Goal: Task Accomplishment & Management: Manage account settings

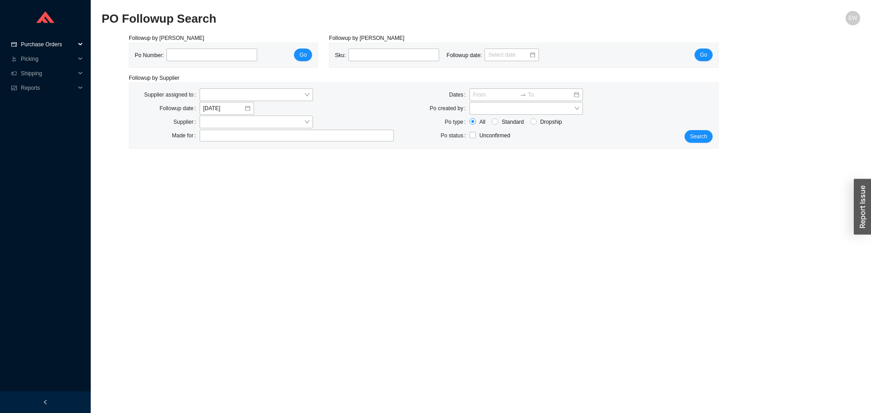
click at [44, 42] on span "Purchase Orders" at bounding box center [48, 44] width 54 height 15
click at [50, 112] on span "Reports" at bounding box center [48, 117] width 54 height 15
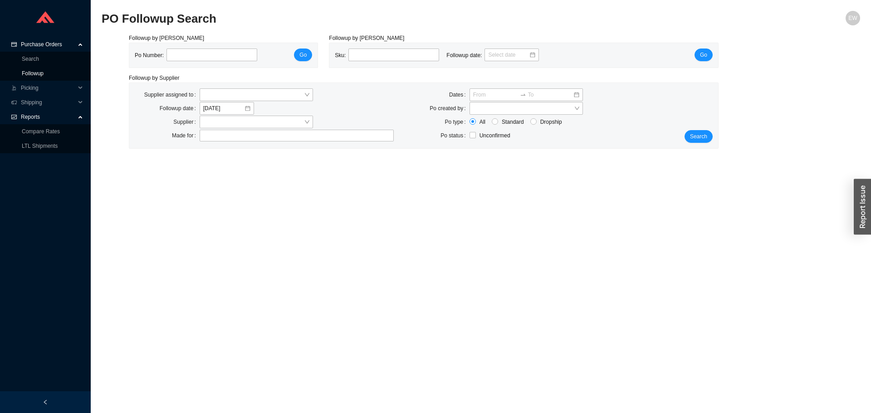
click at [44, 70] on link "Followup" at bounding box center [33, 73] width 22 height 6
click at [246, 131] on div at bounding box center [292, 135] width 183 height 9
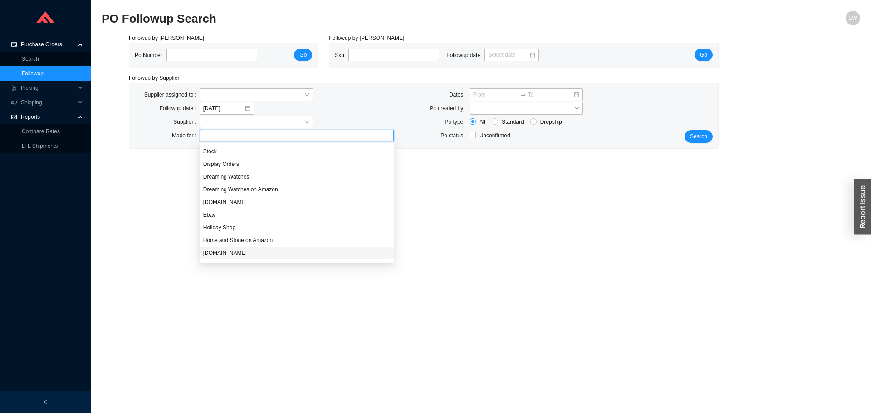
click at [244, 251] on div "[DOMAIN_NAME]" at bounding box center [296, 253] width 187 height 8
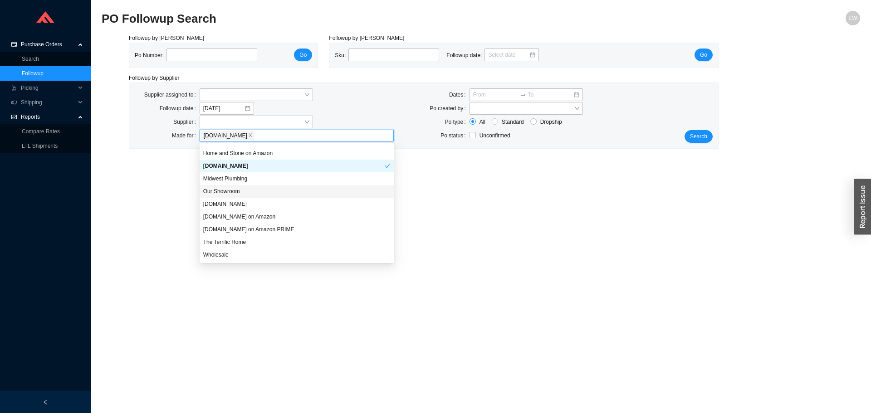
click at [234, 190] on div "Our Showroom" at bounding box center [296, 191] width 187 height 8
click at [231, 250] on div "Wholesale" at bounding box center [297, 255] width 194 height 13
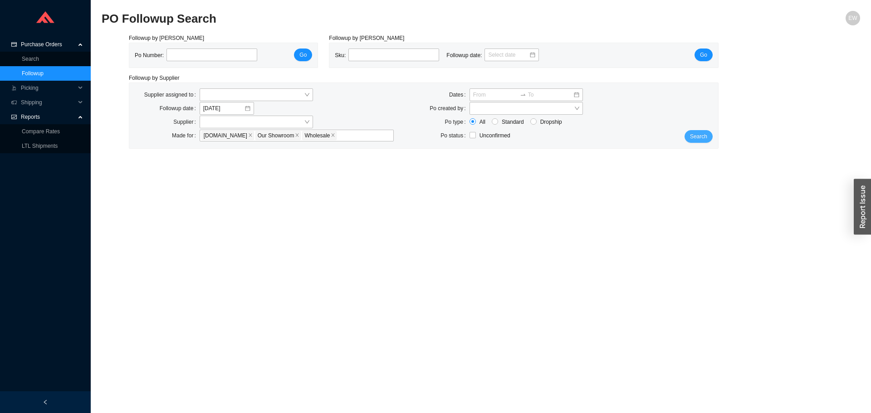
click at [700, 140] on span "Search" at bounding box center [698, 136] width 17 height 9
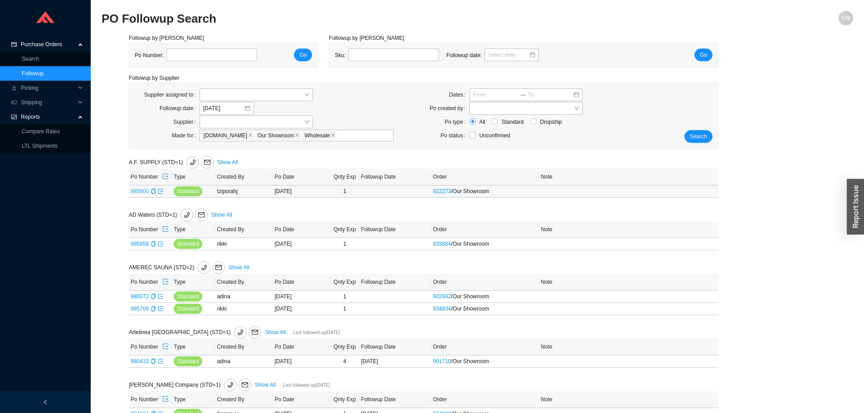
click at [141, 190] on link "985800" at bounding box center [140, 191] width 18 height 6
type input "985800"
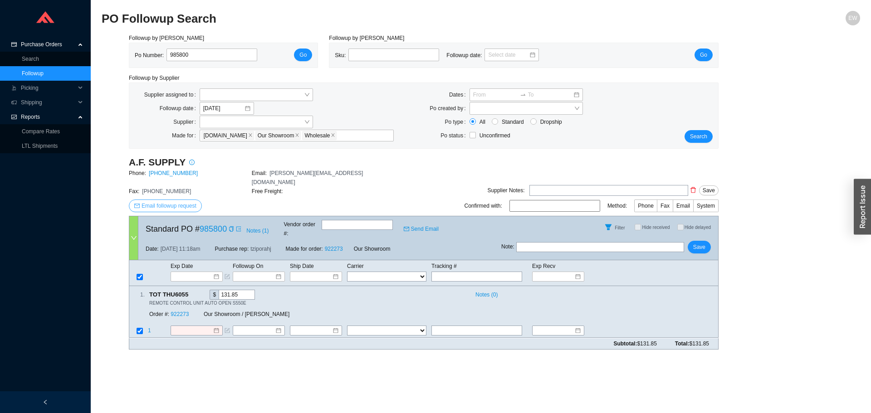
click at [161, 201] on span "Email followup request" at bounding box center [168, 205] width 55 height 9
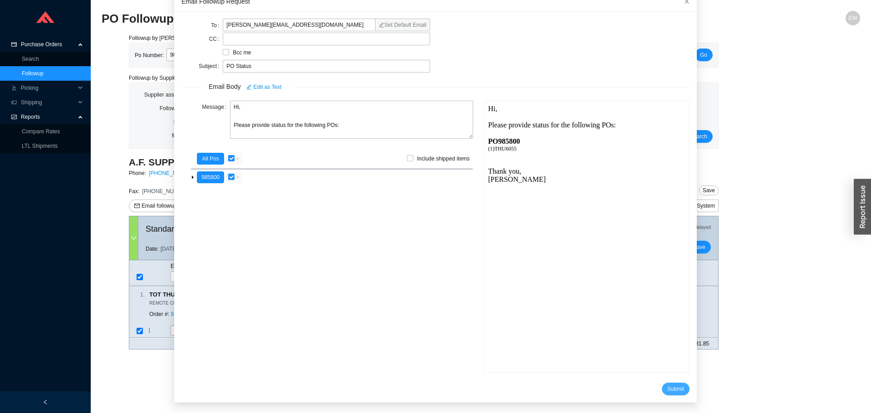
click at [667, 386] on span "Submit" at bounding box center [675, 389] width 17 height 9
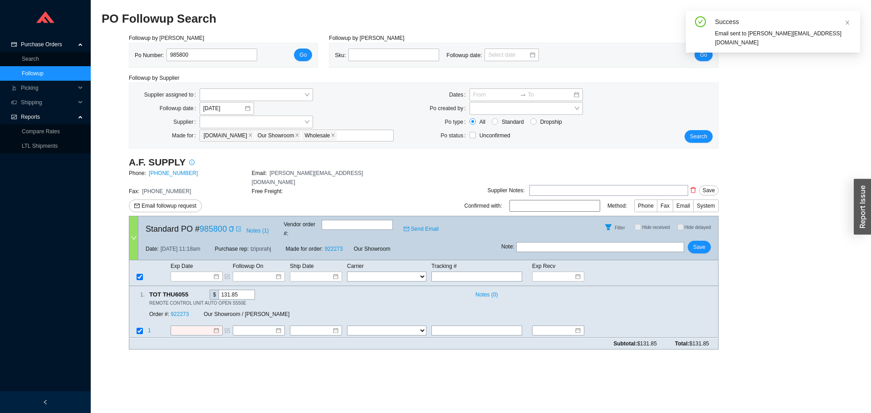
scroll to position [9, 0]
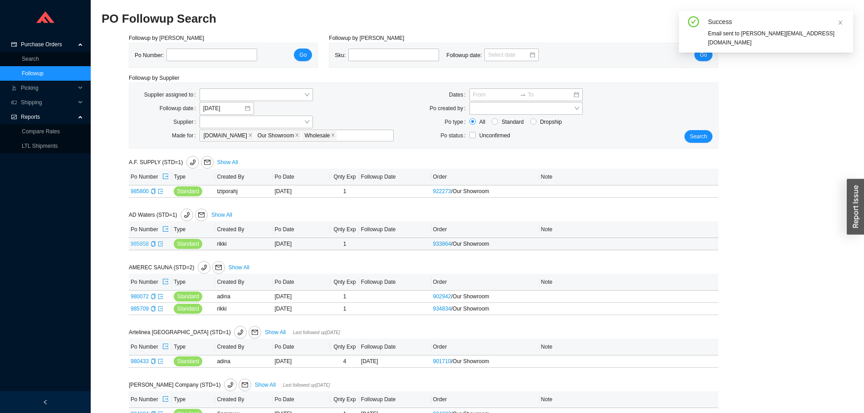
click at [137, 241] on link "985858" at bounding box center [140, 244] width 18 height 6
type input "985858"
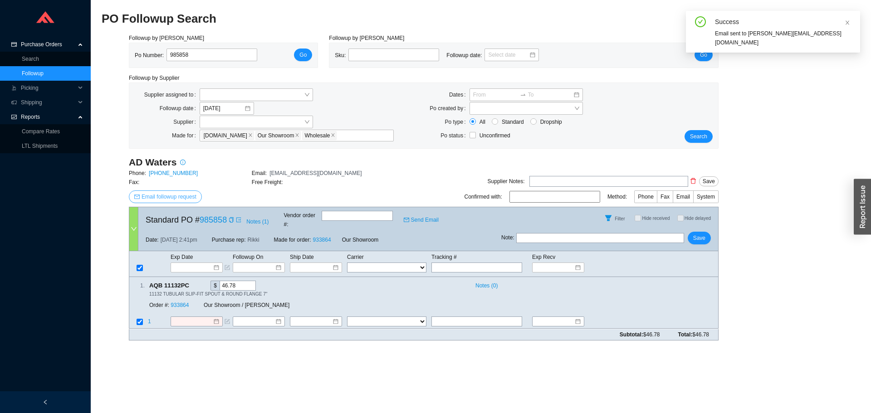
click at [175, 199] on span "Email followup request" at bounding box center [168, 196] width 55 height 9
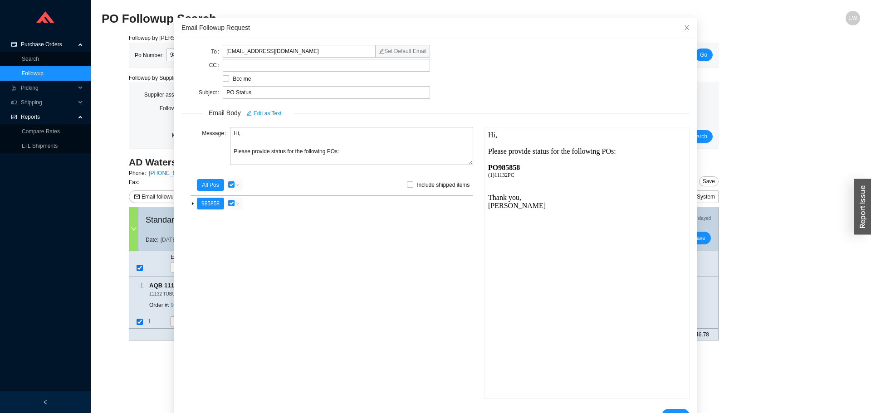
scroll to position [54, 0]
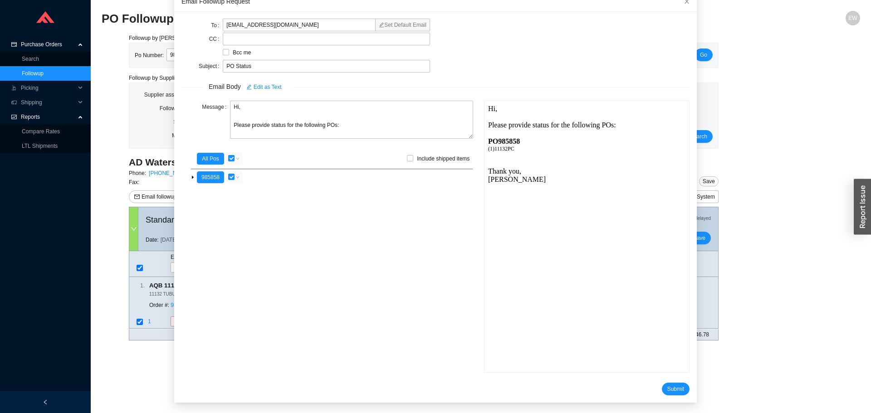
click at [653, 382] on form "To [EMAIL_ADDRESS][DOMAIN_NAME] Set Default Email CC Bcc me Subject PO Status E…" at bounding box center [435, 207] width 508 height 376
click at [667, 388] on span "Submit" at bounding box center [675, 389] width 17 height 9
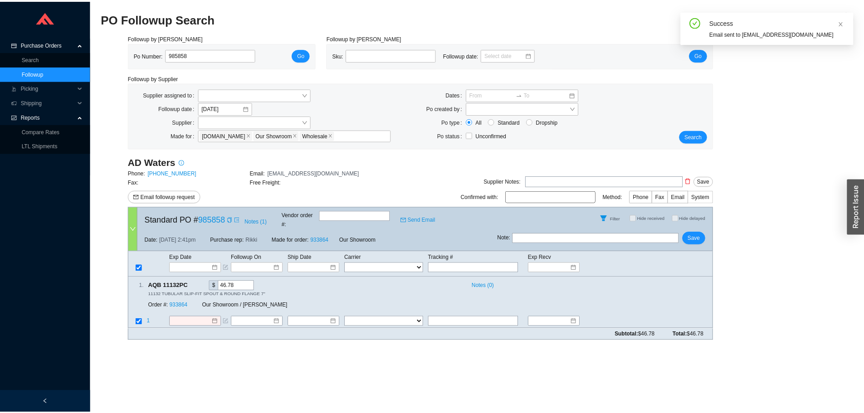
scroll to position [9, 0]
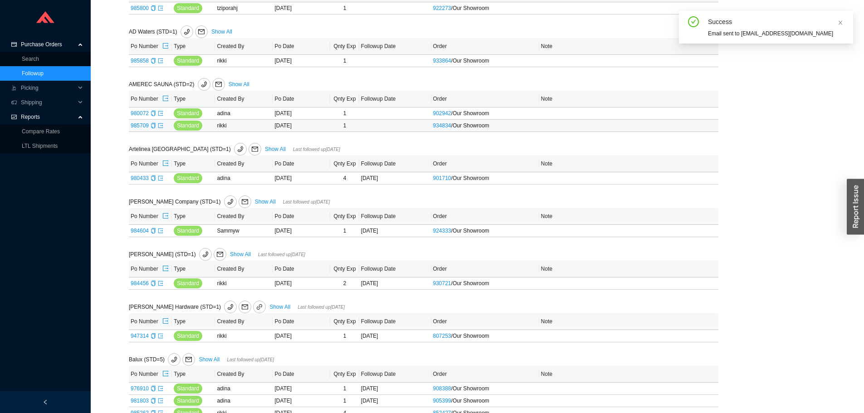
scroll to position [227, 0]
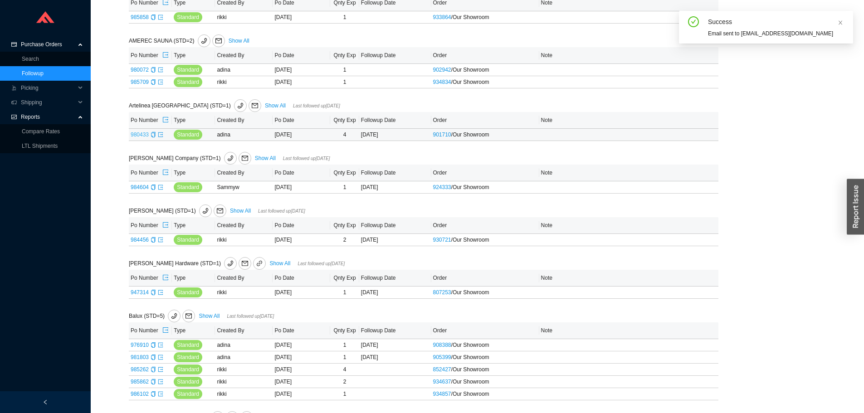
click at [141, 134] on link "980433" at bounding box center [140, 135] width 18 height 6
type input "980433"
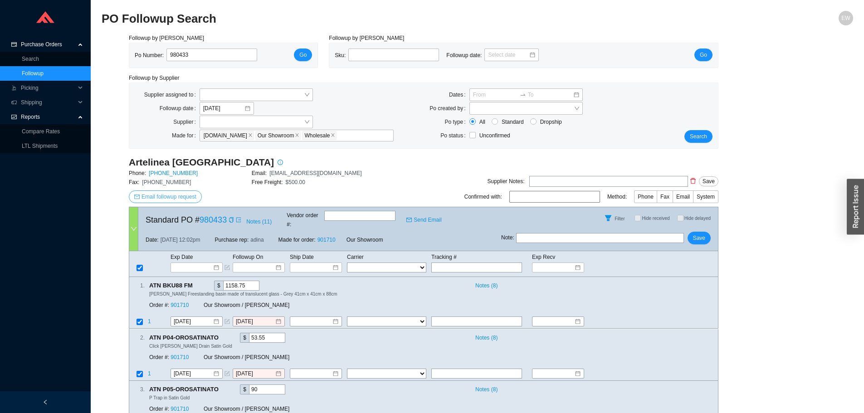
click at [174, 194] on span "Email followup request" at bounding box center [168, 196] width 55 height 9
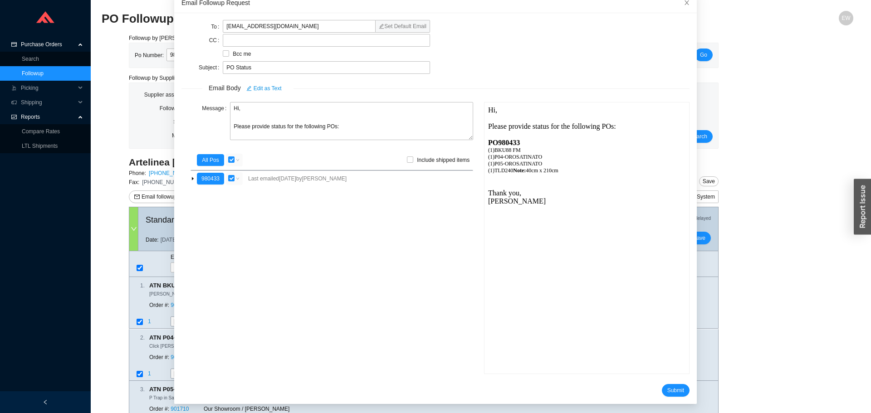
scroll to position [54, 0]
click at [662, 393] on button "Submit" at bounding box center [676, 389] width 28 height 13
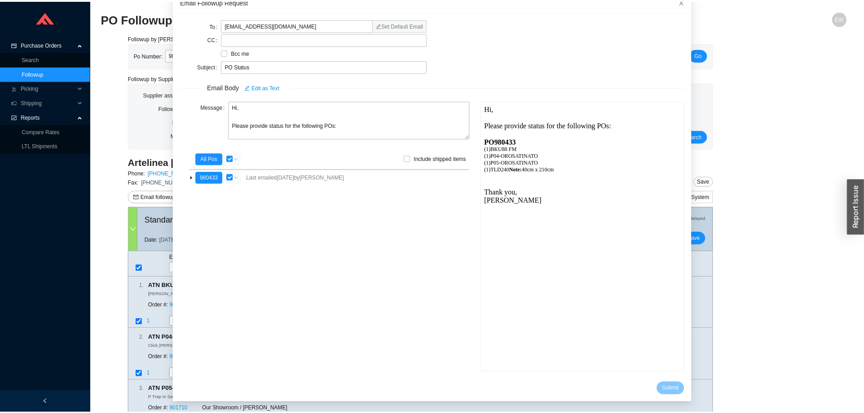
scroll to position [9, 0]
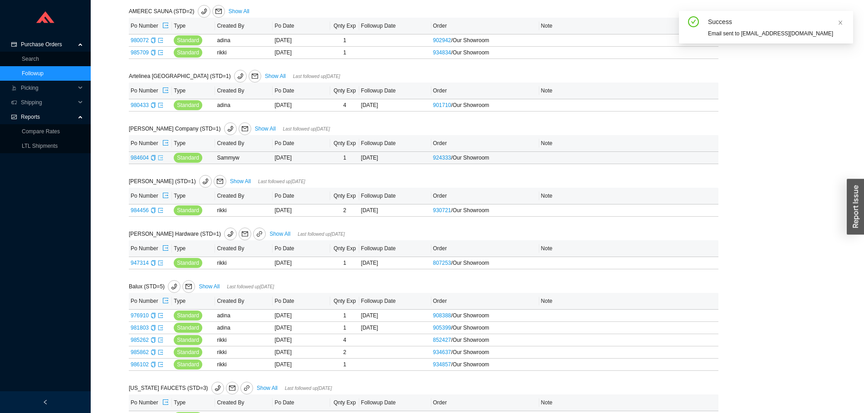
scroll to position [272, 0]
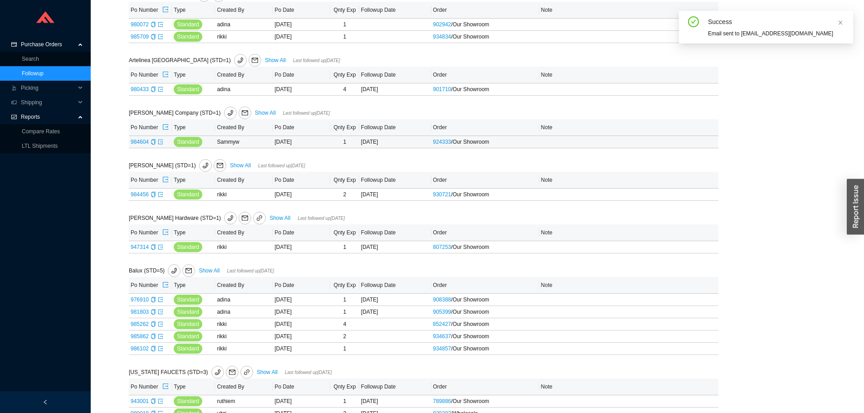
click at [139, 139] on link "984604" at bounding box center [140, 142] width 18 height 6
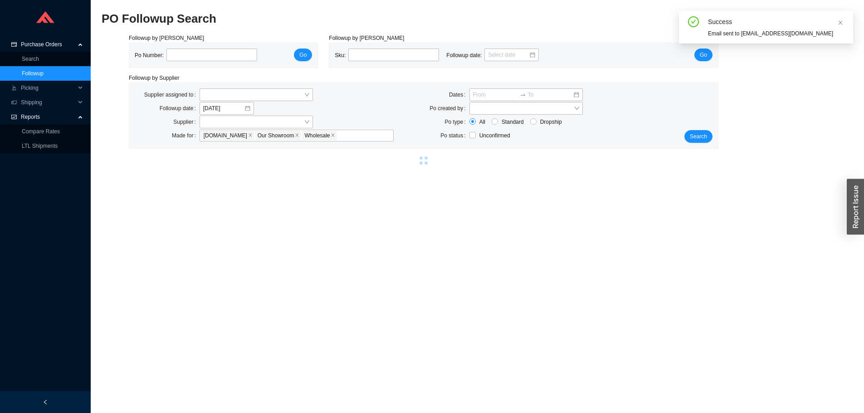
type input "984604"
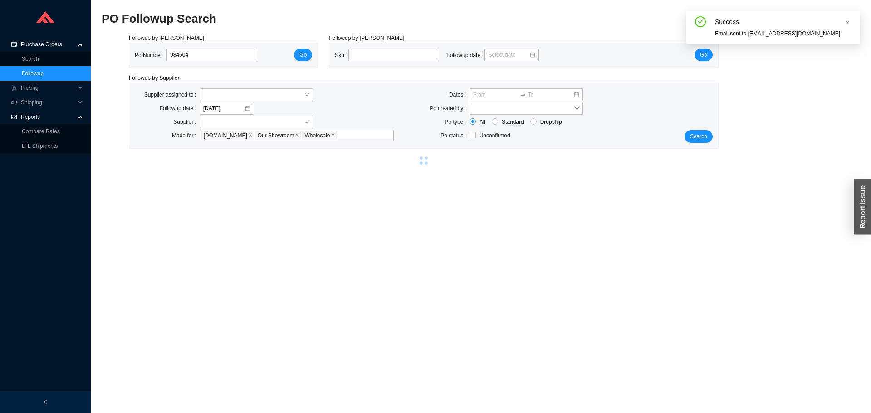
select select "1"
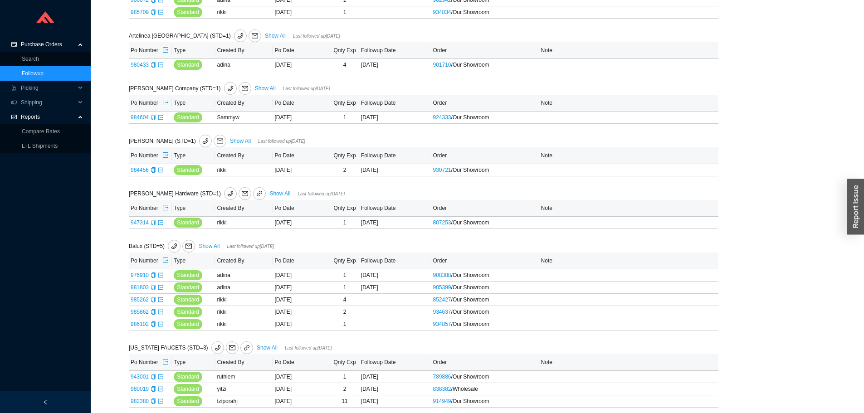
scroll to position [317, 0]
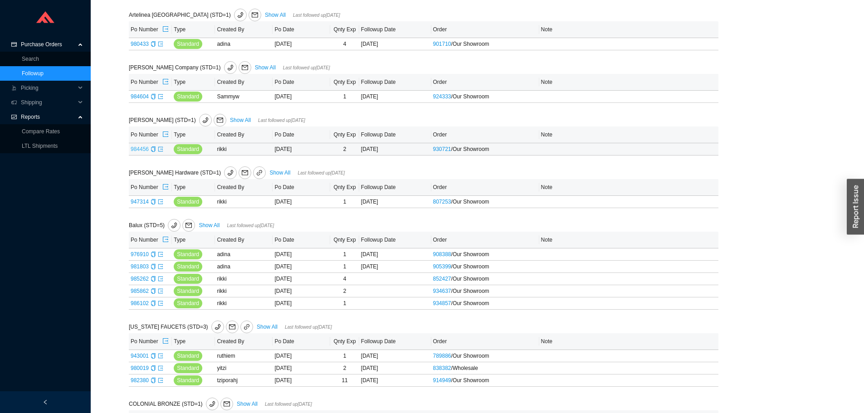
click at [142, 146] on link "984456" at bounding box center [140, 149] width 18 height 6
type input "984456"
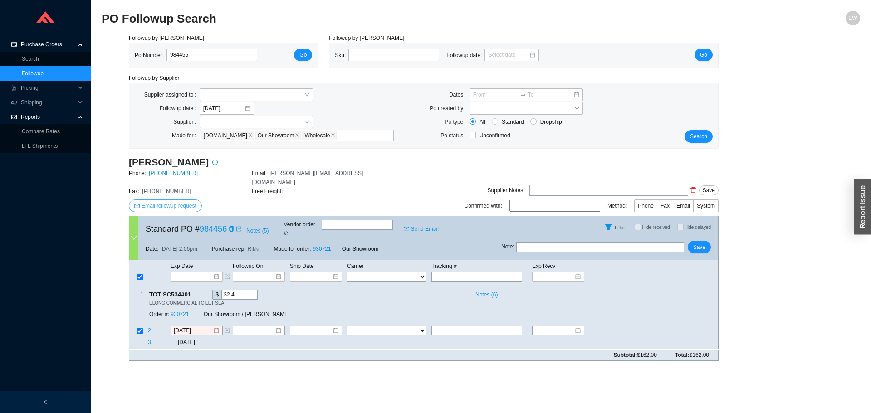
click at [183, 203] on button "Email followup request" at bounding box center [165, 206] width 73 height 13
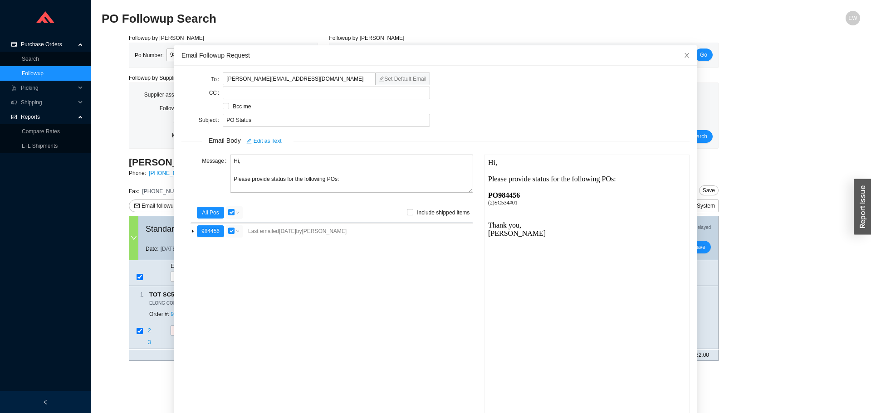
scroll to position [54, 0]
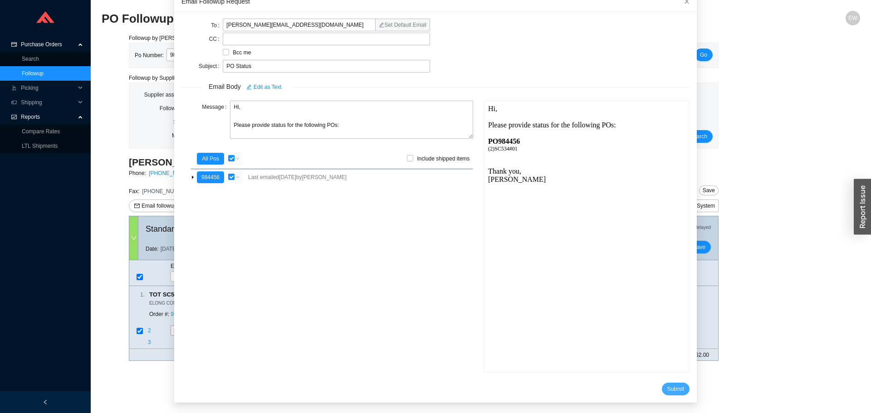
click at [667, 385] on span "Submit" at bounding box center [675, 389] width 17 height 9
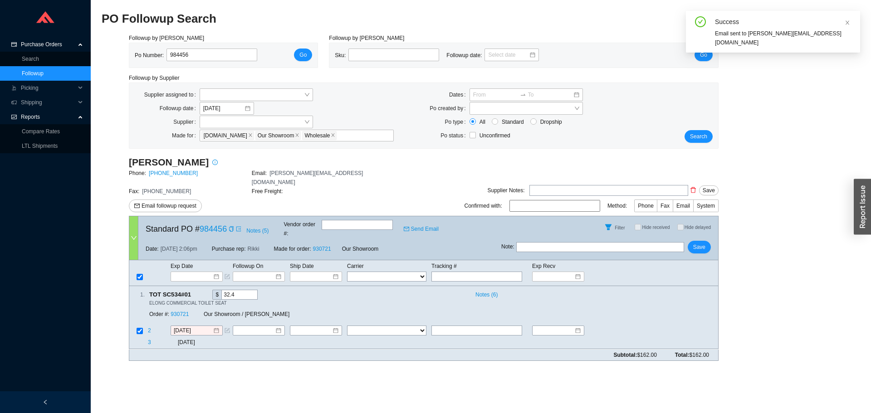
scroll to position [9, 0]
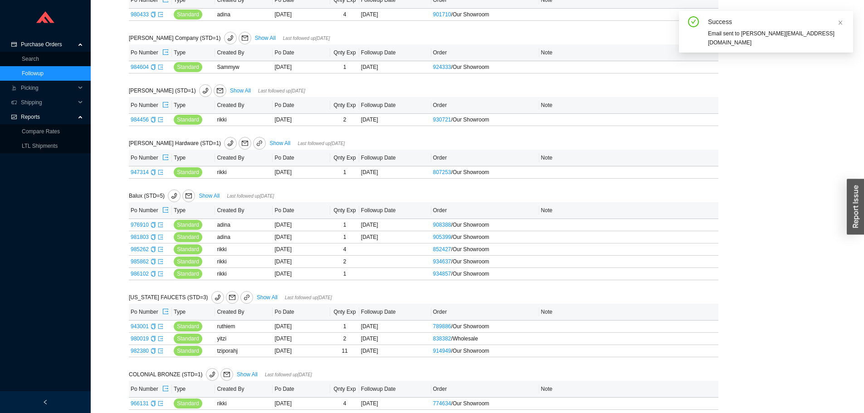
scroll to position [363, 0]
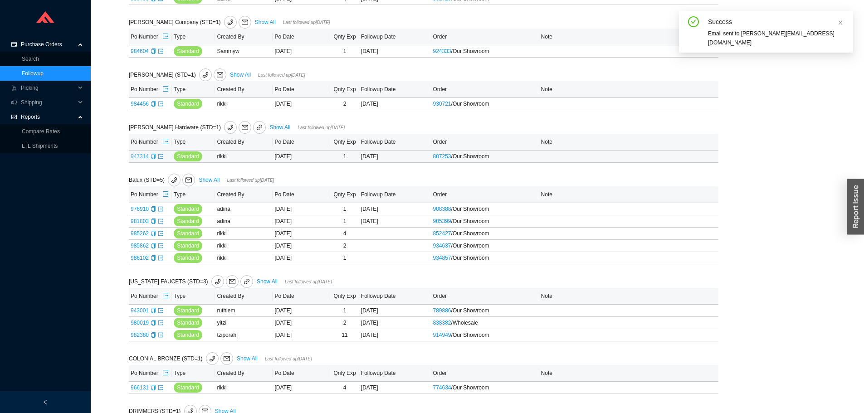
click at [141, 155] on link "947314" at bounding box center [140, 156] width 18 height 6
type input "947314"
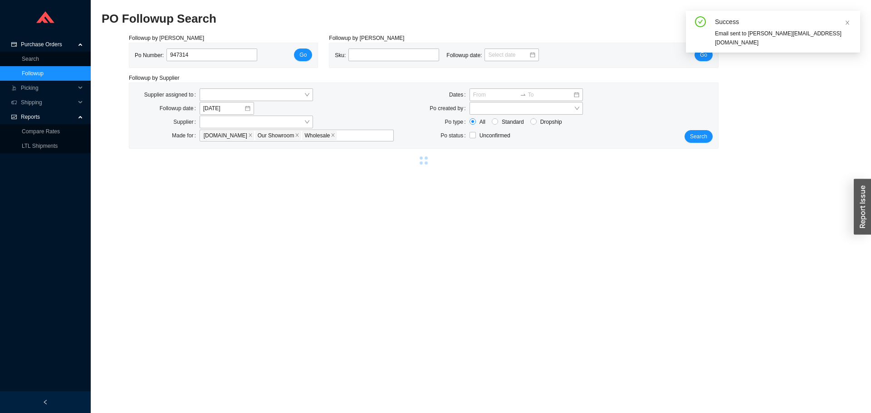
select select "2"
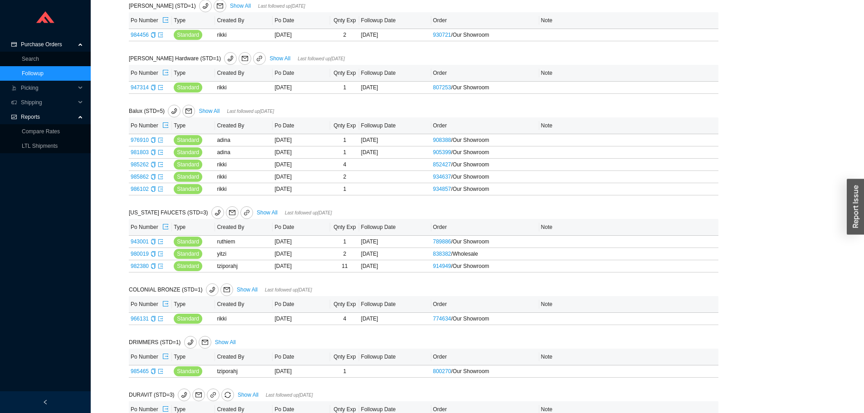
scroll to position [499, 0]
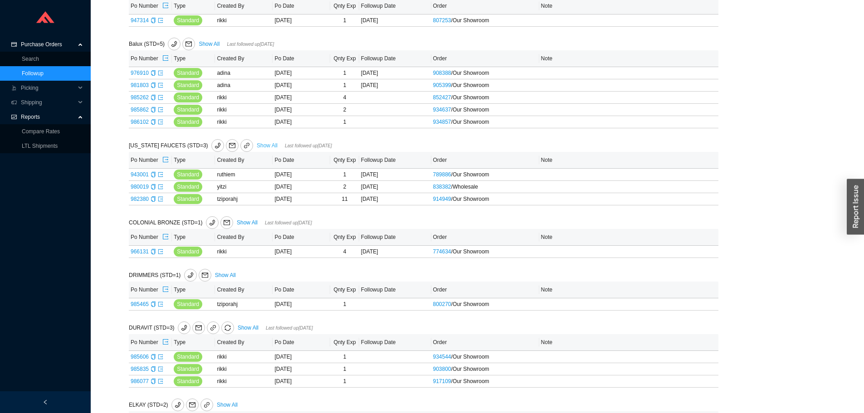
click at [258, 146] on link "Show All" at bounding box center [267, 145] width 21 height 6
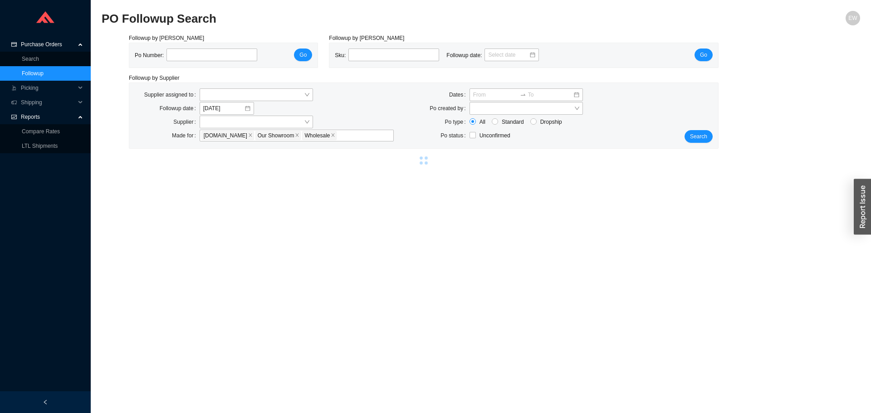
select select "2"
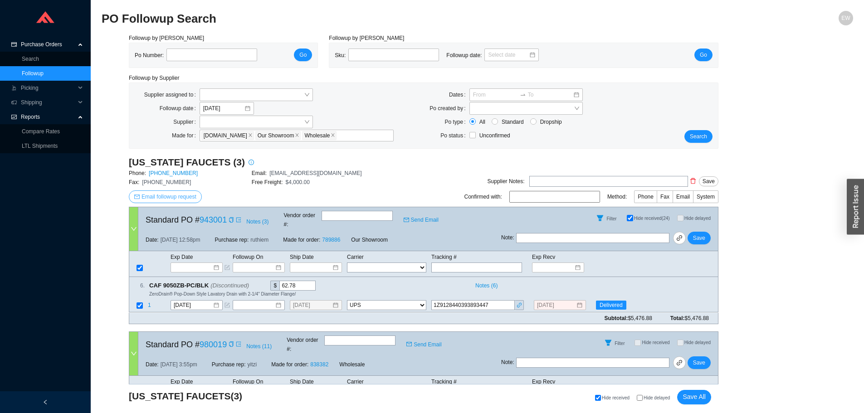
click at [166, 199] on span "Email followup request" at bounding box center [168, 196] width 55 height 9
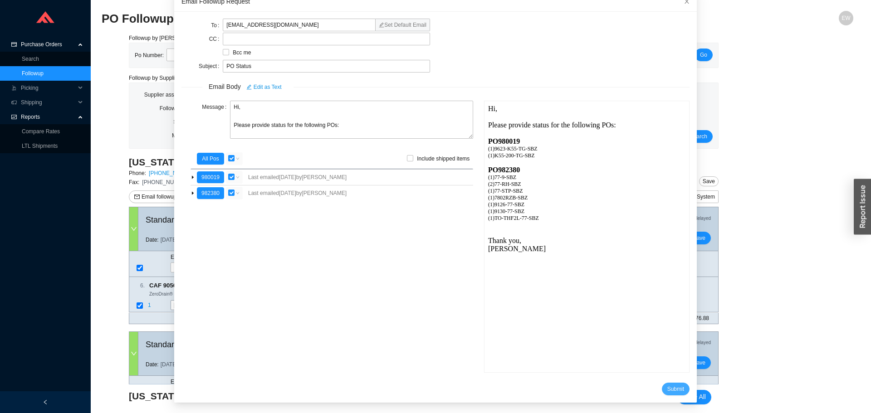
click at [671, 385] on span "Submit" at bounding box center [675, 389] width 17 height 9
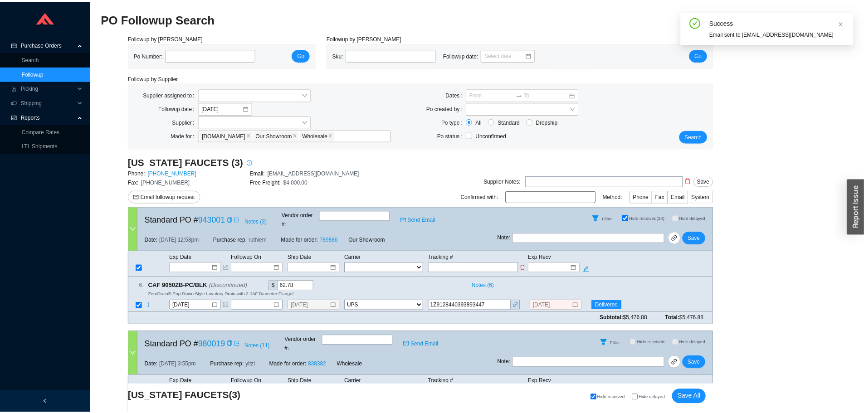
scroll to position [9, 0]
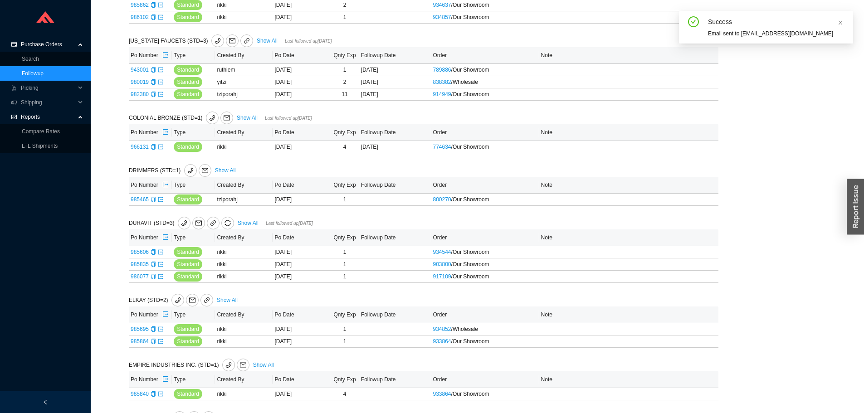
scroll to position [635, 0]
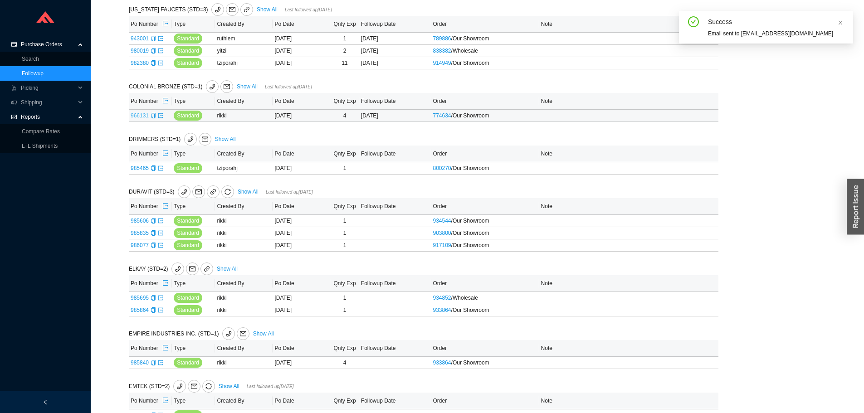
click at [135, 118] on link "966131" at bounding box center [140, 115] width 18 height 6
type input "966131"
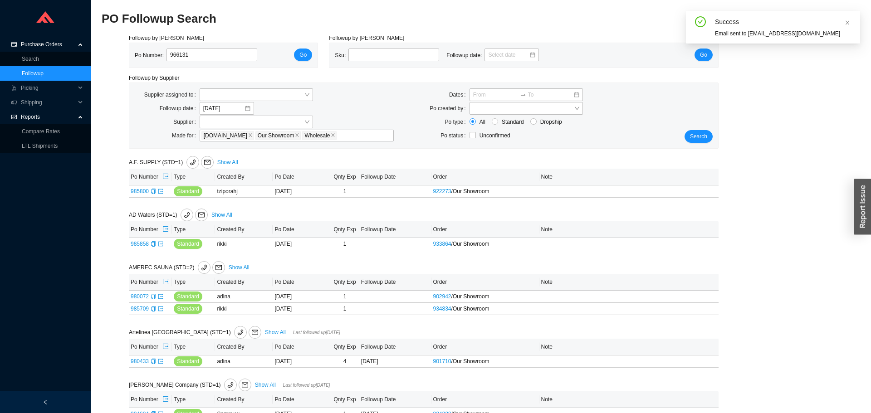
select select "1"
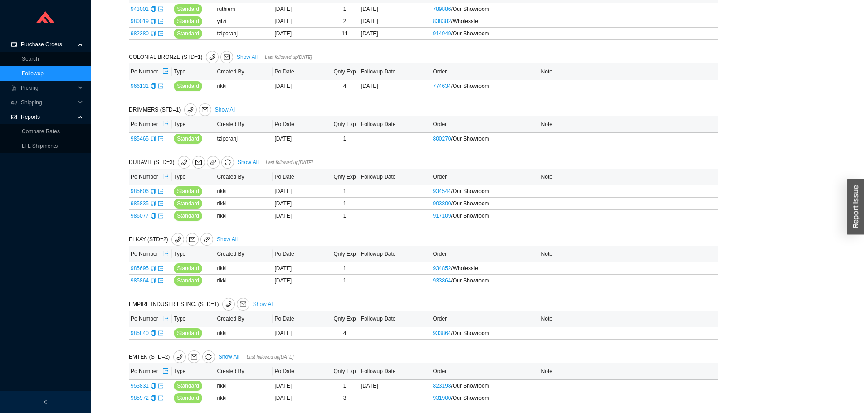
scroll to position [680, 0]
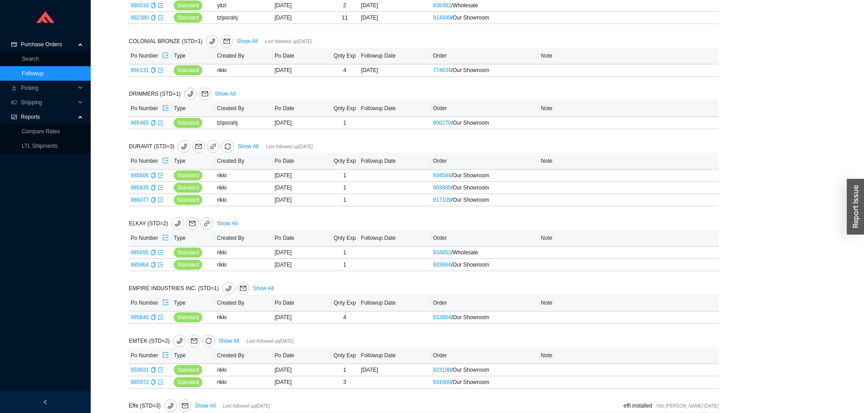
click at [253, 146] on link "Show All" at bounding box center [248, 146] width 21 height 6
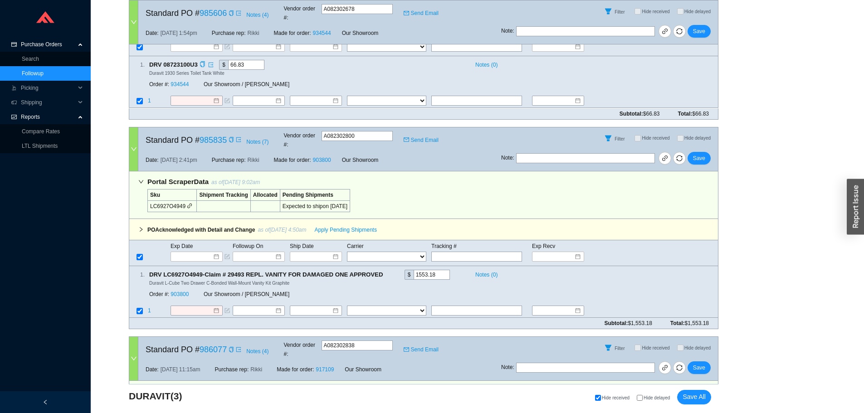
scroll to position [317, 0]
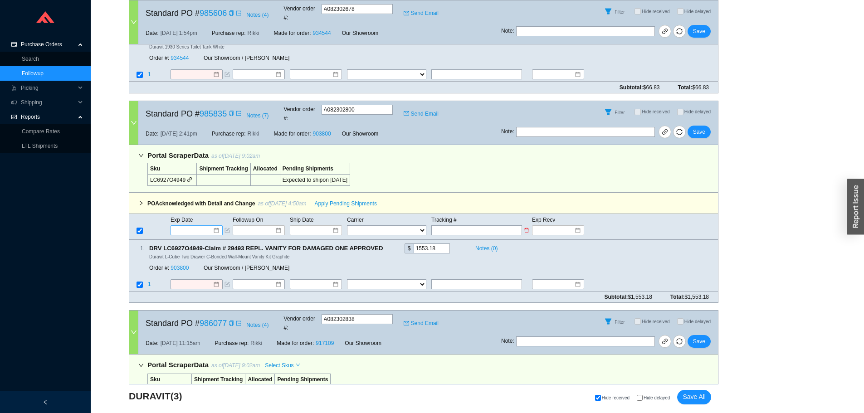
click at [216, 226] on div at bounding box center [196, 230] width 45 height 9
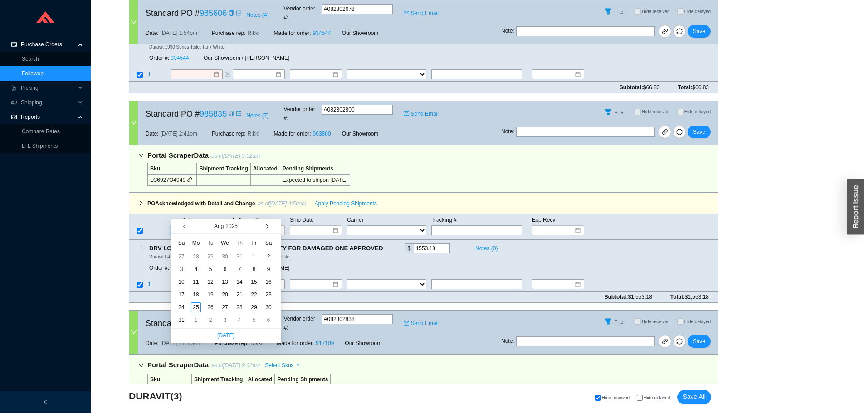
click at [269, 227] on button "button" at bounding box center [266, 226] width 9 height 15
click at [268, 226] on button "button" at bounding box center [266, 226] width 9 height 15
type input "[DATE]"
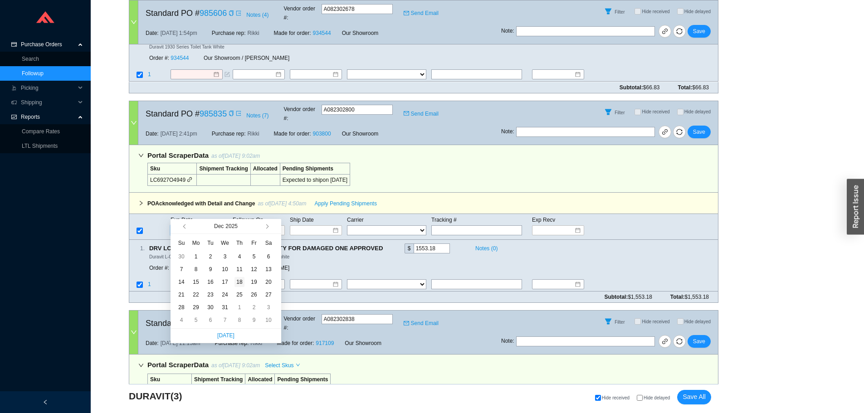
click at [240, 283] on div "18" at bounding box center [239, 282] width 10 height 10
type input "[DATE]"
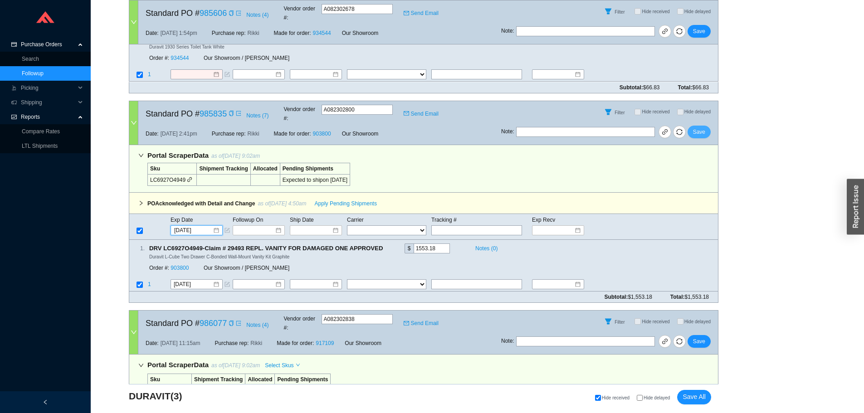
click at [702, 127] on span "Save" at bounding box center [699, 131] width 12 height 9
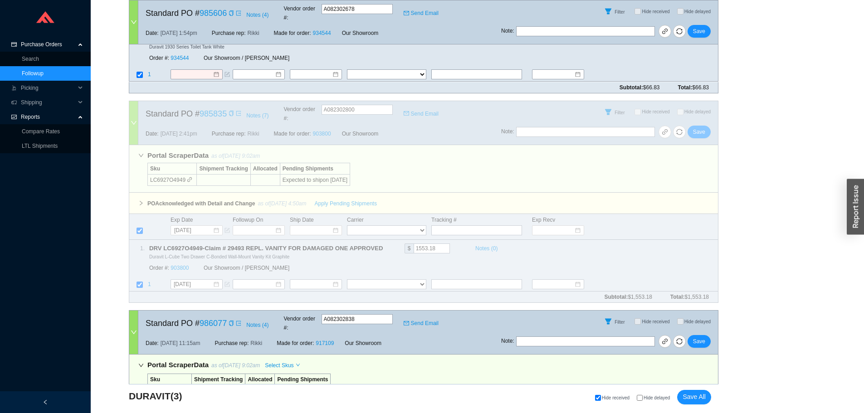
scroll to position [0, 0]
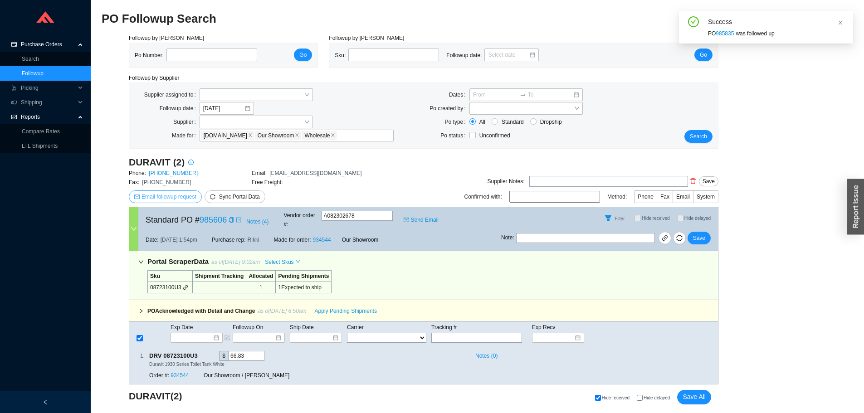
click at [190, 200] on span "Email followup request" at bounding box center [168, 196] width 55 height 9
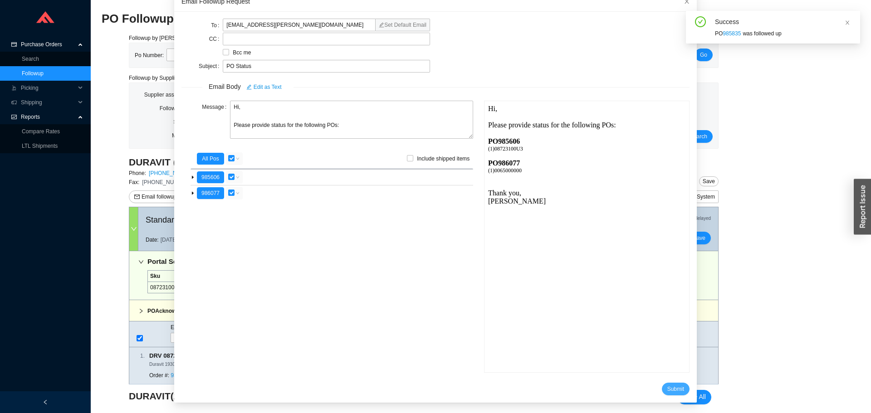
click at [663, 393] on button "Submit" at bounding box center [676, 389] width 28 height 13
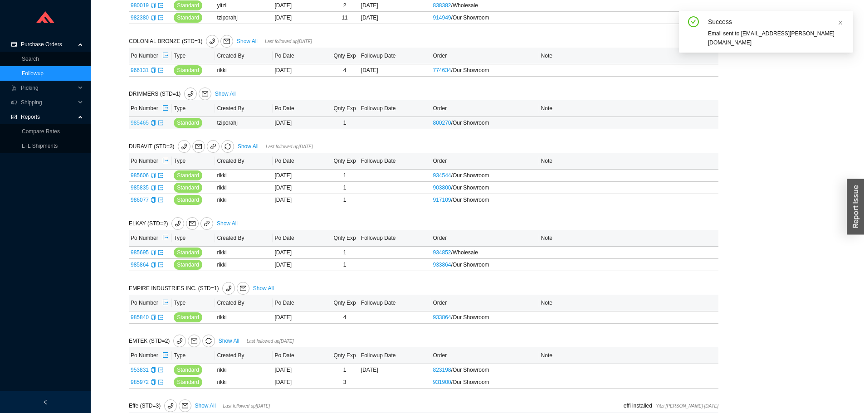
click at [133, 121] on link "985465" at bounding box center [140, 123] width 18 height 6
type input "985465"
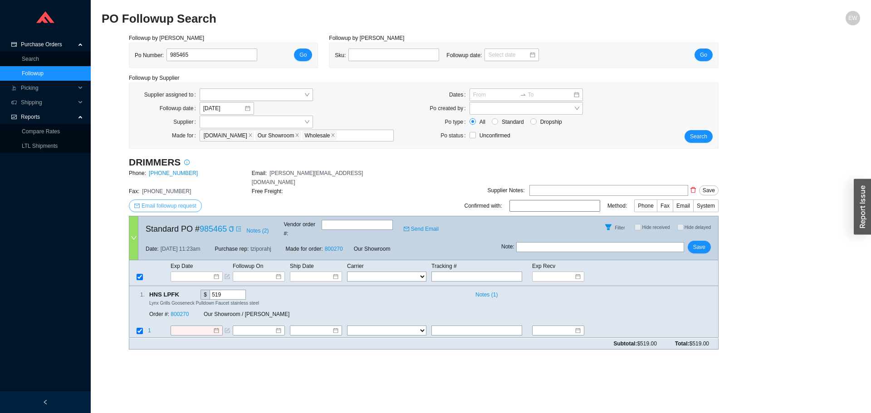
click at [182, 201] on span "Email followup request" at bounding box center [168, 205] width 55 height 9
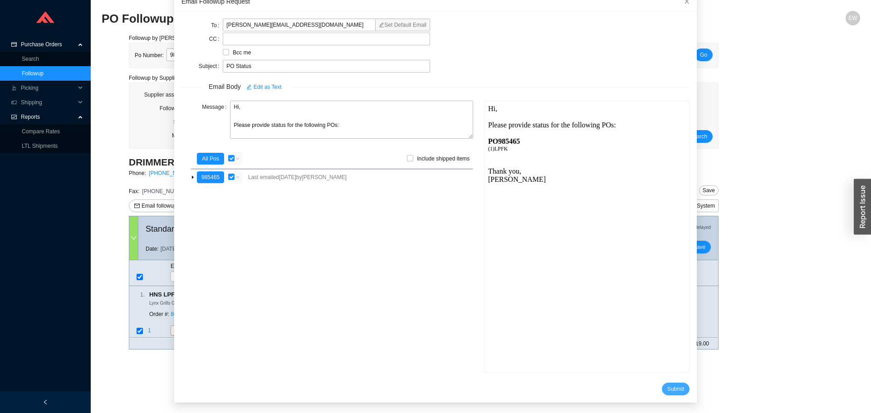
click at [662, 390] on button "Submit" at bounding box center [676, 389] width 28 height 13
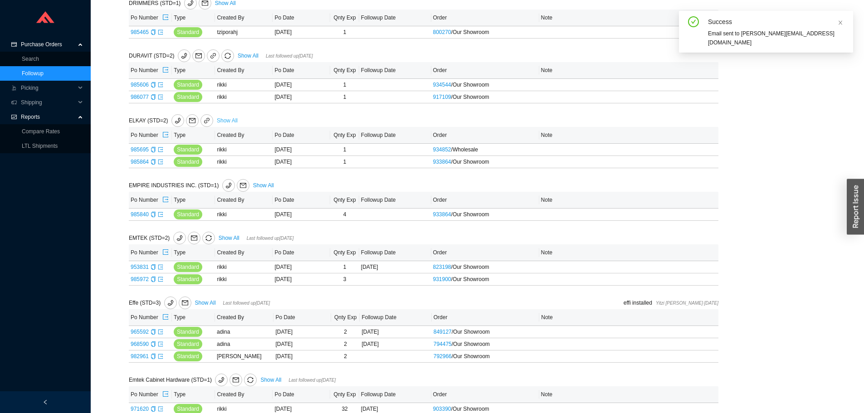
click at [219, 117] on link "Show All" at bounding box center [227, 120] width 21 height 6
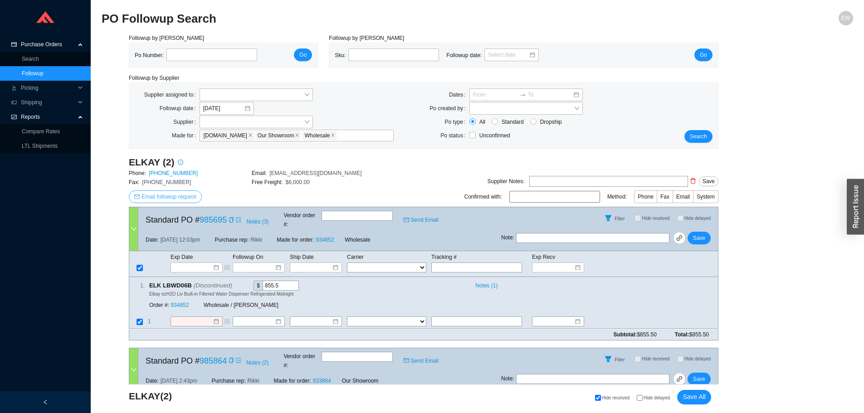
click at [185, 191] on button "Email followup request" at bounding box center [165, 196] width 73 height 13
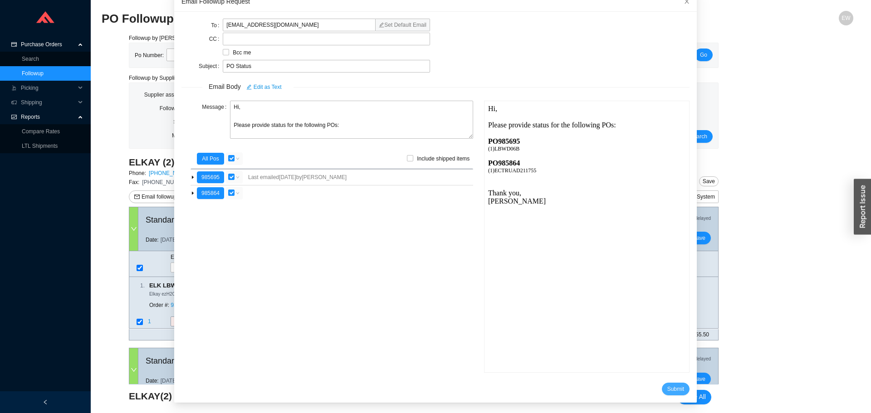
click at [665, 395] on button "Submit" at bounding box center [676, 389] width 28 height 13
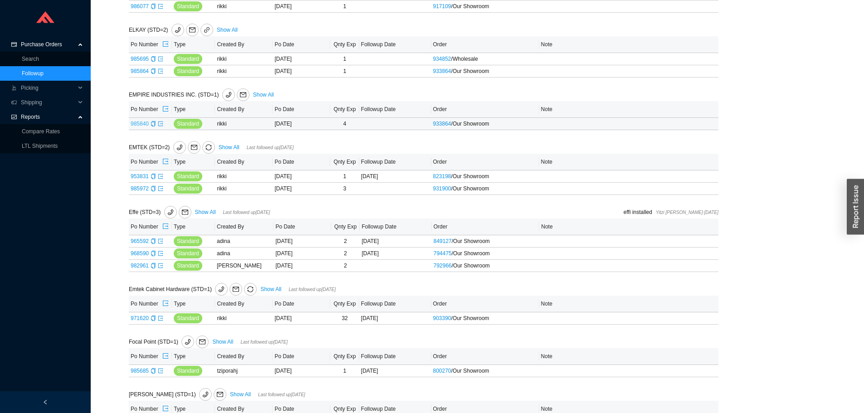
click at [138, 125] on link "985840" at bounding box center [140, 124] width 18 height 6
type input "985840"
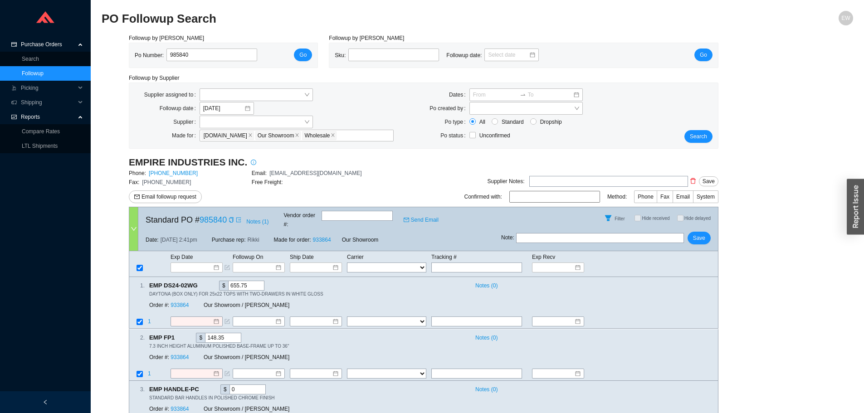
click at [162, 189] on div "EMPIRE INDUSTRIES INC. Phone: [PHONE_NUMBER] Email: [EMAIL_ADDRESS][DOMAIN_NAME…" at bounding box center [252, 181] width 246 height 51
click at [174, 196] on span "Email followup request" at bounding box center [168, 196] width 55 height 9
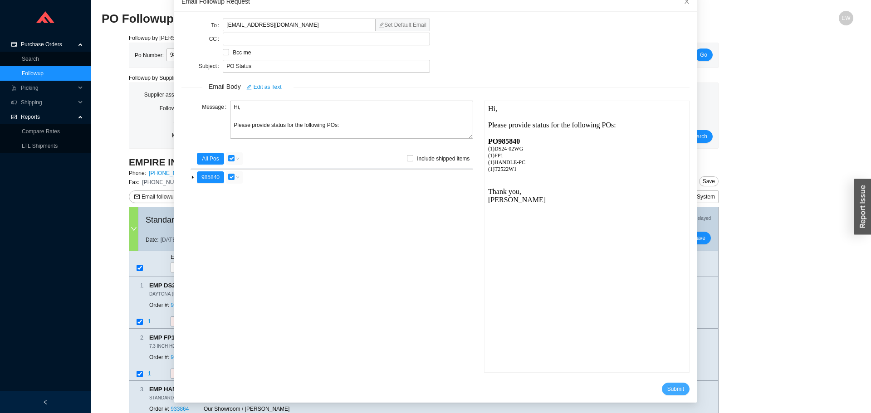
click at [668, 390] on span "Submit" at bounding box center [675, 389] width 17 height 9
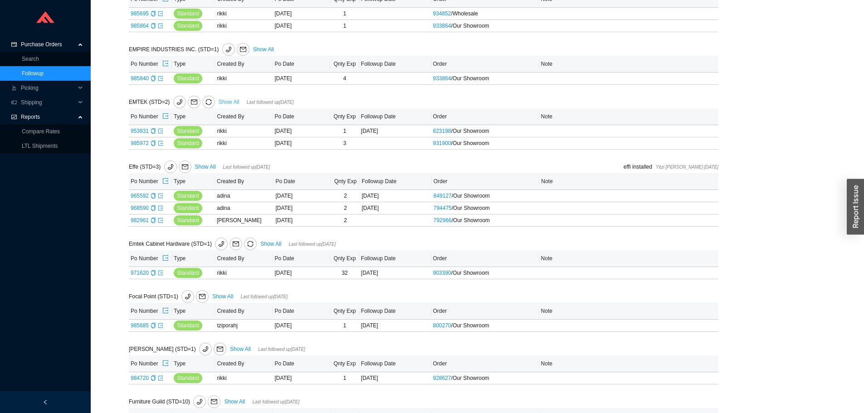
click at [225, 99] on link "Show All" at bounding box center [229, 102] width 21 height 6
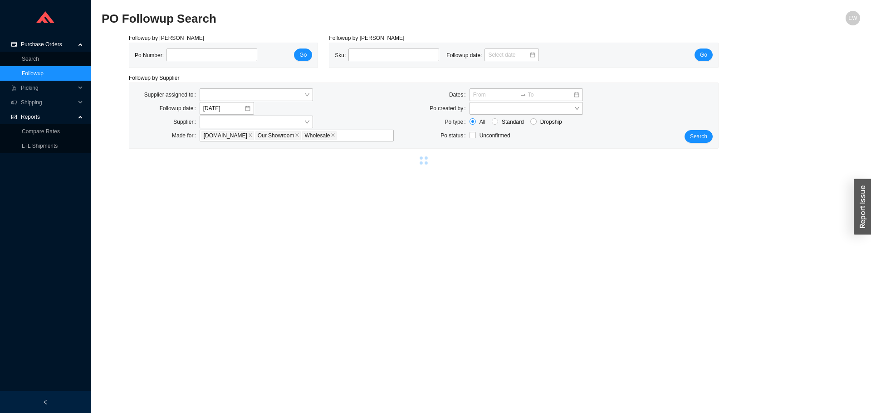
select select "2"
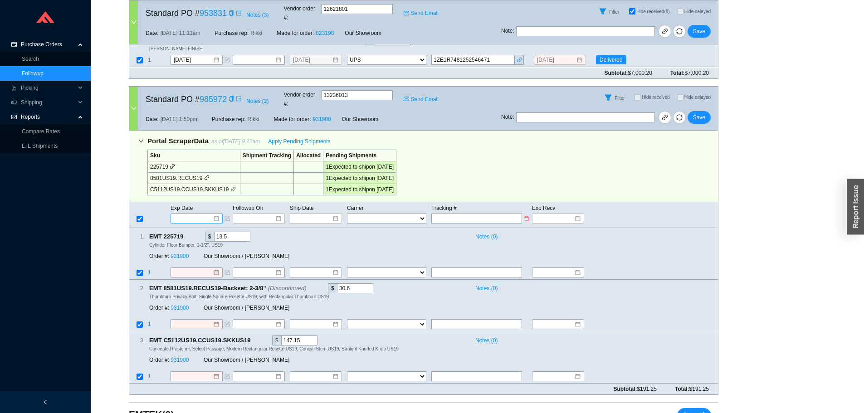
click at [212, 214] on div at bounding box center [197, 219] width 52 height 10
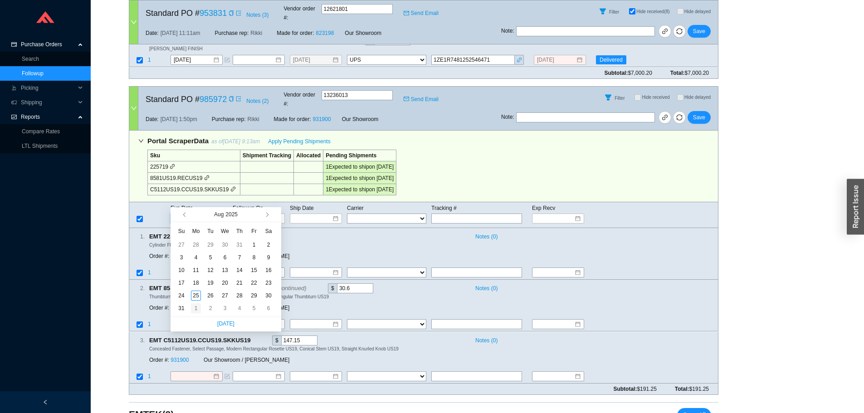
type input "[DATE]"
click at [197, 306] on div "1" at bounding box center [196, 308] width 10 height 10
type input "[DATE]"
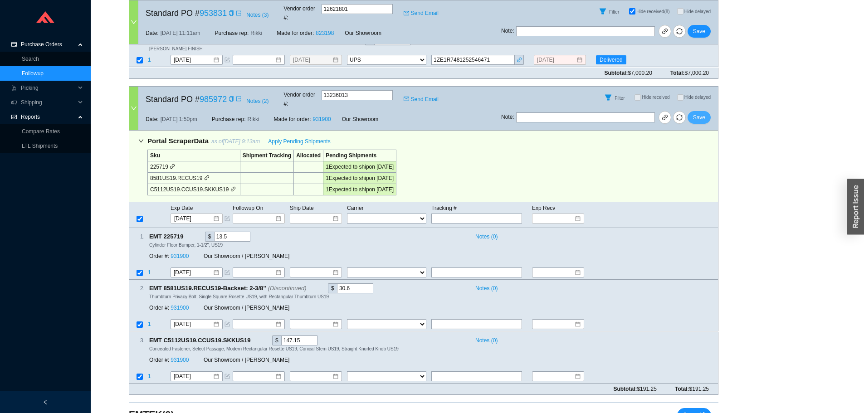
click at [706, 111] on button "Save" at bounding box center [698, 117] width 23 height 13
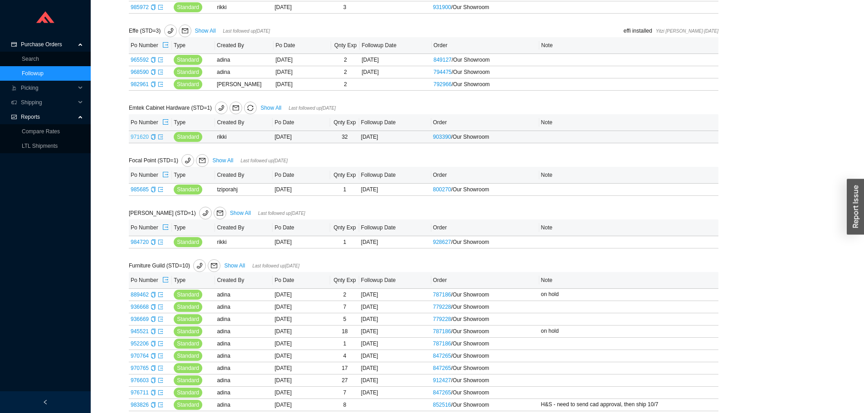
click at [137, 135] on link "971620" at bounding box center [140, 137] width 18 height 6
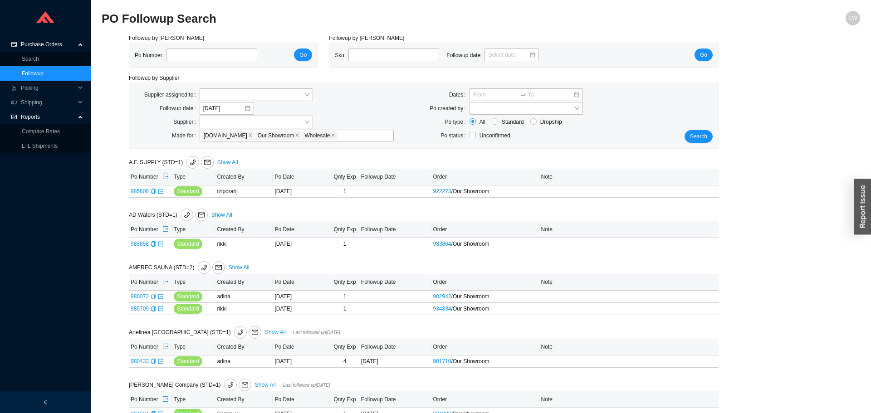
type input "971620"
select select "2"
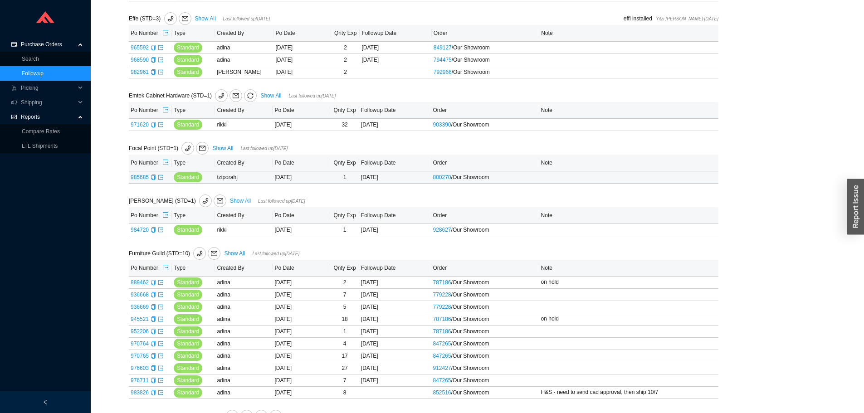
click at [140, 172] on table "Po Number Type Created By Po Date Qnty Exp Followup Date Order Note 985685 Stan…" at bounding box center [424, 169] width 590 height 29
click at [140, 174] on link "985685" at bounding box center [140, 177] width 18 height 6
type input "985685"
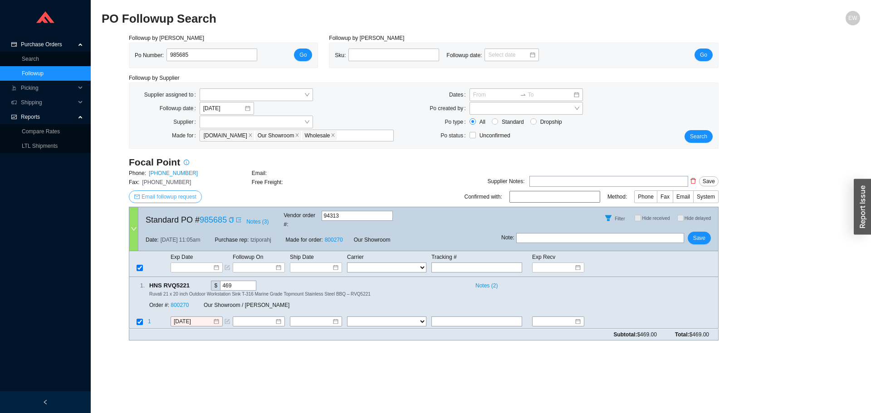
click at [181, 200] on span "Email followup request" at bounding box center [168, 196] width 55 height 9
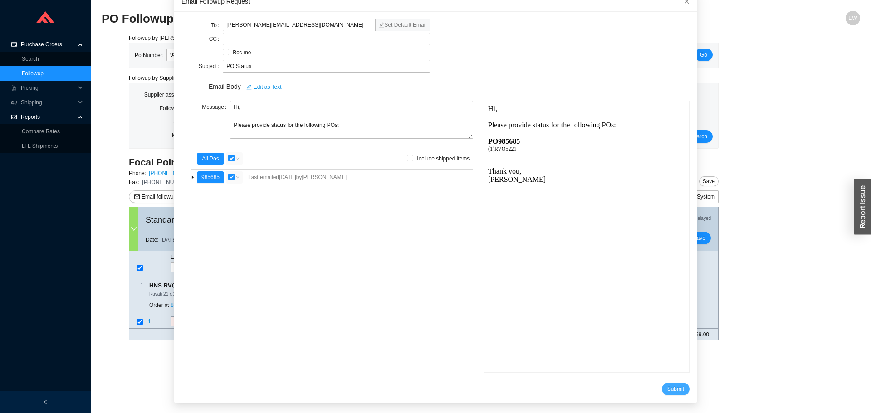
click at [667, 390] on span "Submit" at bounding box center [675, 389] width 17 height 9
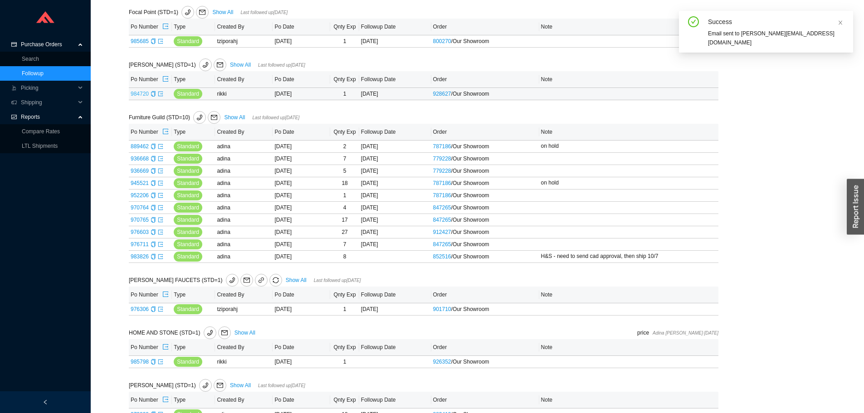
click at [139, 92] on link "984720" at bounding box center [140, 94] width 18 height 6
type input "984720"
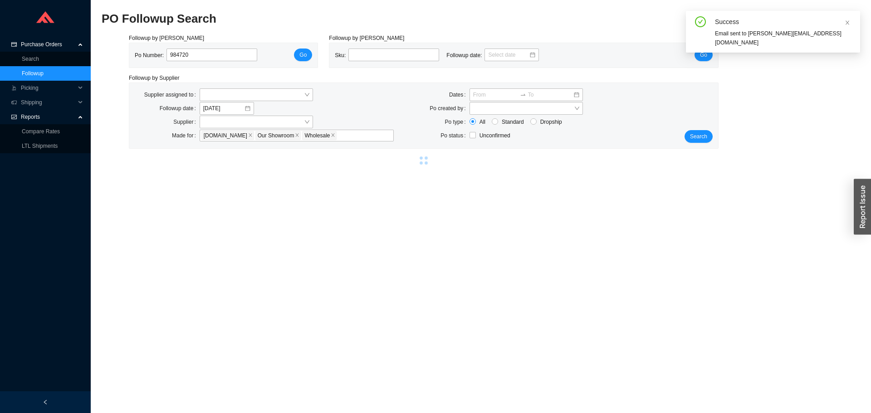
select select "1"
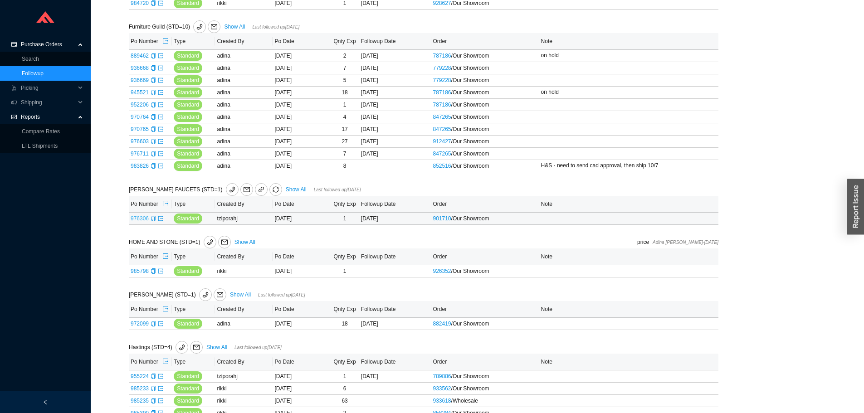
click at [141, 221] on link "976306" at bounding box center [140, 218] width 18 height 6
type input "976306"
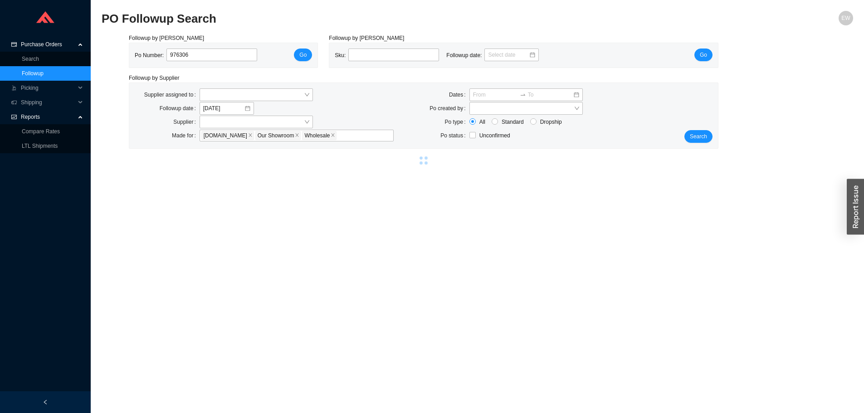
select select "2"
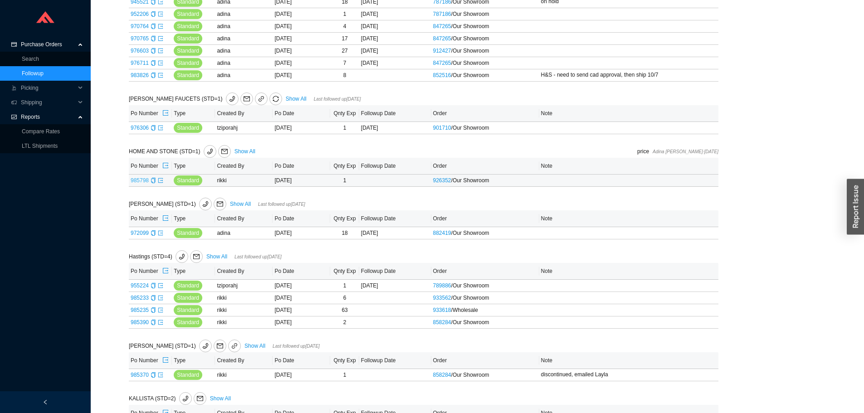
click at [144, 180] on link "985798" at bounding box center [140, 180] width 18 height 6
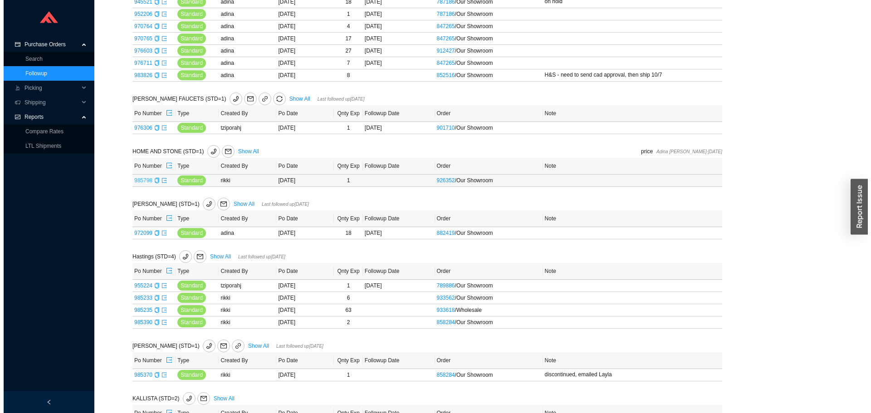
type input "985798"
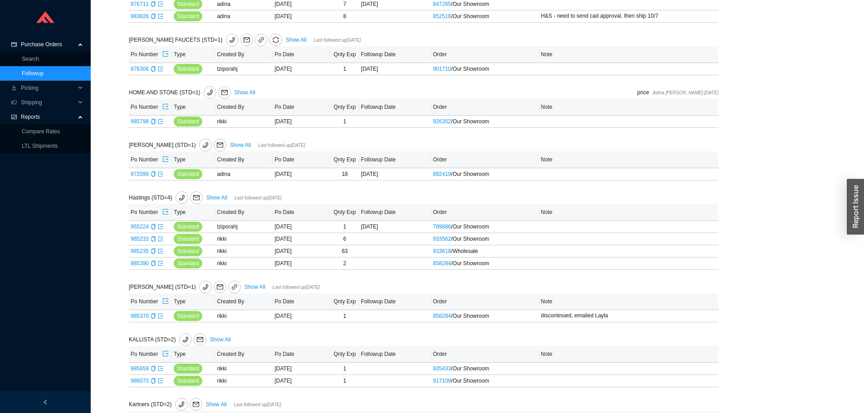
scroll to position [1451, 0]
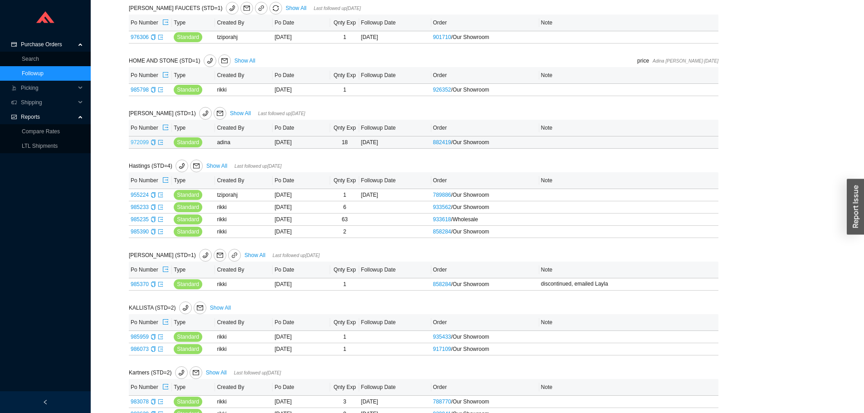
click at [136, 142] on link "972099" at bounding box center [140, 142] width 18 height 6
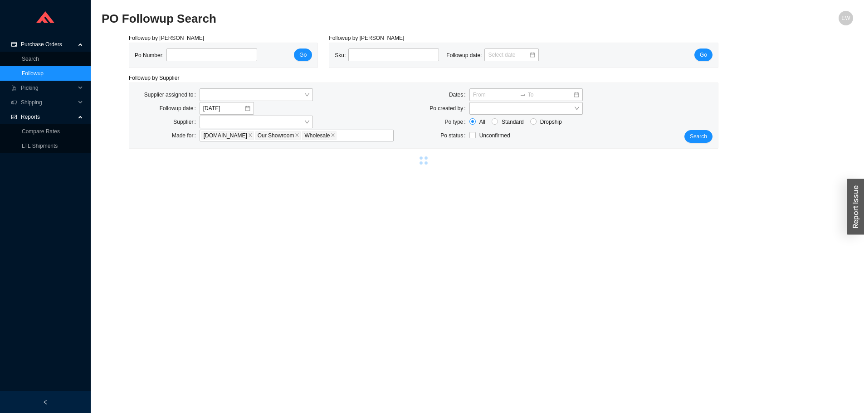
type input "972099"
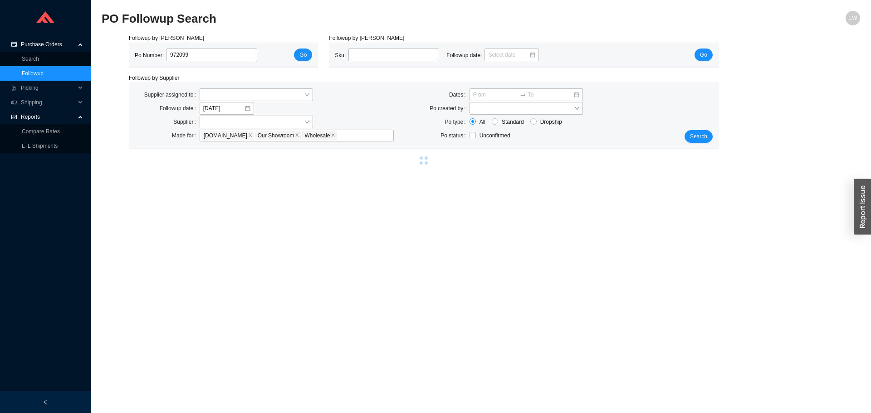
select select "2"
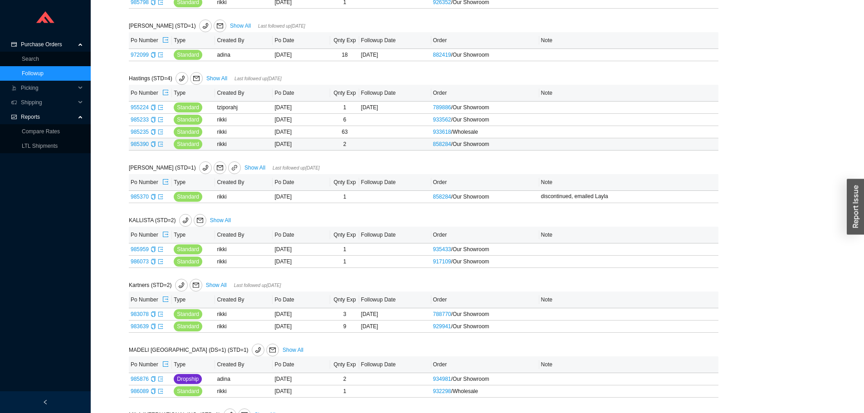
scroll to position [1542, 0]
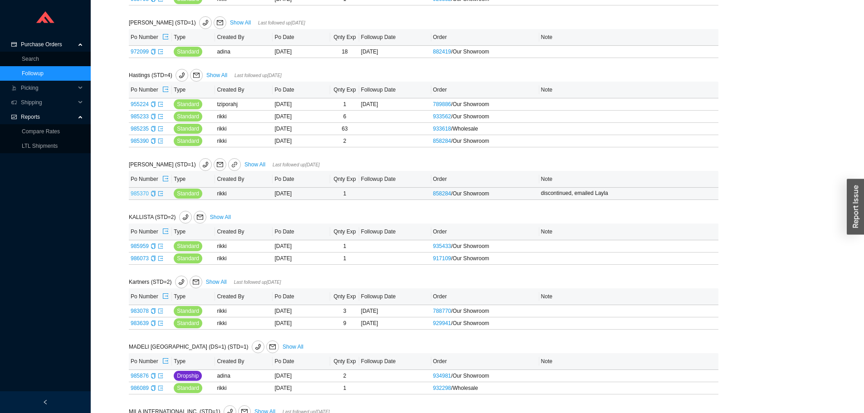
click at [135, 197] on link "985370" at bounding box center [140, 193] width 18 height 6
type input "985370"
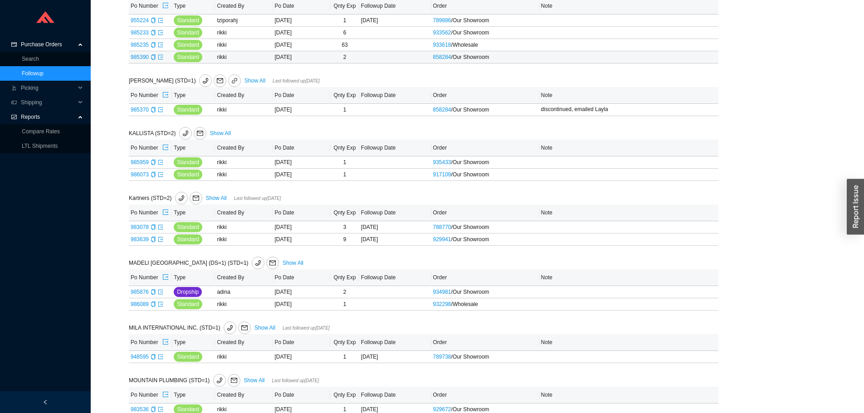
scroll to position [1633, 0]
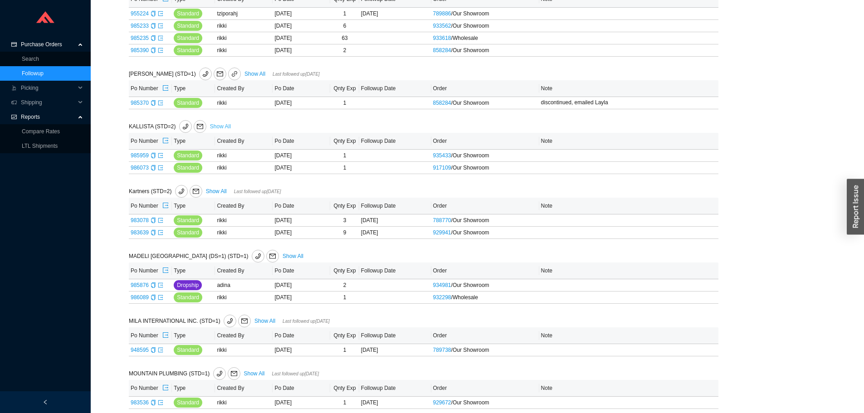
click at [214, 126] on link "Show All" at bounding box center [220, 126] width 21 height 6
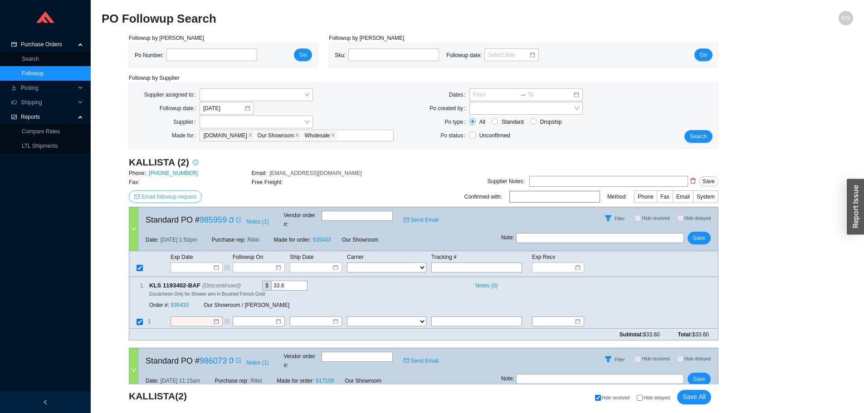
drag, startPoint x: 184, startPoint y: 197, endPoint x: 180, endPoint y: 201, distance: 5.8
click at [180, 200] on span "Email followup request" at bounding box center [168, 196] width 55 height 9
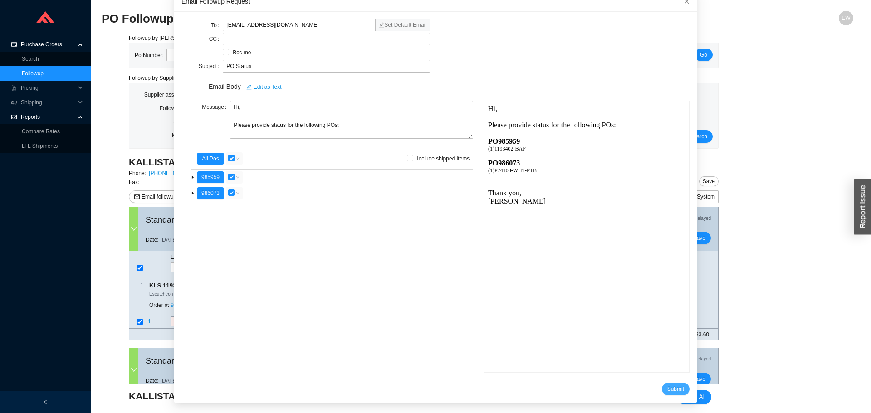
click at [662, 386] on button "Submit" at bounding box center [676, 389] width 28 height 13
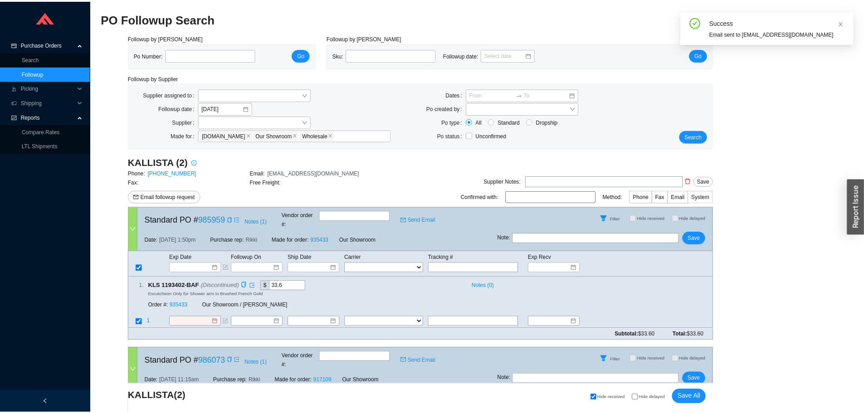
scroll to position [9, 0]
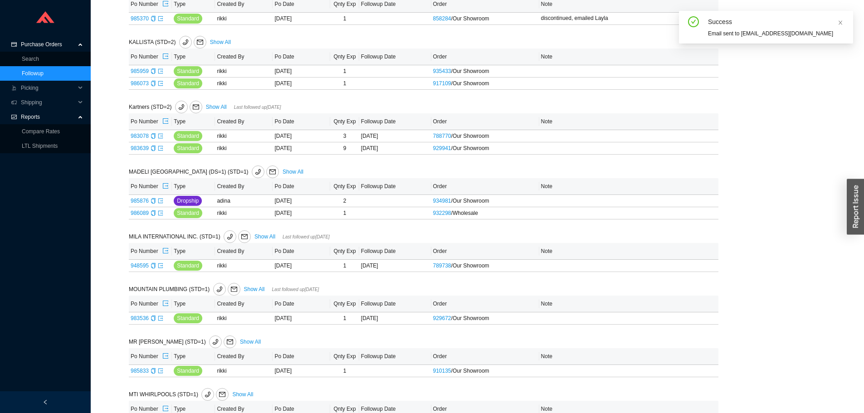
scroll to position [1678, 0]
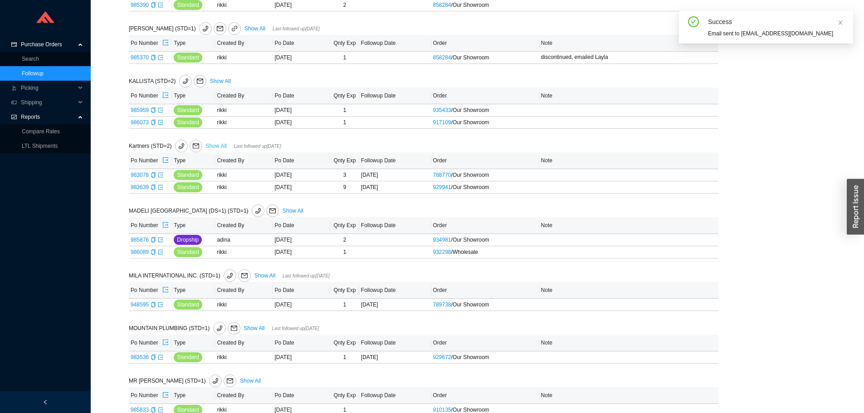
click at [216, 145] on link "Show All" at bounding box center [216, 146] width 21 height 6
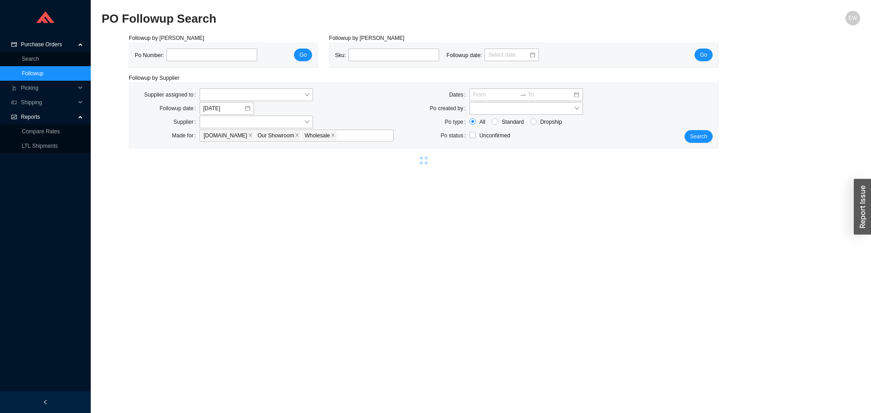
select select "2"
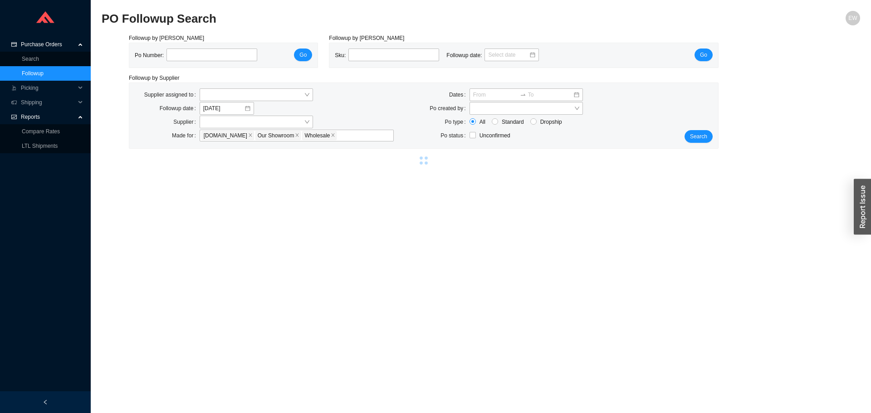
select select "2"
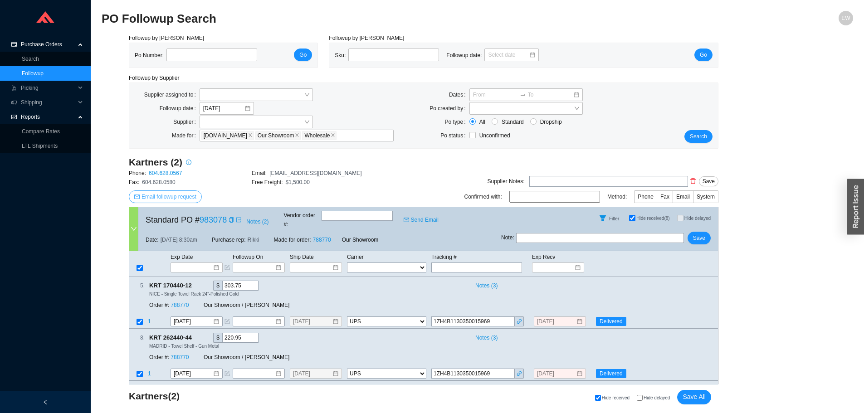
click at [185, 195] on span "Email followup request" at bounding box center [168, 196] width 55 height 9
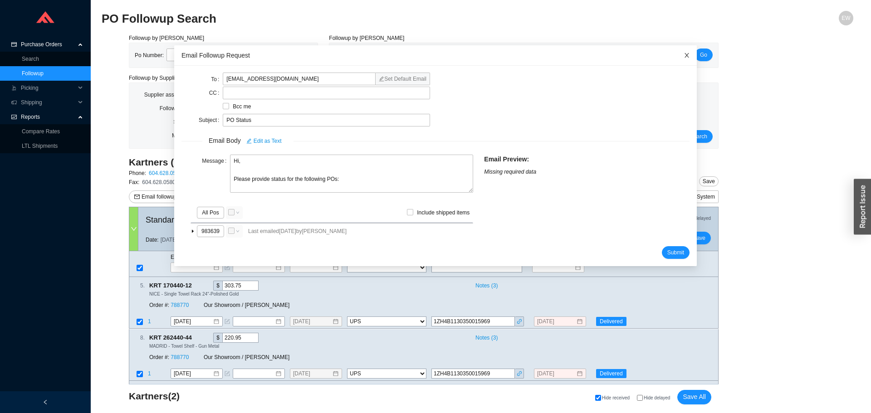
click at [677, 52] on span "Close" at bounding box center [687, 55] width 20 height 20
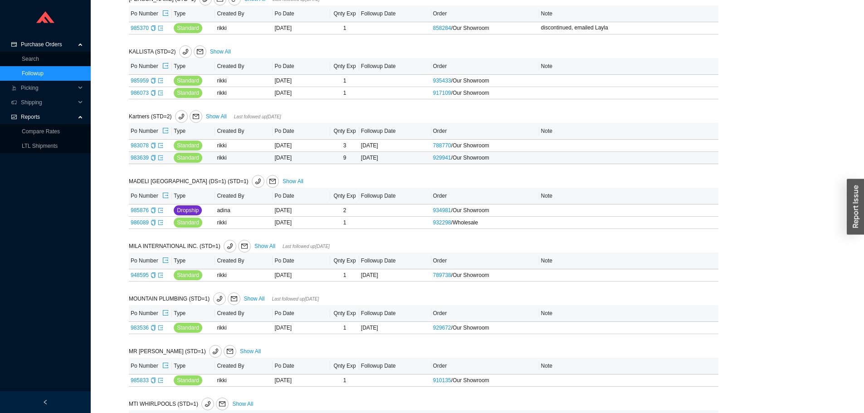
scroll to position [1723, 0]
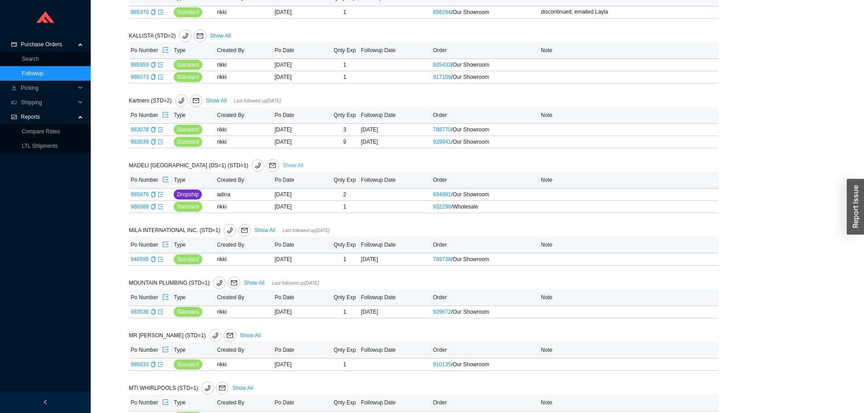
click at [283, 165] on link "Show All" at bounding box center [293, 165] width 21 height 6
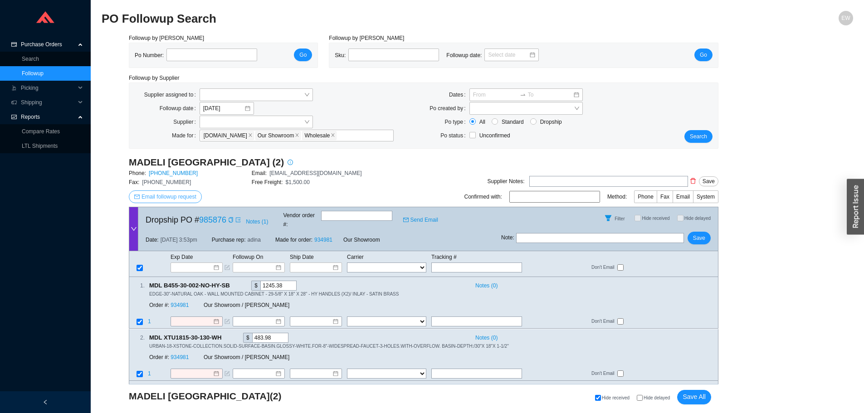
click at [185, 195] on span "Email followup request" at bounding box center [168, 196] width 55 height 9
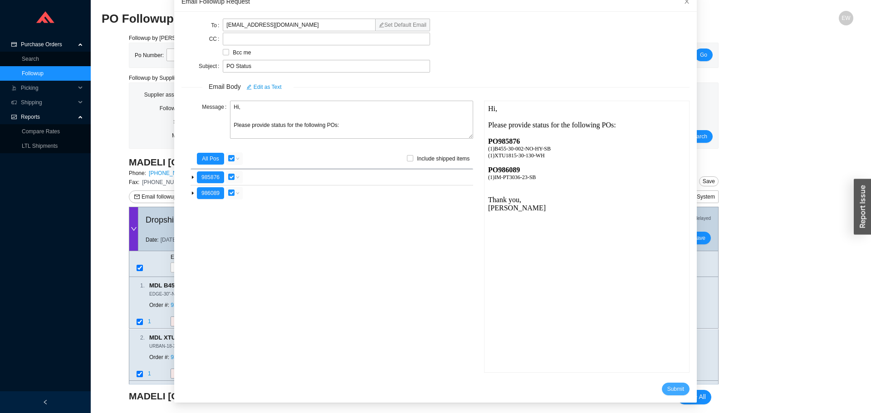
click at [667, 387] on span "Submit" at bounding box center [675, 389] width 17 height 9
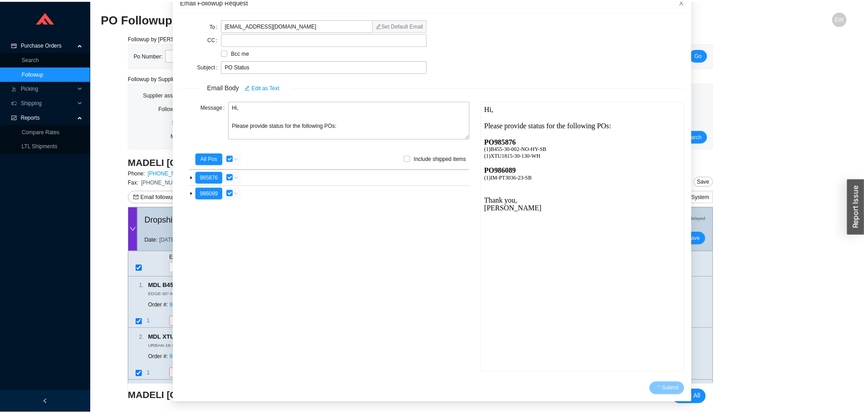
scroll to position [9, 0]
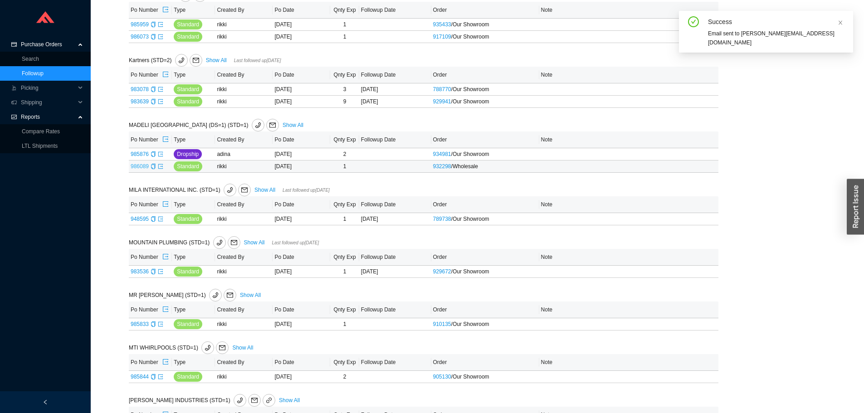
scroll to position [1814, 0]
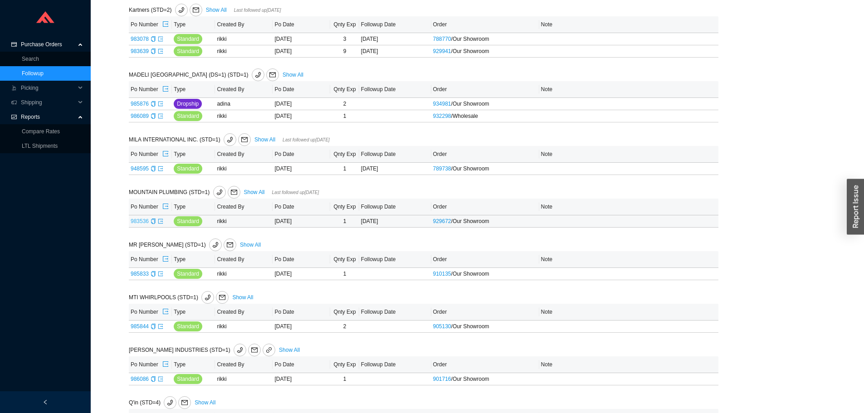
click at [142, 221] on link "983536" at bounding box center [140, 221] width 18 height 6
type input "983536"
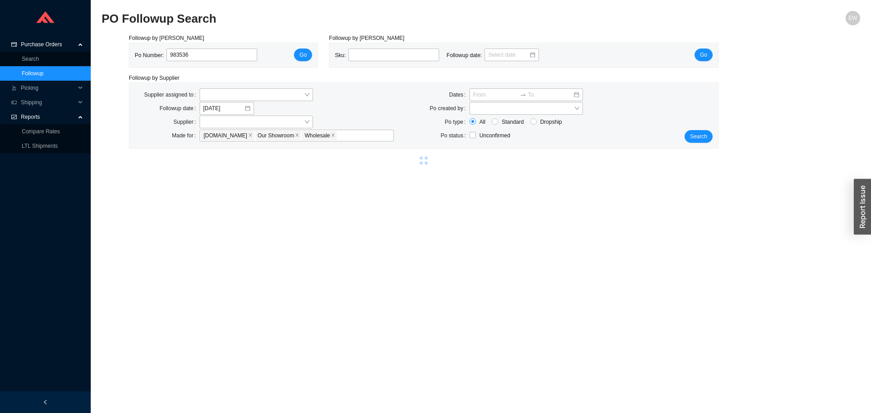
select select "1"
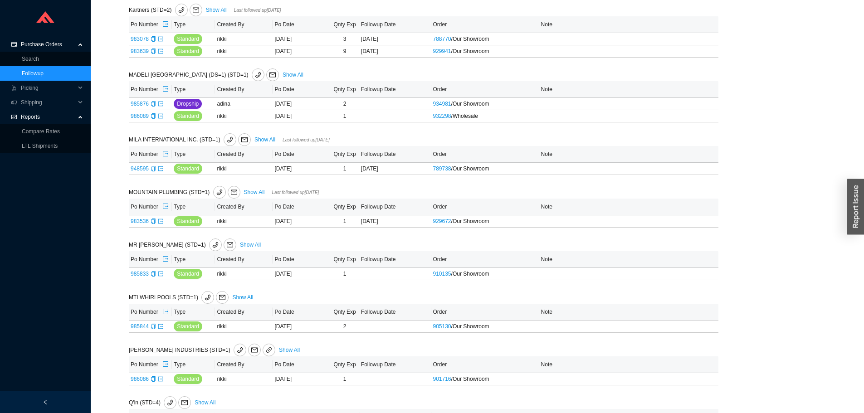
scroll to position [1905, 0]
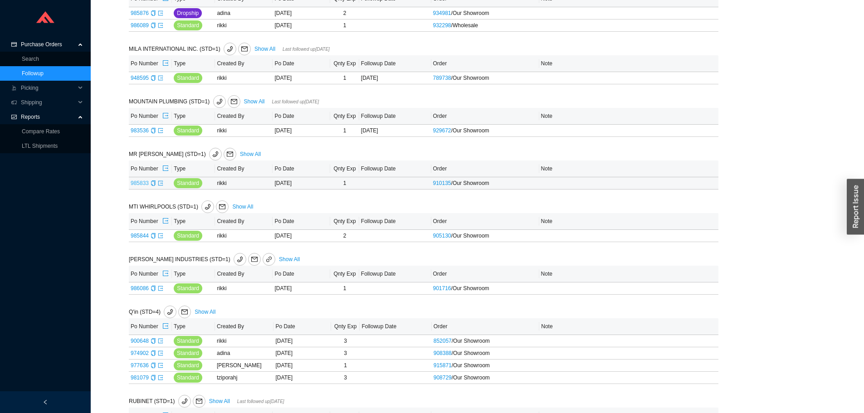
click at [141, 185] on link "985833" at bounding box center [140, 183] width 18 height 6
type input "985833"
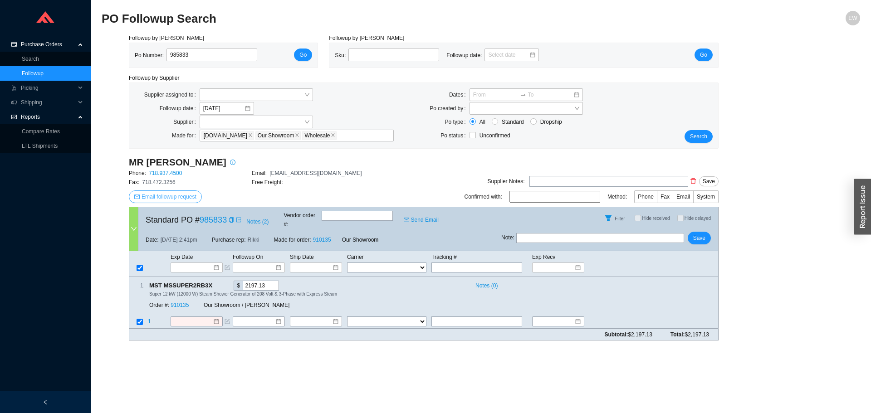
click at [169, 199] on span "Email followup request" at bounding box center [168, 196] width 55 height 9
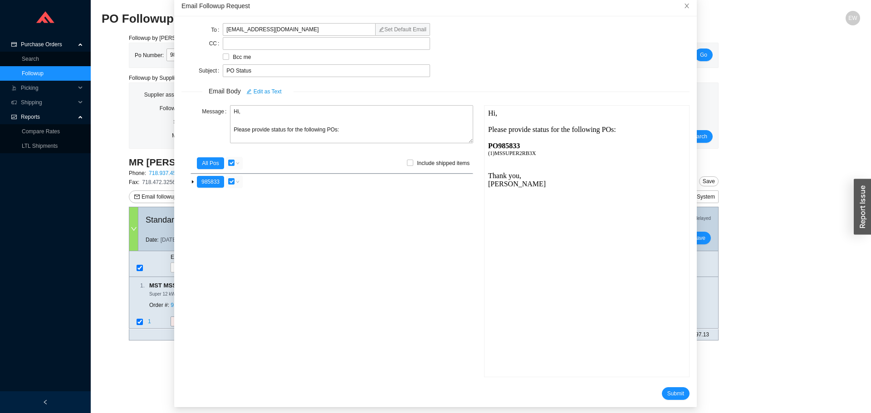
scroll to position [54, 0]
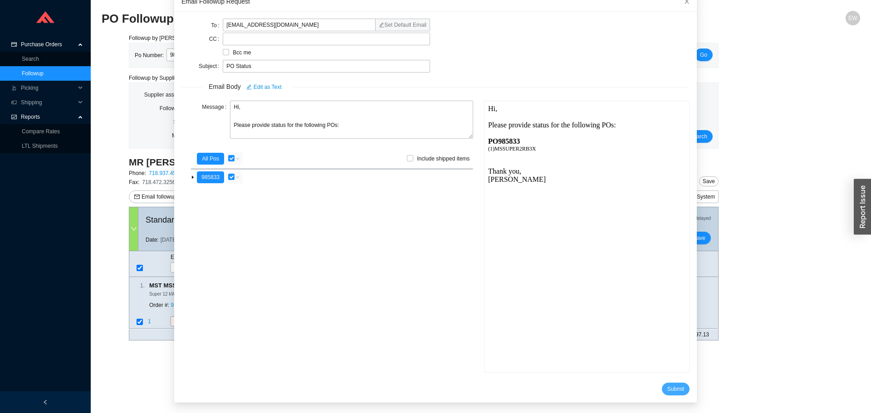
drag, startPoint x: 662, startPoint y: 386, endPoint x: 651, endPoint y: 394, distance: 12.7
click at [667, 387] on span "Submit" at bounding box center [675, 389] width 17 height 9
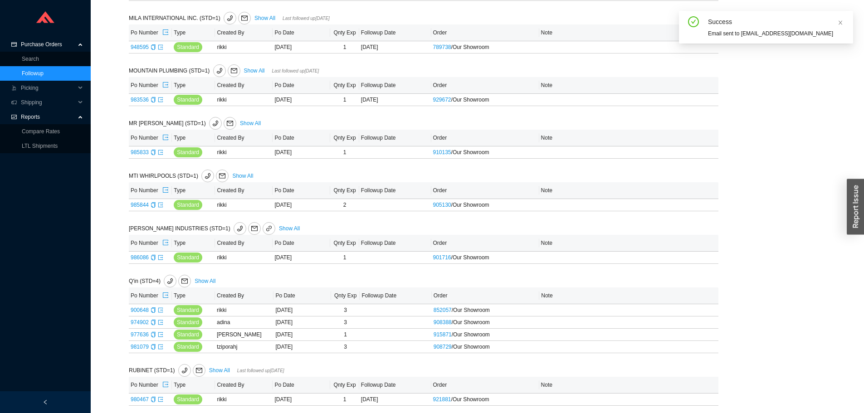
scroll to position [1950, 0]
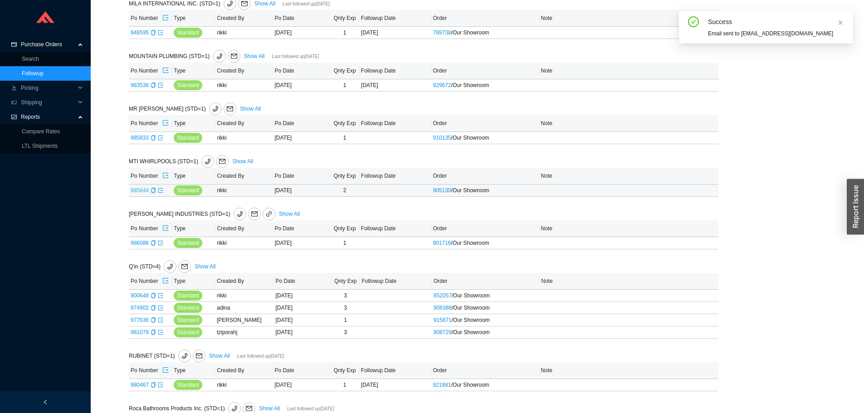
click at [140, 193] on link "985844" at bounding box center [140, 190] width 18 height 6
type input "985844"
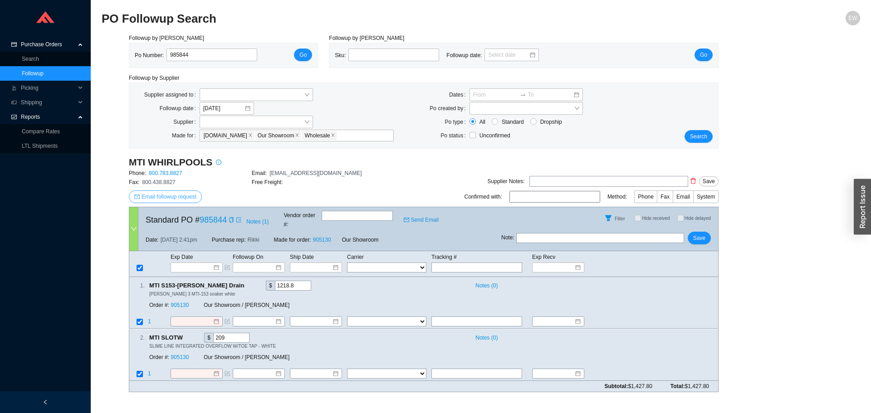
click at [155, 197] on span "Email followup request" at bounding box center [168, 196] width 55 height 9
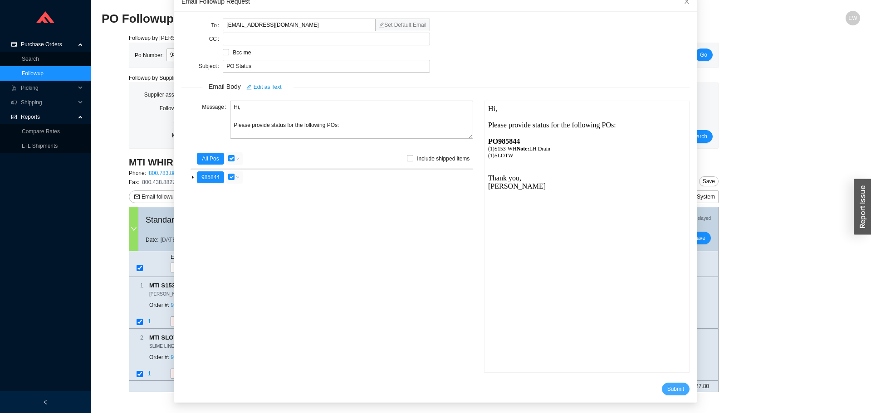
click at [667, 390] on span "Submit" at bounding box center [675, 389] width 17 height 9
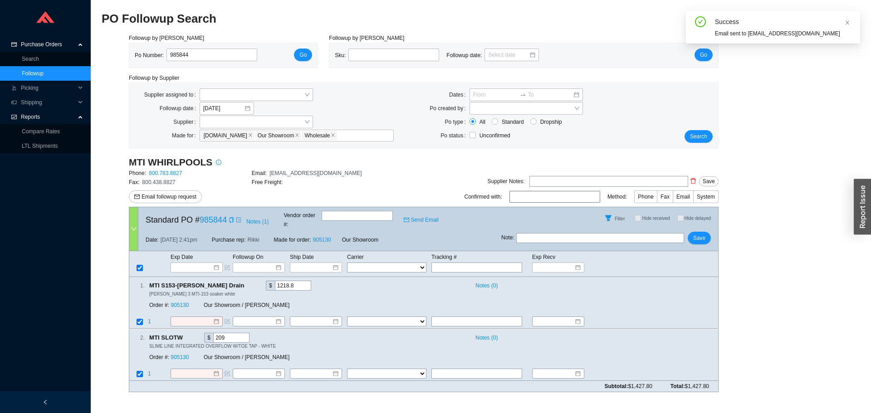
scroll to position [9, 0]
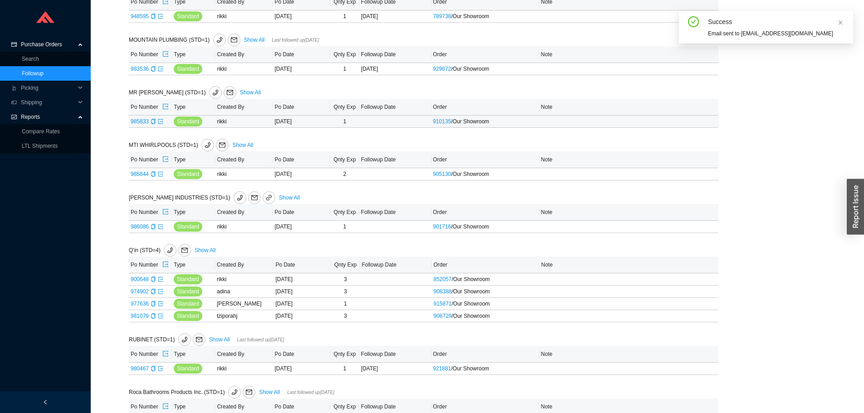
scroll to position [1995, 0]
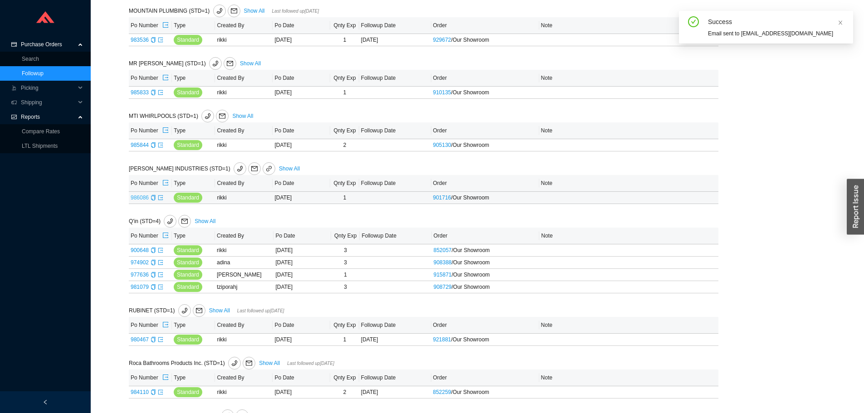
click at [140, 200] on link "986086" at bounding box center [140, 198] width 18 height 6
type input "986086"
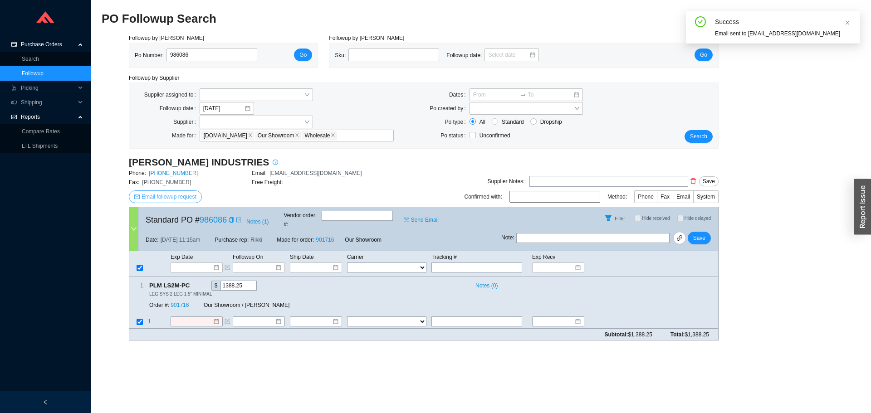
click at [184, 195] on span "Email followup request" at bounding box center [168, 196] width 55 height 9
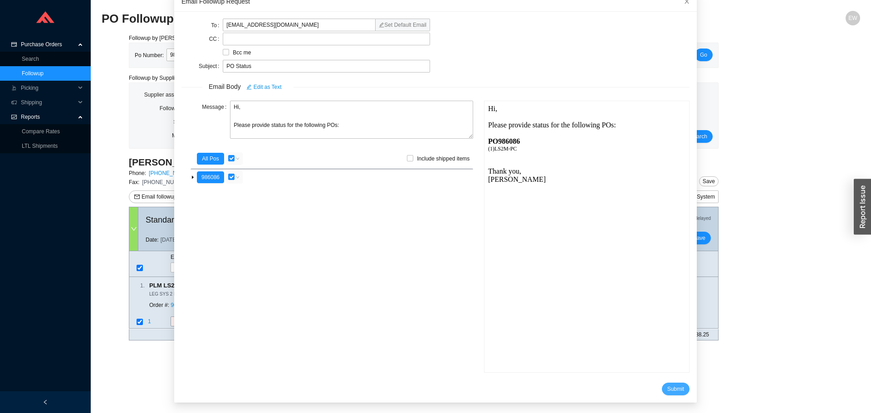
click at [667, 389] on span "Submit" at bounding box center [675, 389] width 17 height 9
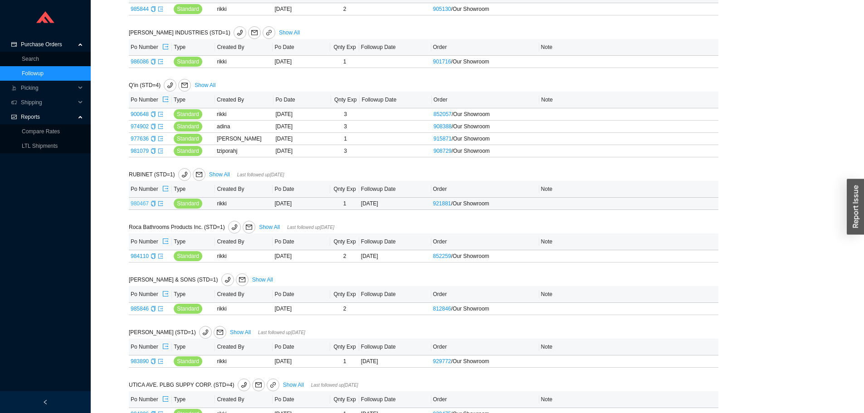
click at [139, 205] on link "980467" at bounding box center [140, 203] width 18 height 6
type input "980467"
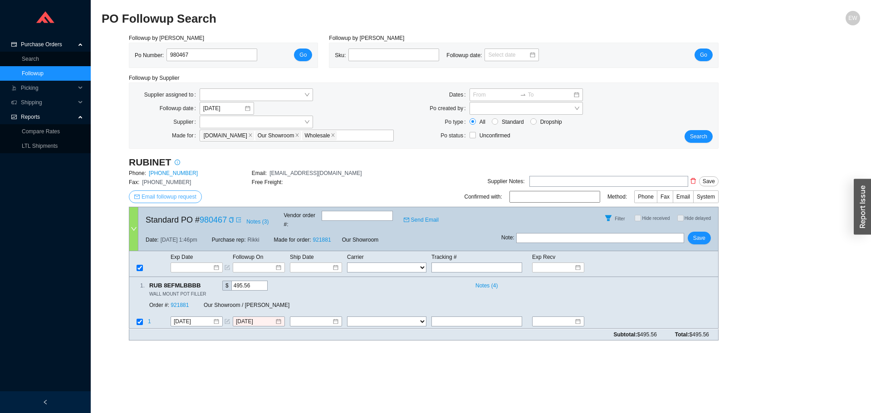
click at [177, 199] on span "Email followup request" at bounding box center [168, 196] width 55 height 9
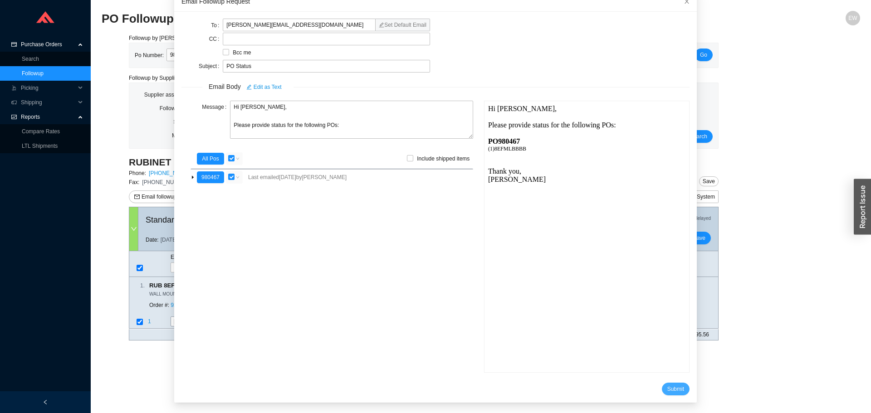
click at [667, 386] on span "Submit" at bounding box center [675, 389] width 17 height 9
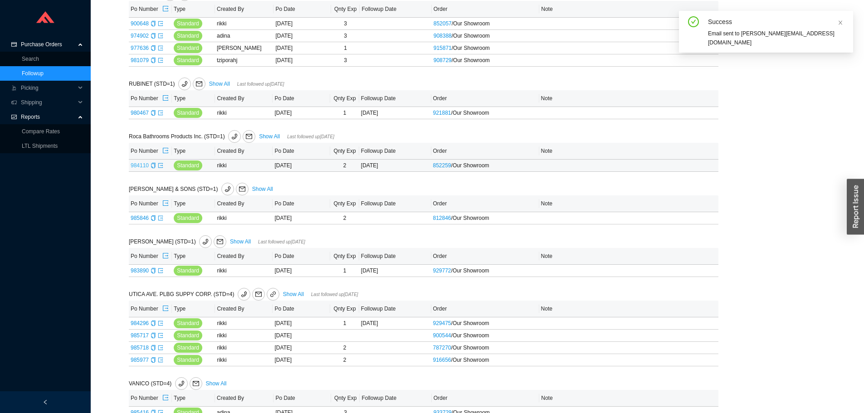
click at [139, 164] on link "984110" at bounding box center [140, 165] width 18 height 6
type input "984110"
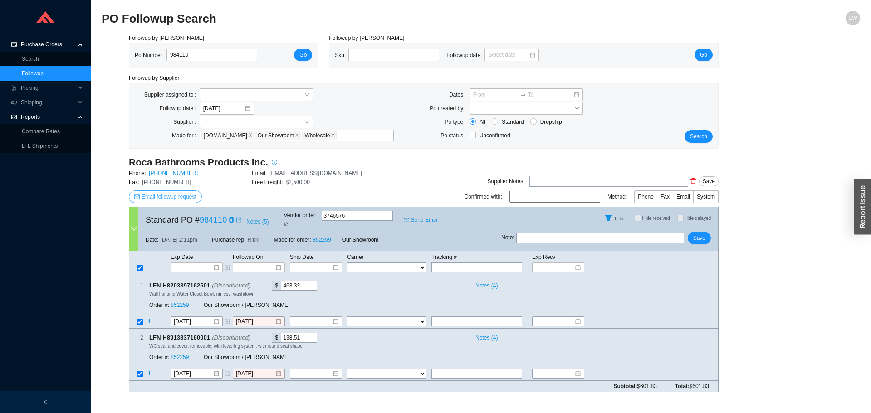
click at [189, 194] on span "Email followup request" at bounding box center [168, 196] width 55 height 9
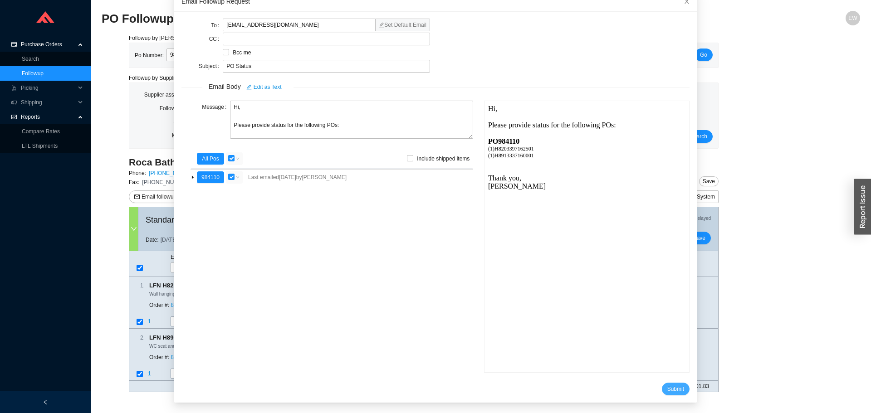
click at [667, 390] on span "Submit" at bounding box center [675, 389] width 17 height 9
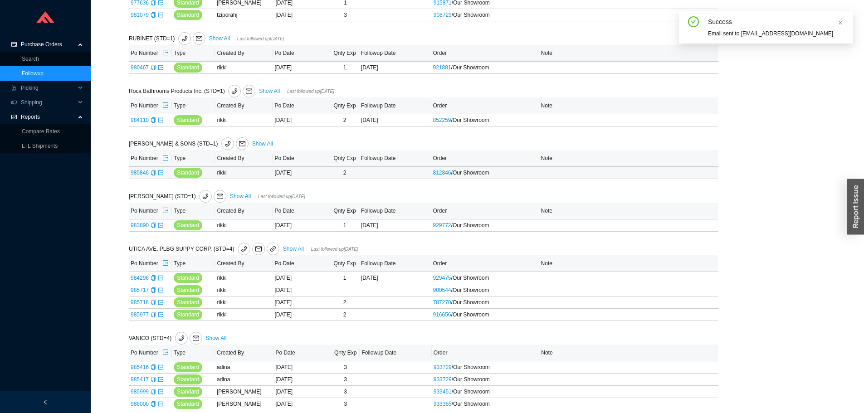
click at [140, 171] on td "985846" at bounding box center [150, 173] width 43 height 12
click at [140, 175] on link "985846" at bounding box center [140, 173] width 18 height 6
type input "985846"
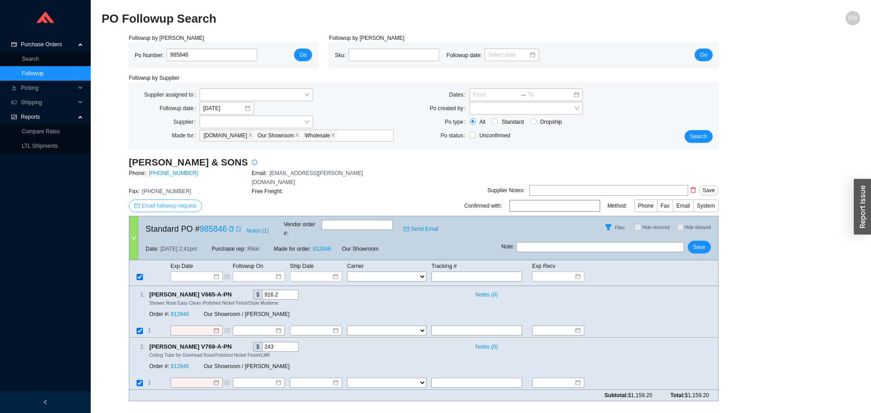
click at [165, 201] on span "Email followup request" at bounding box center [168, 205] width 55 height 9
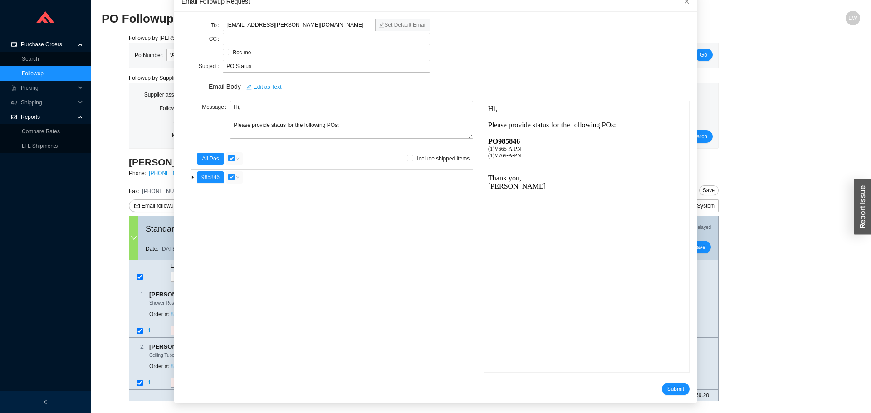
click at [660, 400] on div "To [EMAIL_ADDRESS][PERSON_NAME][DOMAIN_NAME] Set Default Email CC Bcc me Subjec…" at bounding box center [435, 207] width 522 height 391
click at [662, 393] on button "Submit" at bounding box center [676, 389] width 28 height 13
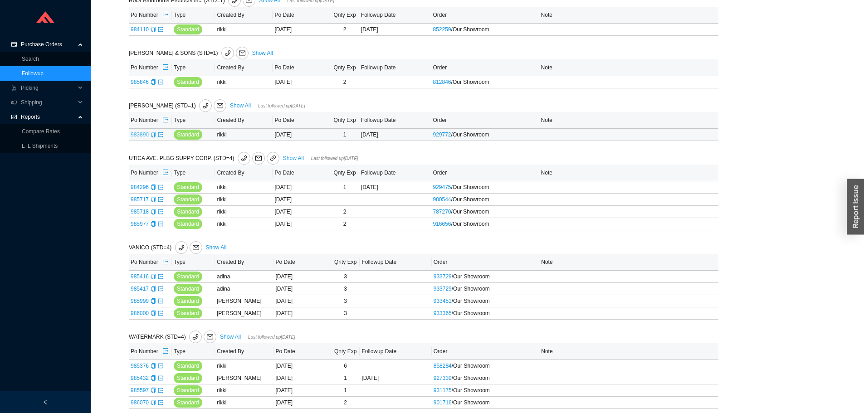
click at [140, 138] on link "983890" at bounding box center [140, 135] width 18 height 6
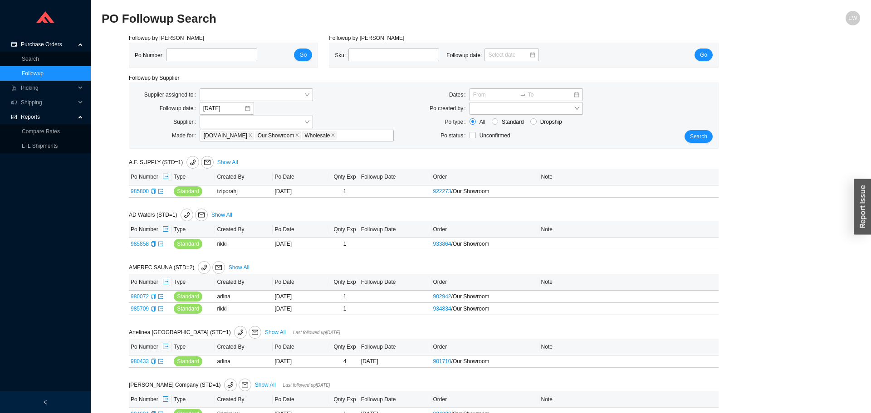
type input "983890"
select select "2"
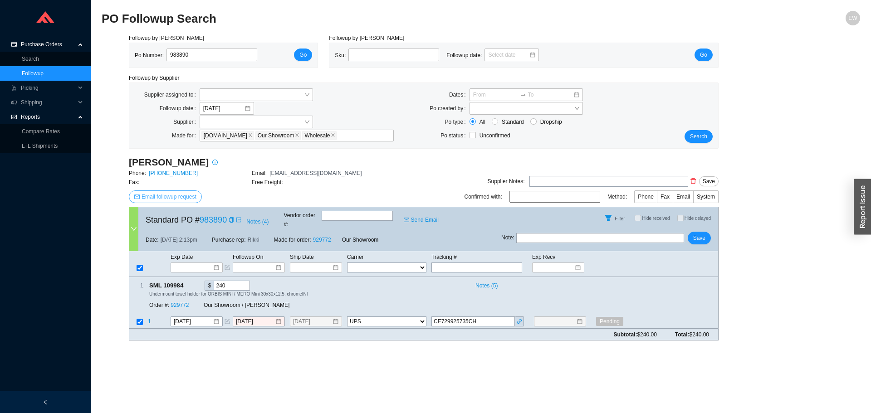
click at [168, 193] on span "Email followup request" at bounding box center [168, 196] width 55 height 9
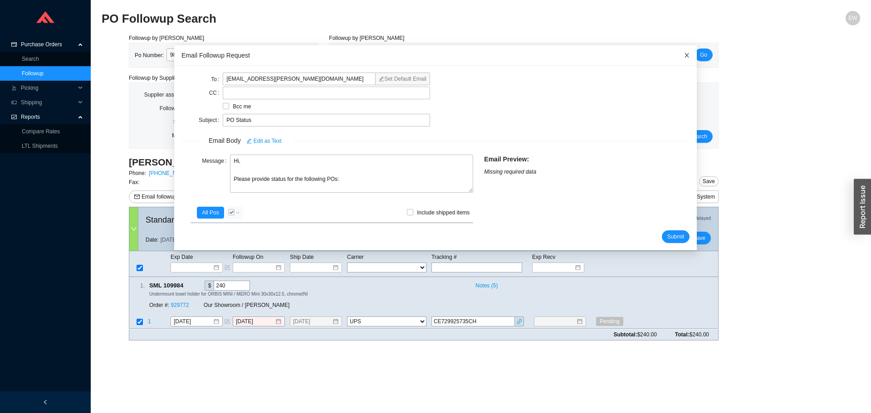
drag, startPoint x: 673, startPoint y: 57, endPoint x: 394, endPoint y: 69, distance: 279.2
click at [683, 56] on icon "close" at bounding box center [686, 55] width 6 height 6
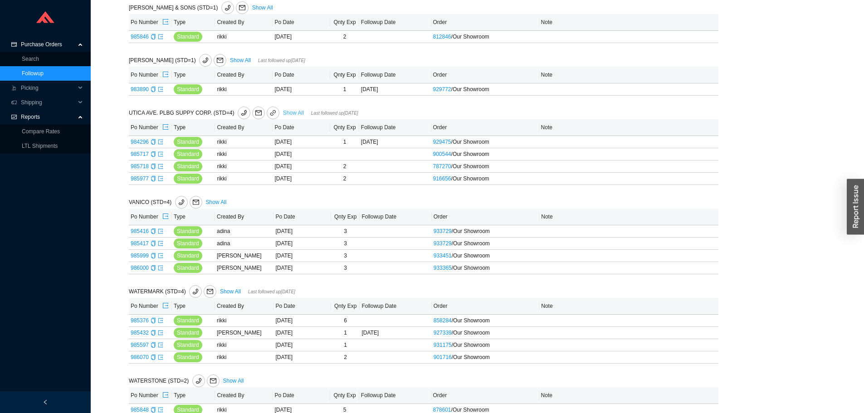
click at [283, 111] on link "Show All" at bounding box center [293, 113] width 21 height 6
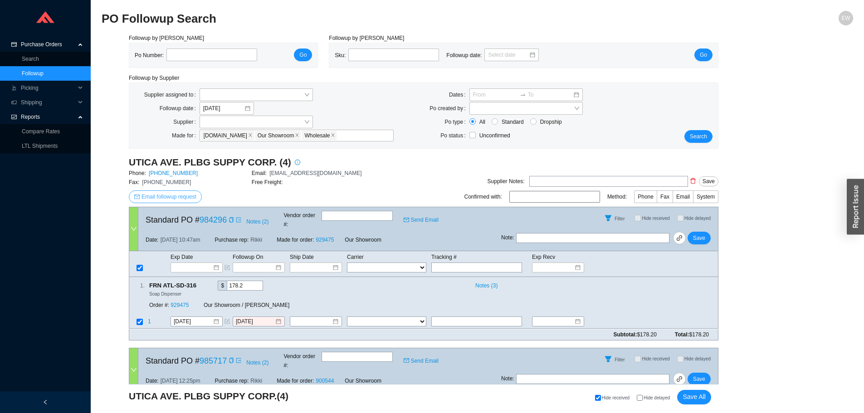
click at [173, 192] on button "Email followup request" at bounding box center [165, 196] width 73 height 13
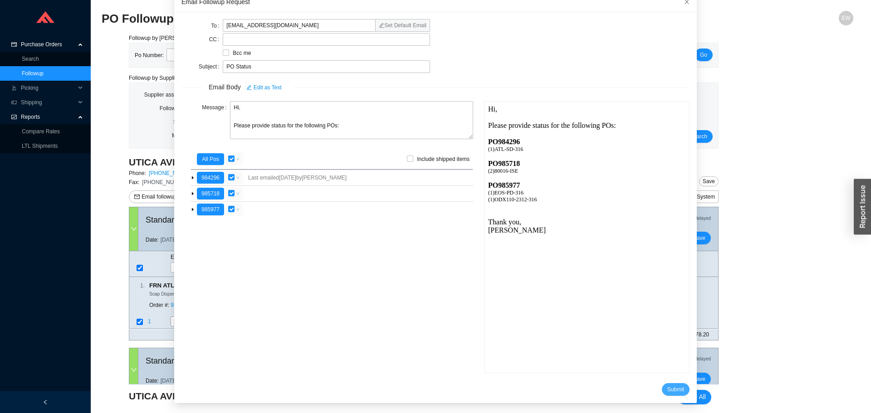
click at [667, 392] on span "Submit" at bounding box center [675, 389] width 17 height 9
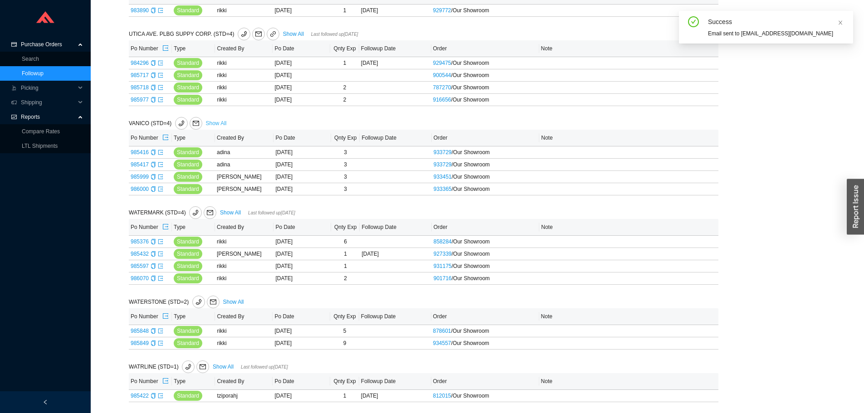
click at [212, 120] on link "Show All" at bounding box center [216, 123] width 21 height 6
click at [228, 211] on link "Show All" at bounding box center [230, 213] width 21 height 6
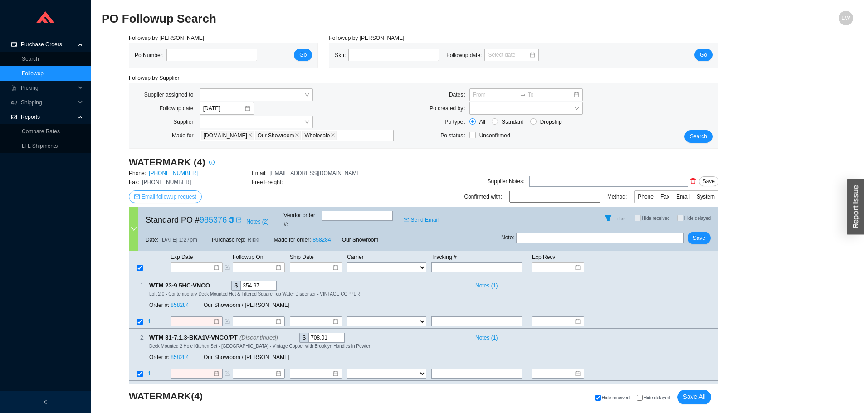
click at [172, 198] on span "Email followup request" at bounding box center [168, 196] width 55 height 9
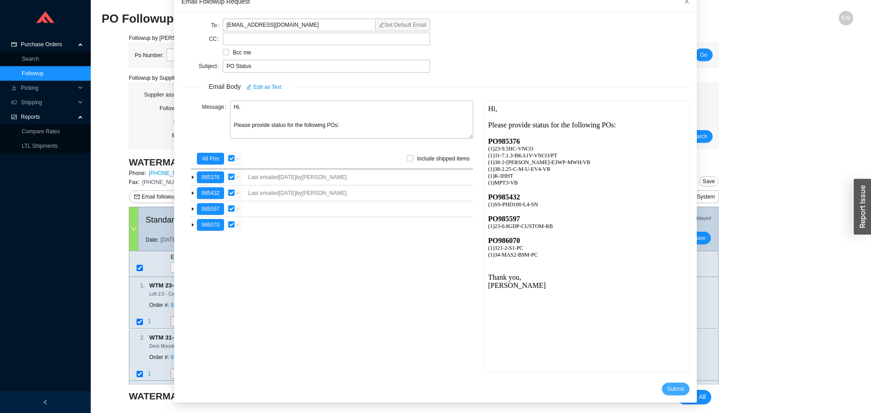
click at [662, 395] on button "Submit" at bounding box center [676, 389] width 28 height 13
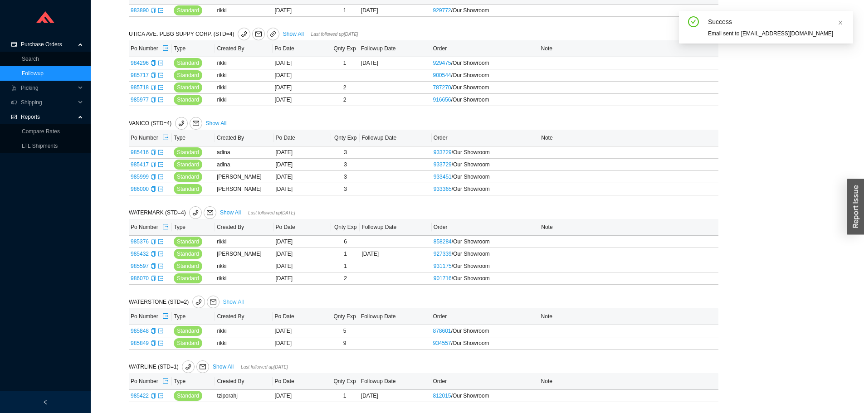
click at [224, 301] on link "Show All" at bounding box center [233, 302] width 21 height 6
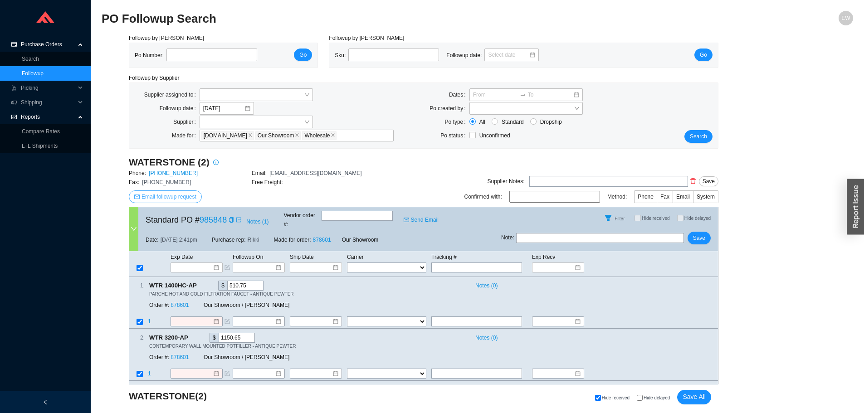
click at [176, 203] on button "Email followup request" at bounding box center [165, 196] width 73 height 13
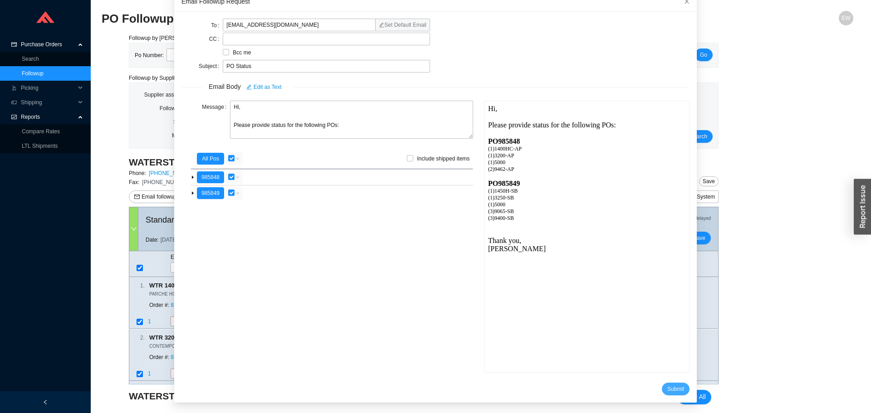
click at [667, 386] on span "Submit" at bounding box center [675, 389] width 17 height 9
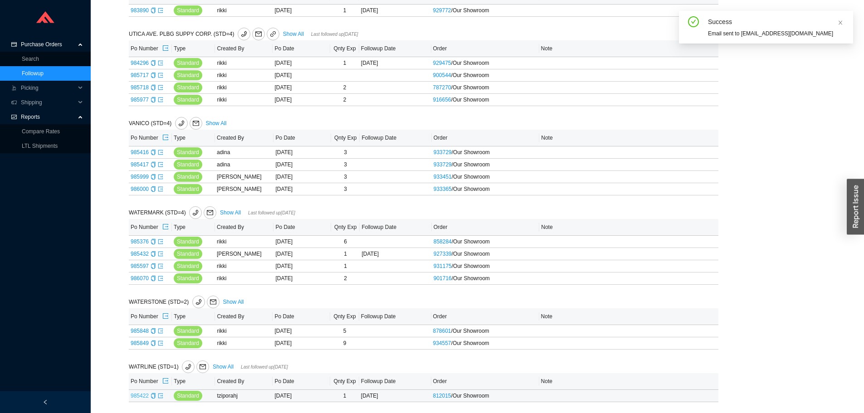
click at [136, 395] on link "985422" at bounding box center [140, 396] width 18 height 6
type input "985422"
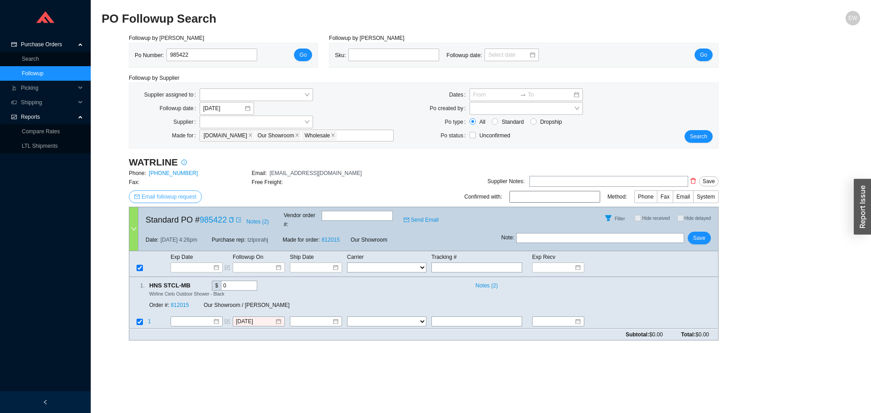
click at [175, 196] on span "Email followup request" at bounding box center [168, 196] width 55 height 9
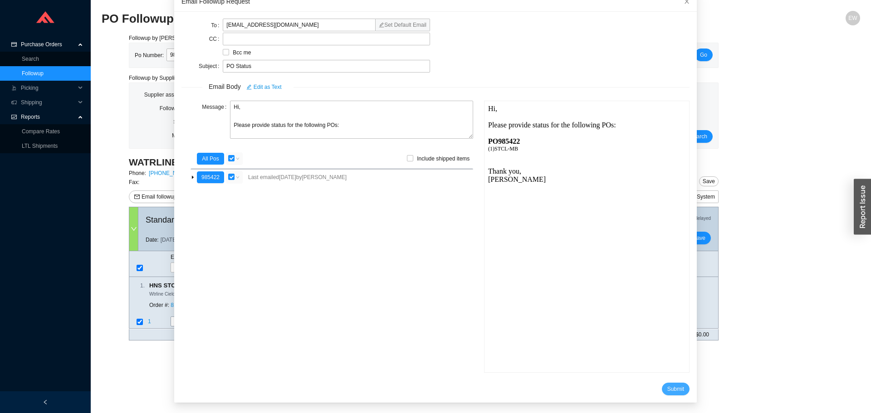
click at [662, 387] on button "Submit" at bounding box center [676, 389] width 28 height 13
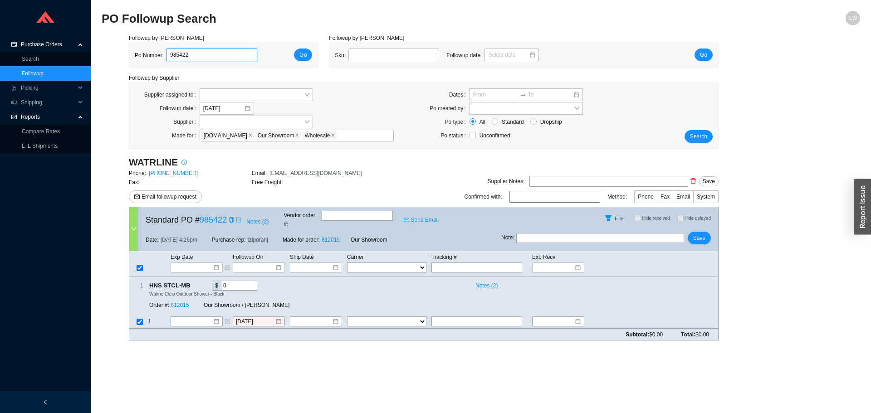
drag, startPoint x: 204, startPoint y: 55, endPoint x: 91, endPoint y: 67, distance: 113.5
click at [111, 66] on div "Followup by PO Po Number: 985422 Go Followup by Sku Sku: Followup date: Go Foll…" at bounding box center [481, 191] width 758 height 314
drag, startPoint x: 197, startPoint y: 48, endPoint x: 181, endPoint y: 54, distance: 17.1
paste input "985585"
type input "985585"
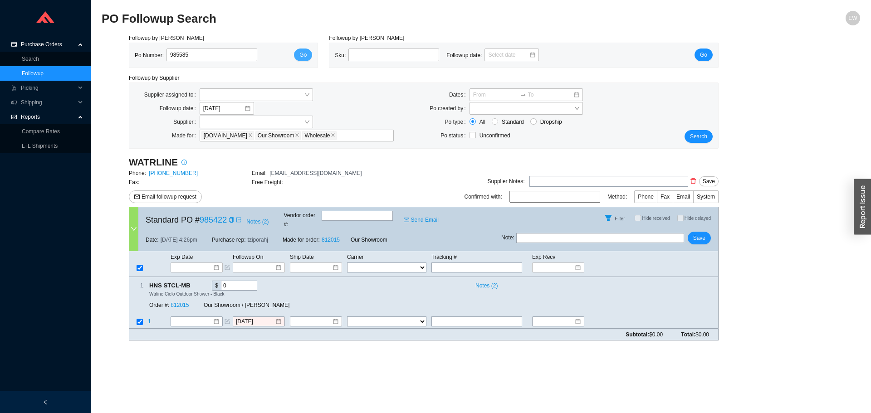
click at [302, 58] on span "Go" at bounding box center [302, 54] width 7 height 9
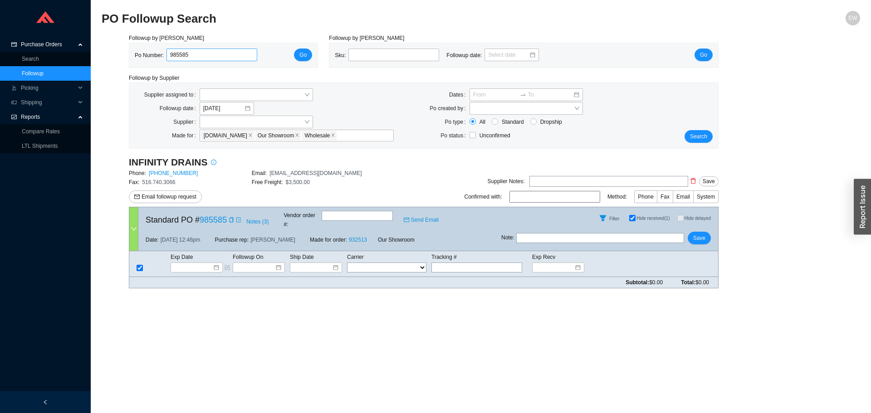
drag, startPoint x: 205, startPoint y: 45, endPoint x: 174, endPoint y: 52, distance: 31.6
click at [174, 52] on div "Po Number: 985585 Go" at bounding box center [223, 55] width 188 height 24
drag, startPoint x: 196, startPoint y: 53, endPoint x: 164, endPoint y: 48, distance: 32.6
click at [164, 48] on div "Po Number: 985585 Go" at bounding box center [223, 55] width 188 height 24
paste input "985800"
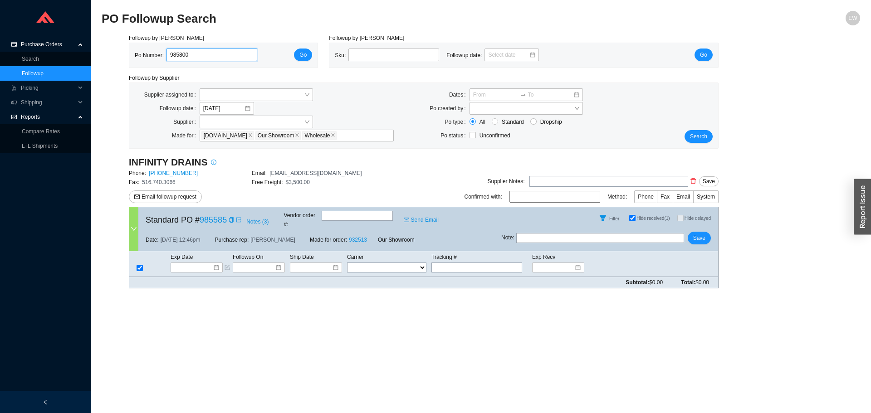
type input "985800"
click at [293, 57] on div "Po Number: 985800 Go" at bounding box center [223, 56] width 177 height 14
click at [300, 56] on button "Go" at bounding box center [303, 55] width 18 height 13
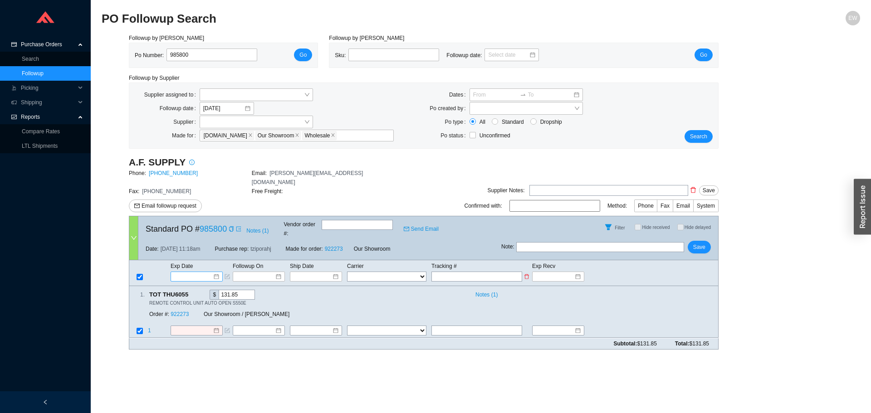
click at [215, 272] on div at bounding box center [196, 276] width 45 height 9
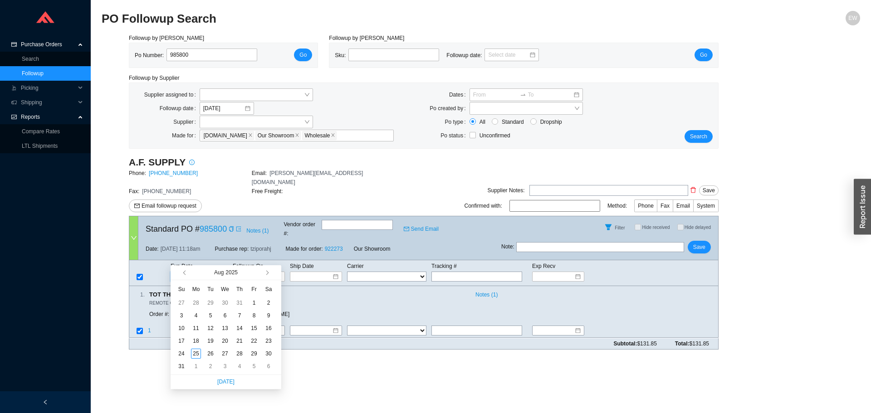
type input "[DATE]"
click at [267, 270] on button "button" at bounding box center [266, 272] width 9 height 15
type input "[DATE]"
click at [198, 339] on div "22" at bounding box center [196, 341] width 10 height 10
type input "[DATE]"
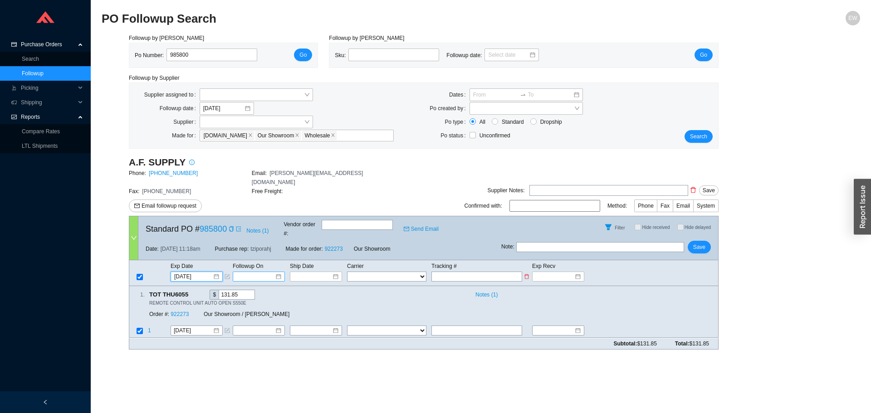
click at [249, 272] on input at bounding box center [255, 276] width 39 height 9
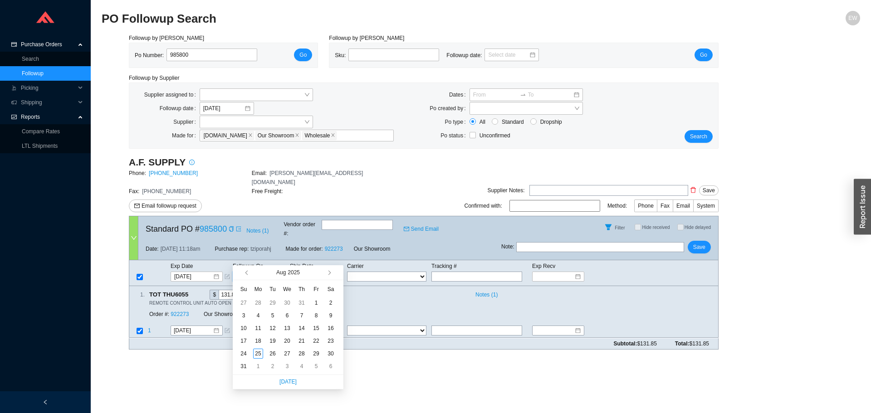
type input "[DATE]"
click at [329, 273] on span "button" at bounding box center [328, 273] width 5 height 5
type input "[DATE]"
click at [258, 301] on div "1" at bounding box center [258, 303] width 10 height 10
type input "[DATE]"
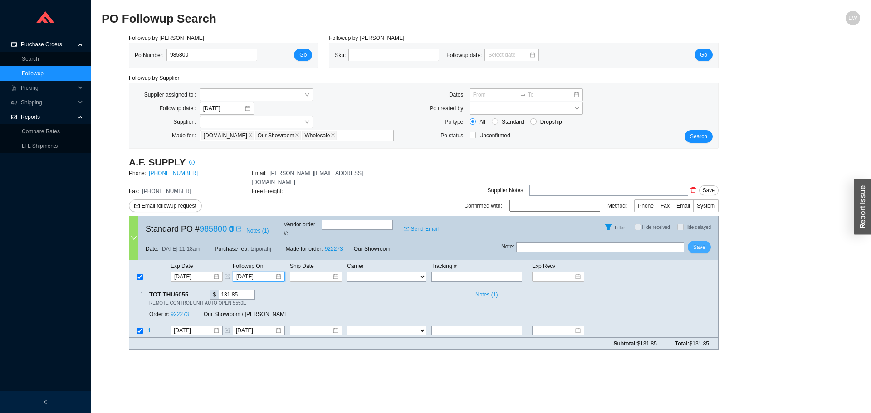
click at [703, 243] on span "Save" at bounding box center [699, 247] width 12 height 9
drag, startPoint x: 215, startPoint y: 55, endPoint x: 133, endPoint y: 52, distance: 81.7
click at [133, 52] on div "Po Number: 985800 Go" at bounding box center [223, 55] width 188 height 24
paste input "980433"
type input "980433"
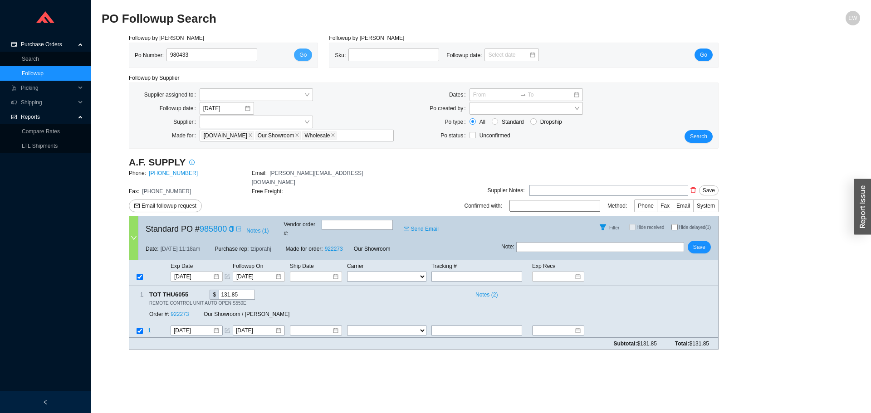
click at [301, 51] on span "Go" at bounding box center [302, 54] width 7 height 9
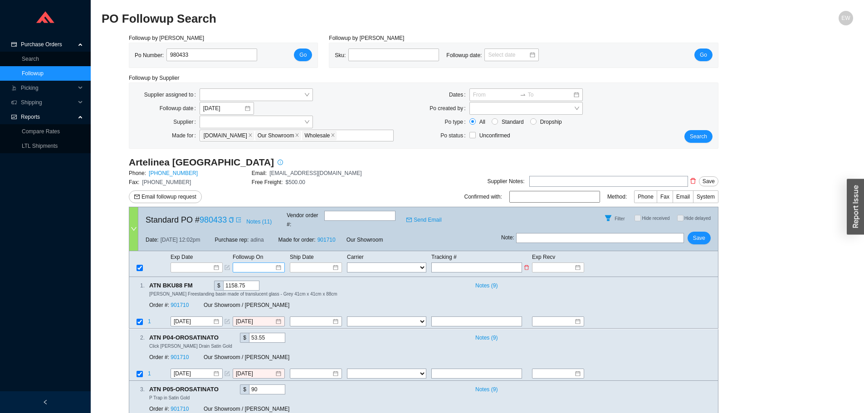
scroll to position [45, 0]
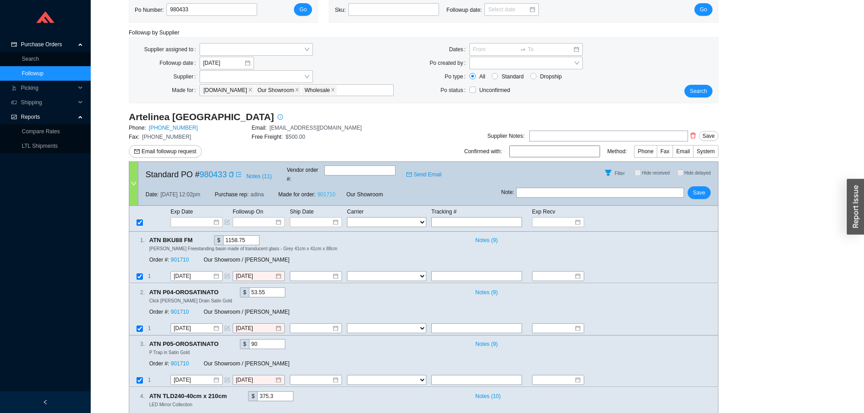
click at [325, 191] on link "901710" at bounding box center [326, 194] width 18 height 6
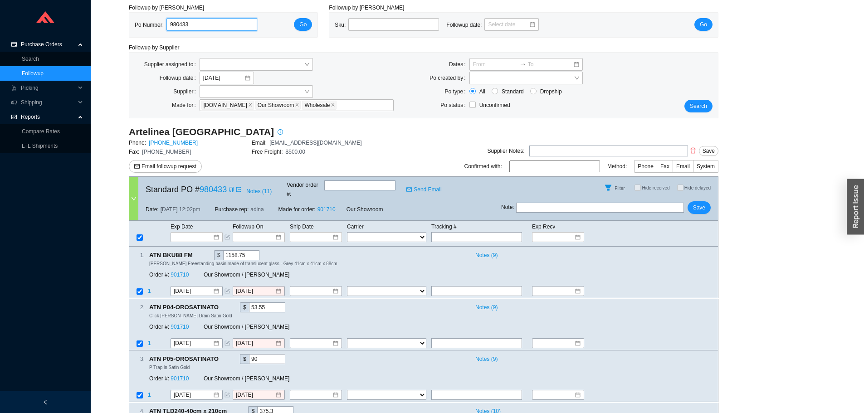
drag, startPoint x: 162, startPoint y: 8, endPoint x: 135, endPoint y: 1, distance: 28.4
click at [139, 8] on div "Followup by PO Po Number: 980433 Go" at bounding box center [223, 20] width 200 height 34
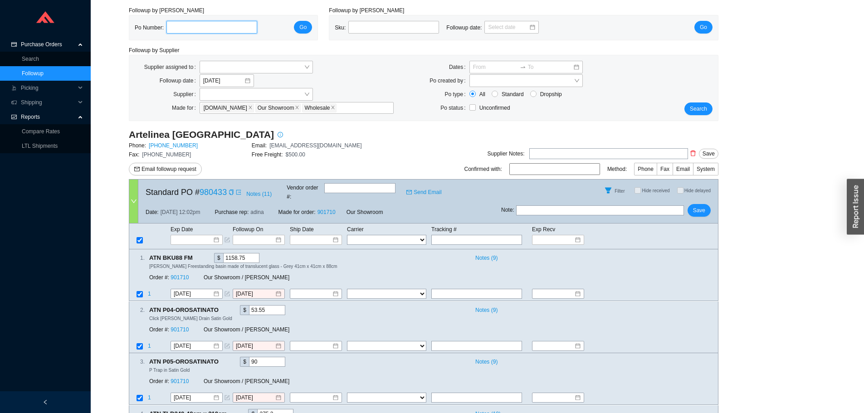
paste input "985844"
type input "985844"
click at [303, 23] on span "Go" at bounding box center [302, 27] width 7 height 9
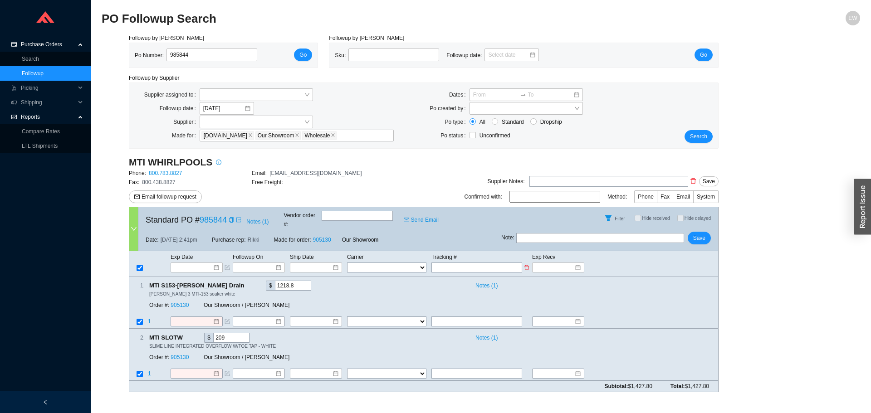
click at [210, 264] on td at bounding box center [201, 267] width 62 height 11
click at [214, 263] on div at bounding box center [196, 267] width 45 height 9
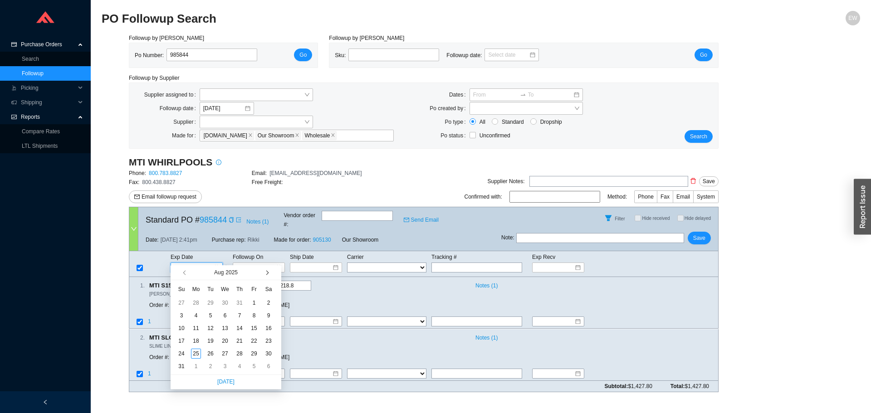
click at [267, 269] on button "button" at bounding box center [266, 272] width 9 height 15
type input "[DATE]"
click at [196, 329] on div "15" at bounding box center [196, 328] width 10 height 10
type input "[DATE]"
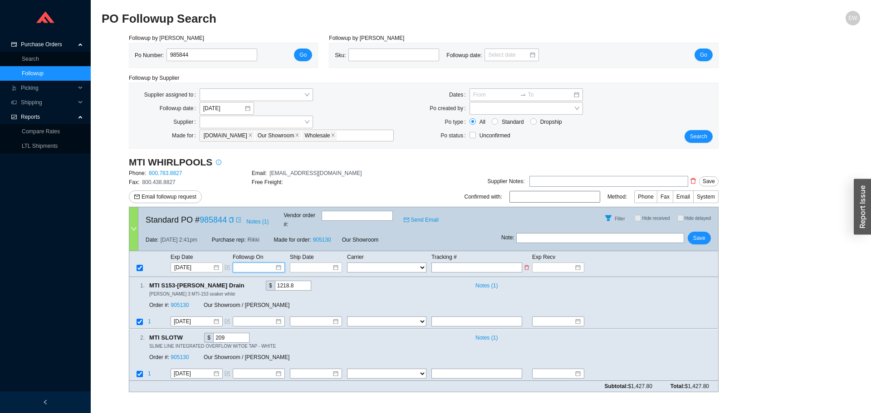
click at [273, 263] on input at bounding box center [255, 267] width 39 height 9
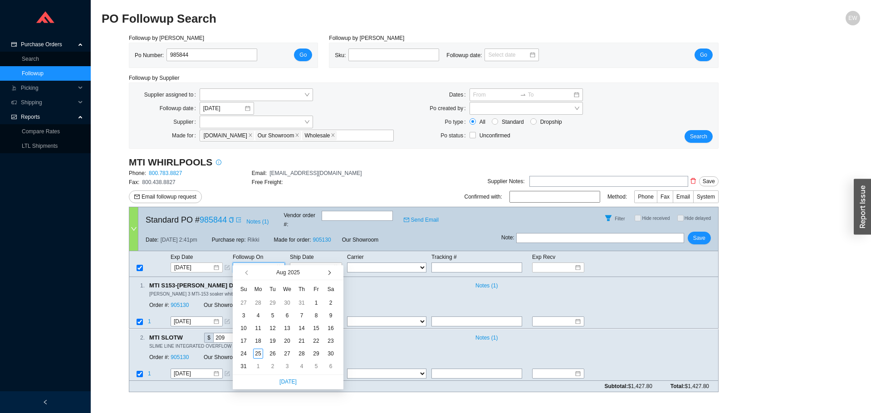
click at [329, 271] on button "button" at bounding box center [328, 272] width 9 height 15
type input "[DATE]"
click at [258, 313] on div "8" at bounding box center [258, 316] width 10 height 10
type input "[DATE]"
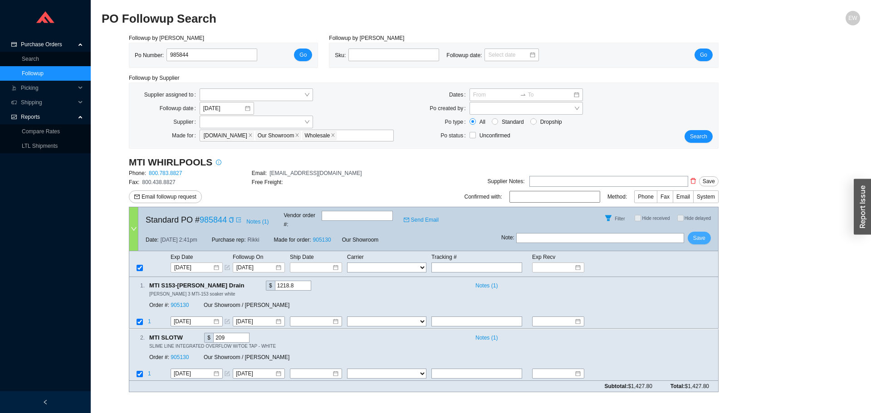
click at [690, 232] on button "Save" at bounding box center [698, 238] width 23 height 13
drag, startPoint x: 203, startPoint y: 58, endPoint x: 132, endPoint y: 56, distance: 70.3
click at [132, 56] on div "Po Number: 985844 Go" at bounding box center [223, 55] width 188 height 24
paste input "985376"
type input "985376"
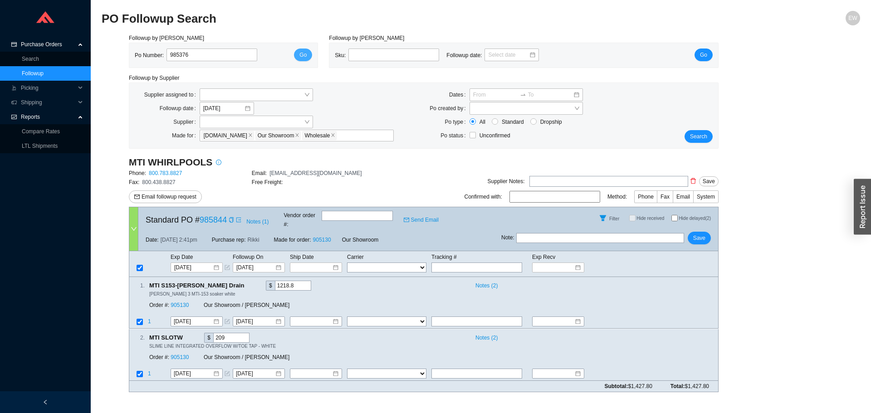
click at [301, 54] on span "Go" at bounding box center [302, 54] width 7 height 9
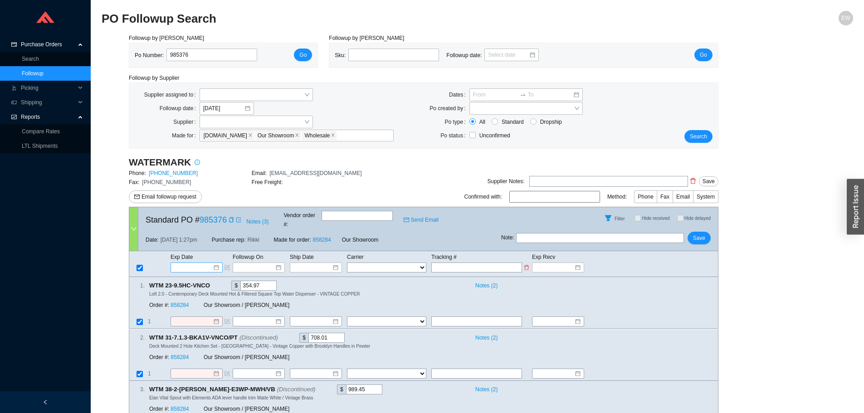
click at [215, 263] on div at bounding box center [196, 267] width 45 height 9
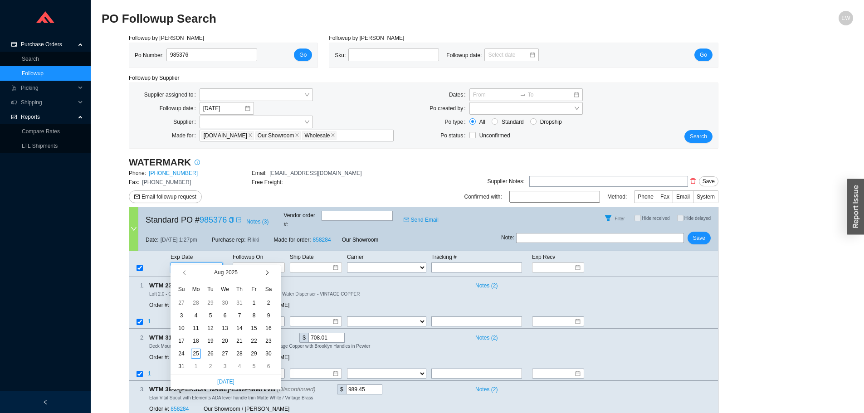
click at [267, 274] on span "button" at bounding box center [266, 273] width 5 height 5
type input "[DATE]"
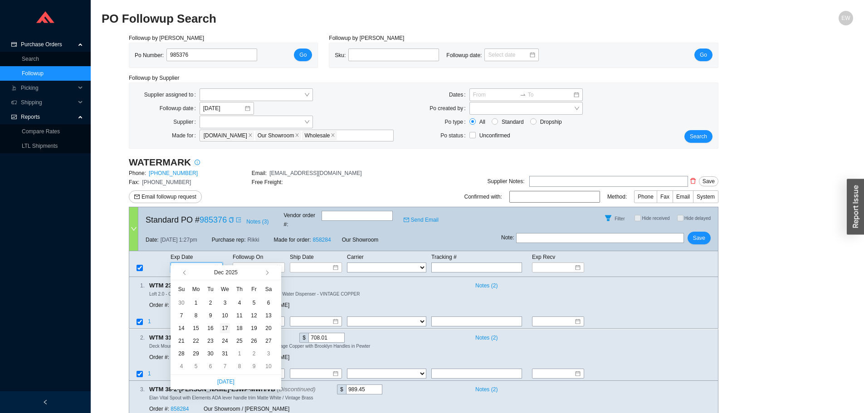
click at [222, 330] on div "17" at bounding box center [225, 328] width 10 height 10
type input "[DATE]"
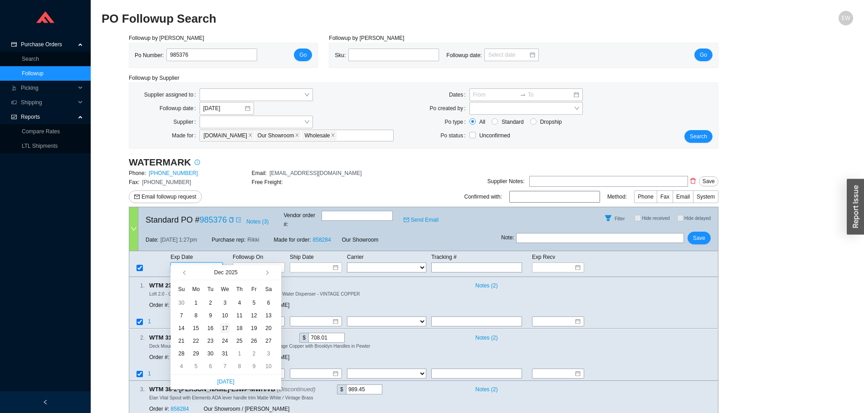
type input "[DATE]"
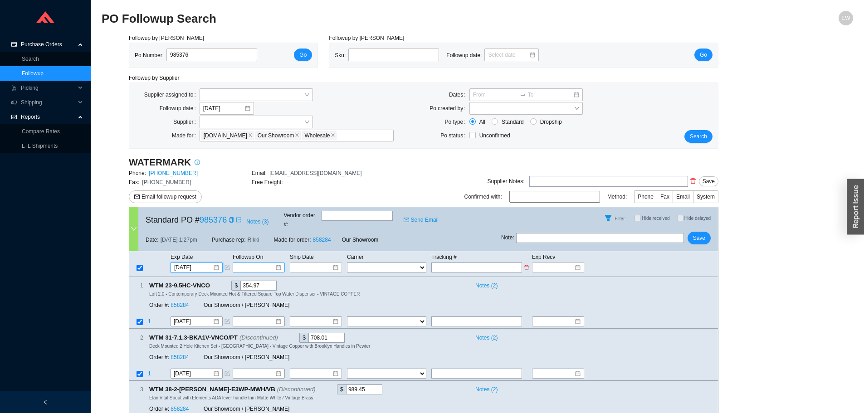
click at [272, 263] on input at bounding box center [255, 267] width 39 height 9
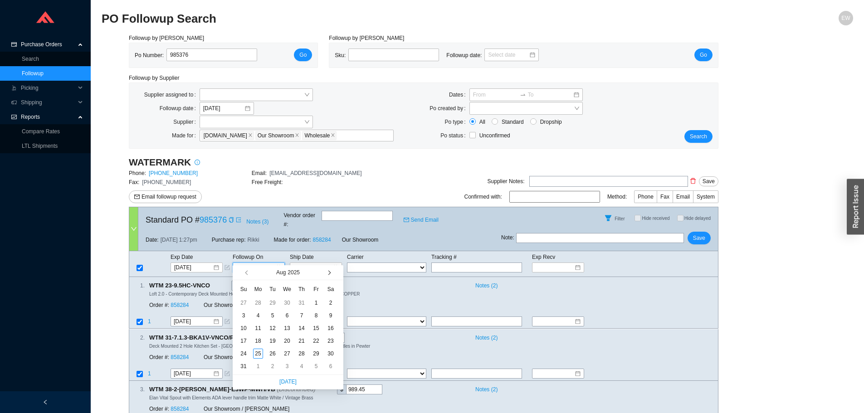
click at [331, 273] on button "button" at bounding box center [328, 272] width 9 height 15
click at [330, 273] on span "button" at bounding box center [328, 273] width 5 height 5
type input "[DATE]"
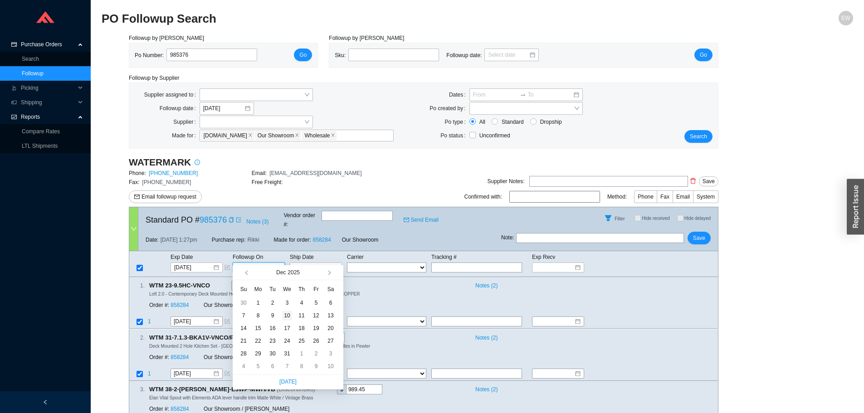
click at [288, 316] on div "10" at bounding box center [287, 316] width 10 height 10
type input "[DATE]"
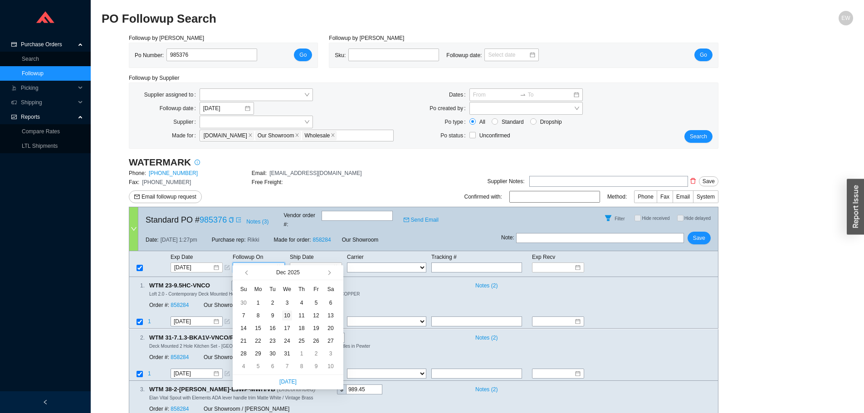
type input "[DATE]"
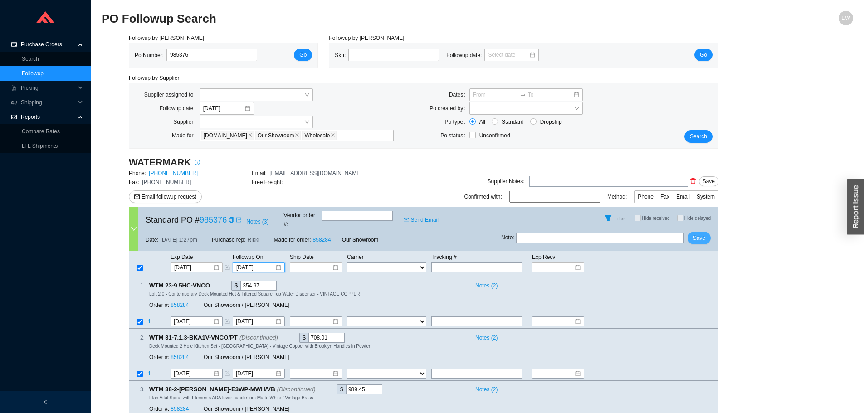
click at [706, 232] on button "Save" at bounding box center [698, 238] width 23 height 13
drag, startPoint x: 196, startPoint y: 54, endPoint x: 139, endPoint y: 50, distance: 57.3
click at [145, 51] on div "Po Number: 985376" at bounding box center [200, 56] width 130 height 14
paste input "985432"
type input "985432"
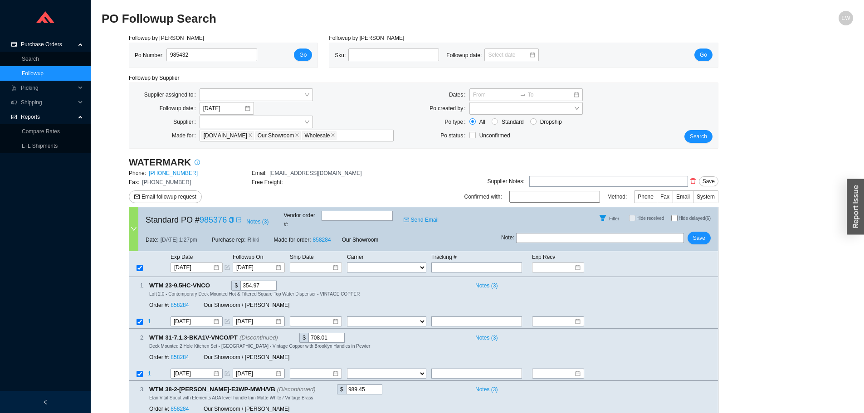
click at [304, 48] on div "Po Number: 985432 Go" at bounding box center [223, 55] width 188 height 24
click at [304, 56] on span "Go" at bounding box center [302, 54] width 7 height 9
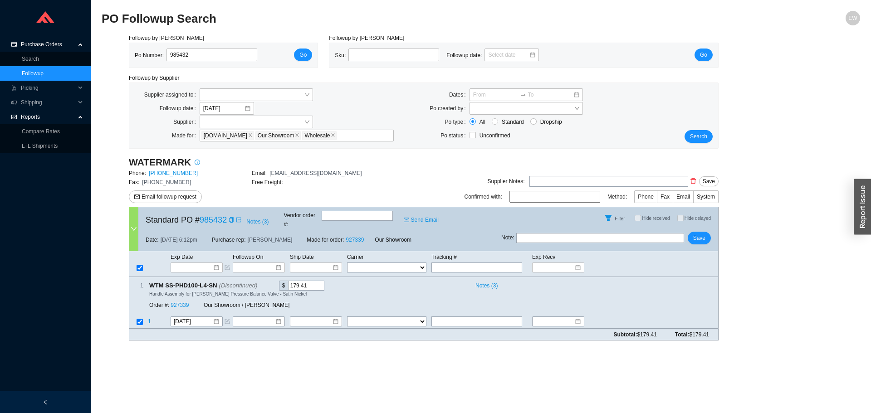
click at [276, 317] on div at bounding box center [258, 321] width 45 height 9
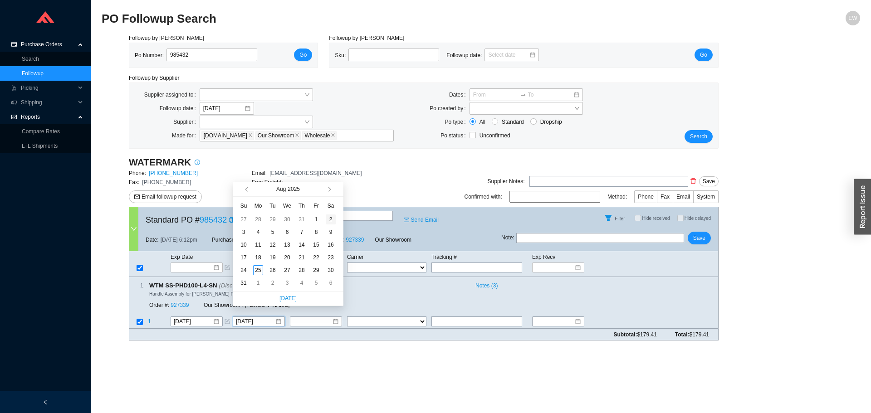
type input "[DATE]"
click at [329, 187] on button "button" at bounding box center [328, 189] width 9 height 15
type input "[DATE]"
click at [261, 220] on div "1" at bounding box center [258, 219] width 10 height 10
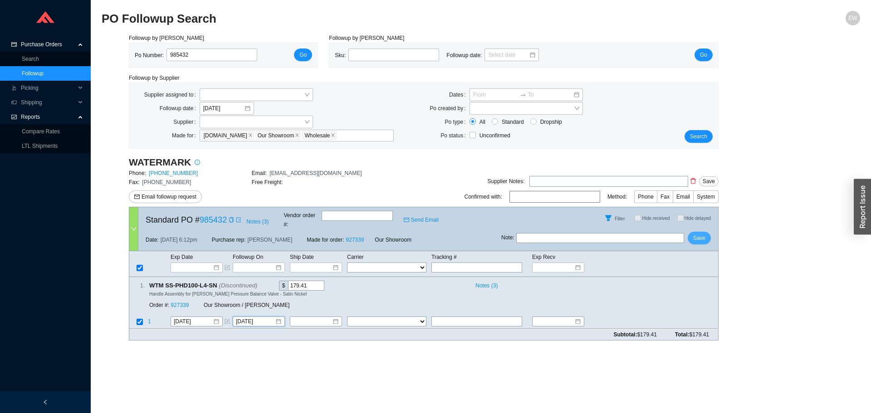
click at [695, 234] on span "Save" at bounding box center [699, 238] width 12 height 9
drag, startPoint x: 192, startPoint y: 56, endPoint x: 165, endPoint y: 55, distance: 26.8
click at [165, 55] on div "985432" at bounding box center [214, 55] width 101 height 13
paste input "985597"
type input "985597"
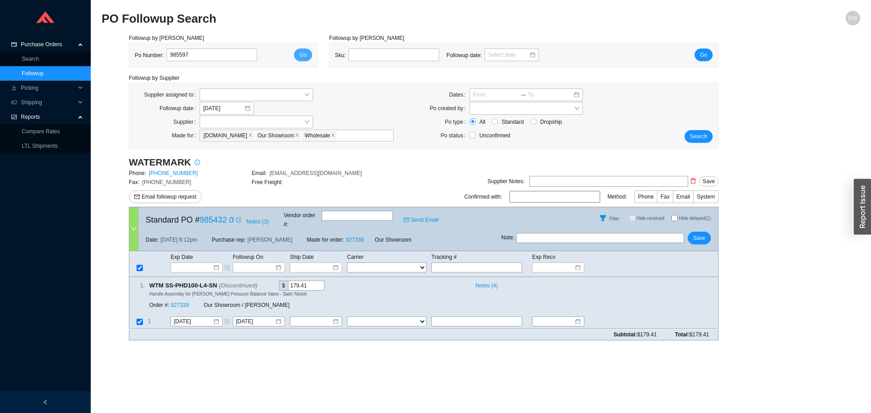
click at [301, 54] on span "Go" at bounding box center [302, 54] width 7 height 9
click at [221, 263] on div at bounding box center [197, 268] width 52 height 10
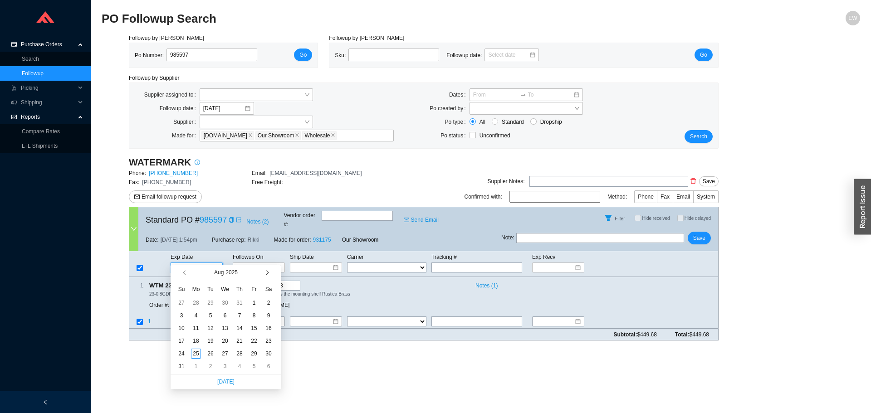
click at [270, 269] on button "button" at bounding box center [266, 272] width 9 height 15
type input "[DATE]"
click at [213, 353] on div "28" at bounding box center [210, 354] width 10 height 10
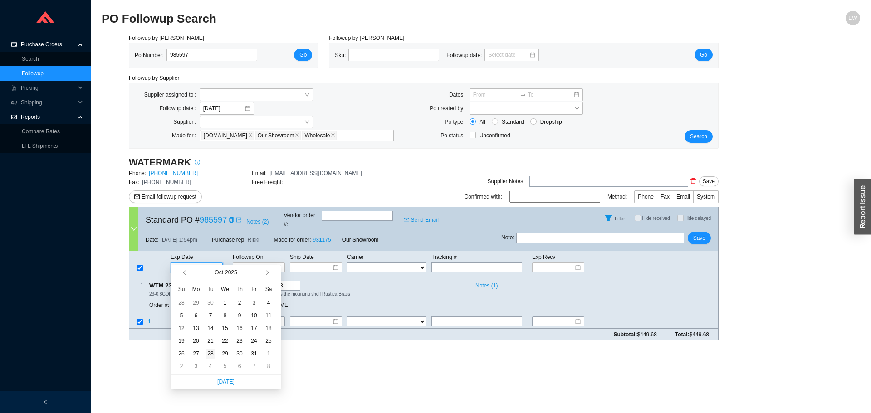
type input "[DATE]"
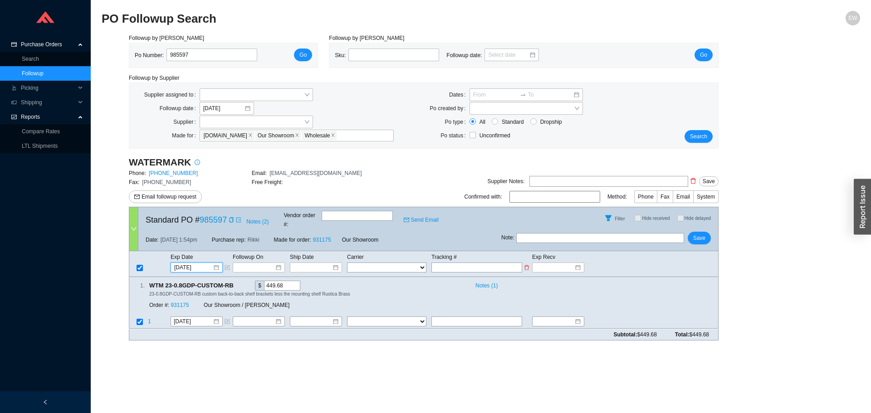
click at [285, 262] on td at bounding box center [260, 267] width 57 height 11
click at [280, 263] on div at bounding box center [258, 267] width 45 height 9
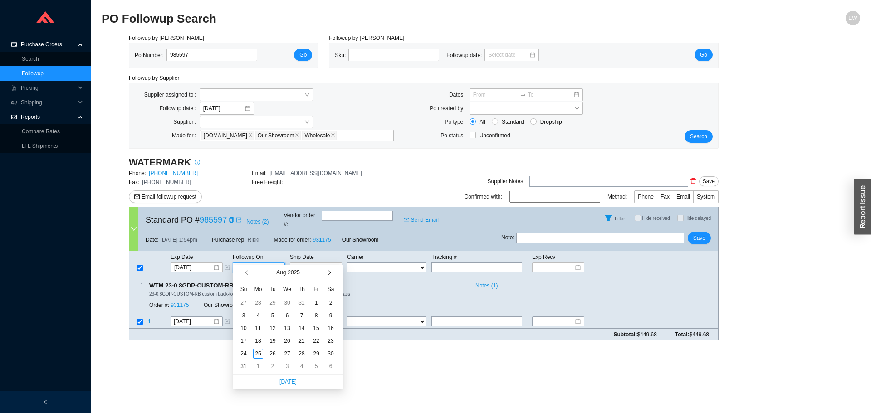
click at [330, 278] on button "button" at bounding box center [328, 272] width 9 height 15
type input "[DATE]"
click at [273, 340] on div "21" at bounding box center [273, 341] width 10 height 10
type input "[DATE]"
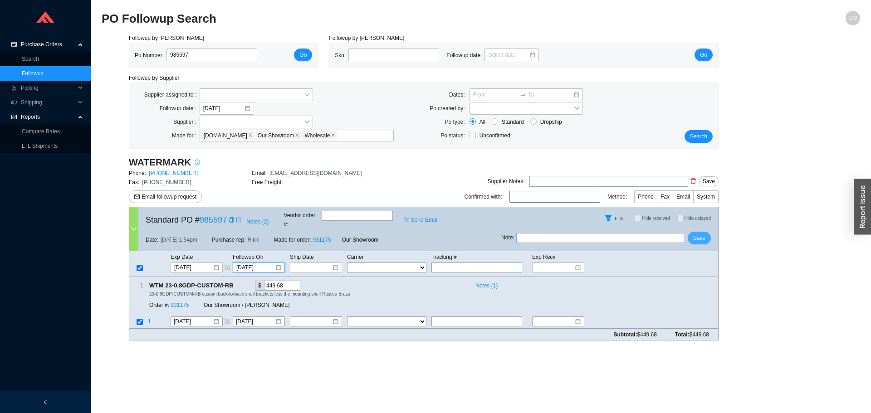
drag, startPoint x: 704, startPoint y: 231, endPoint x: 683, endPoint y: 235, distance: 20.7
click at [703, 234] on span "Save" at bounding box center [699, 238] width 12 height 9
drag, startPoint x: 204, startPoint y: 56, endPoint x: 131, endPoint y: 4, distance: 90.1
click at [152, 53] on div "Po Number: 985597" at bounding box center [200, 56] width 130 height 14
drag, startPoint x: 188, startPoint y: 48, endPoint x: 184, endPoint y: 57, distance: 9.8
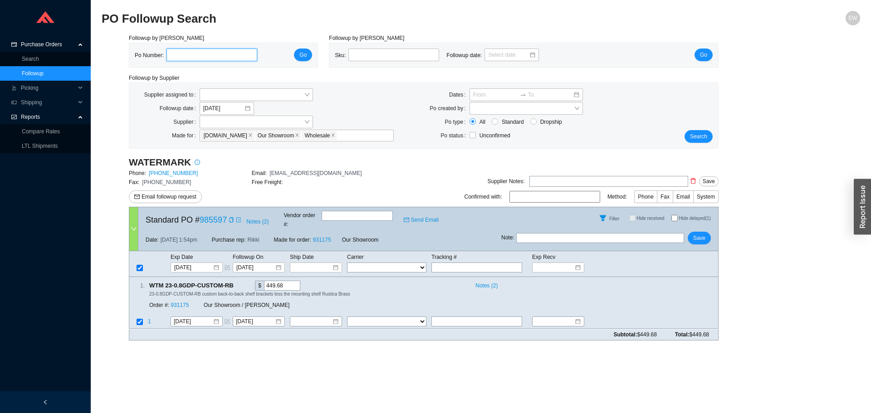
paste input "986070"
type input "986070"
click at [298, 57] on button "Go" at bounding box center [303, 55] width 18 height 13
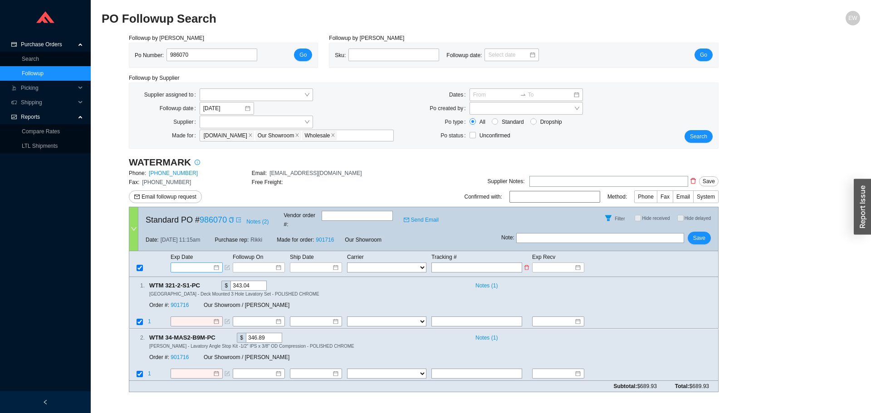
click at [218, 263] on div at bounding box center [196, 267] width 45 height 9
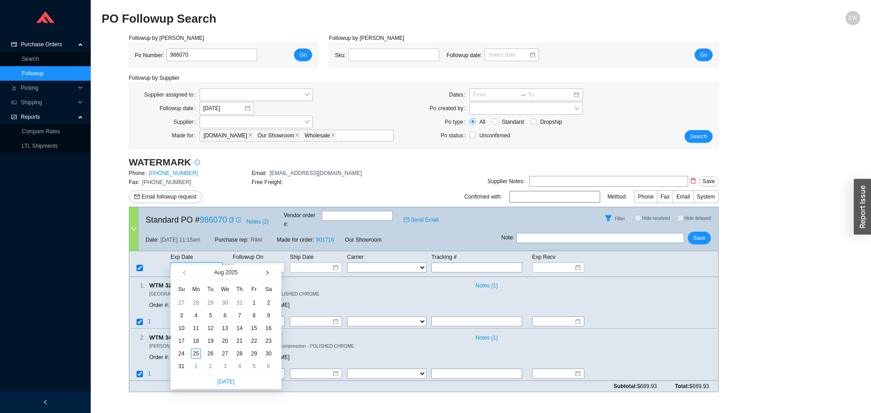
click at [268, 273] on button "button" at bounding box center [266, 272] width 9 height 15
click at [266, 275] on span "button" at bounding box center [266, 273] width 5 height 5
click at [268, 274] on button "button" at bounding box center [266, 272] width 9 height 15
type input "[DATE]"
click at [225, 330] on div "12" at bounding box center [225, 328] width 10 height 10
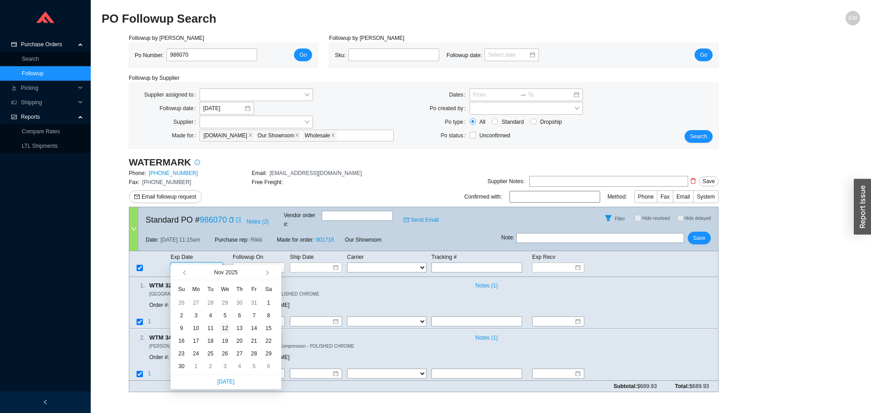
type input "[DATE]"
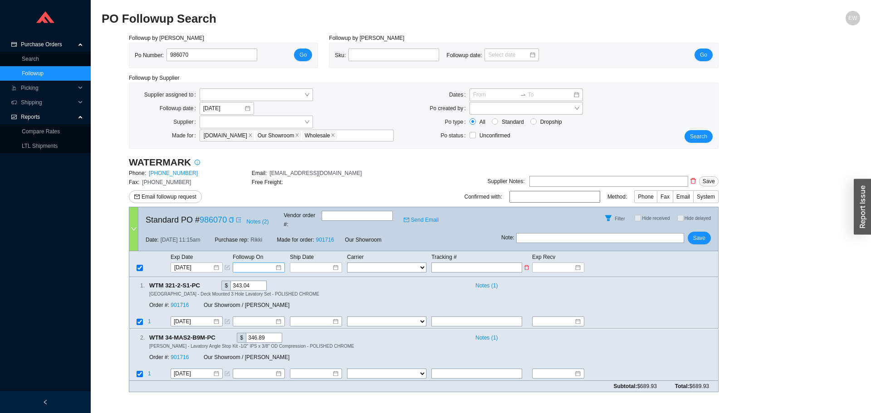
click at [282, 263] on div at bounding box center [259, 268] width 52 height 10
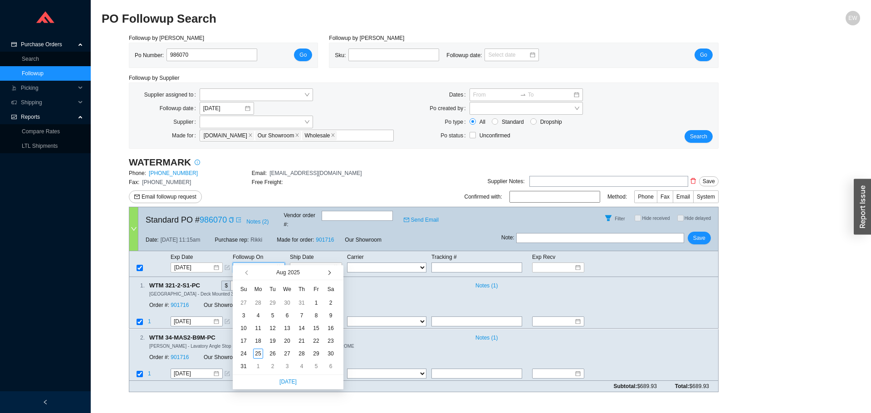
click at [324, 272] on button "button" at bounding box center [328, 272] width 9 height 15
type input "[DATE]"
click at [243, 341] on div "19" at bounding box center [244, 341] width 10 height 10
type input "[DATE]"
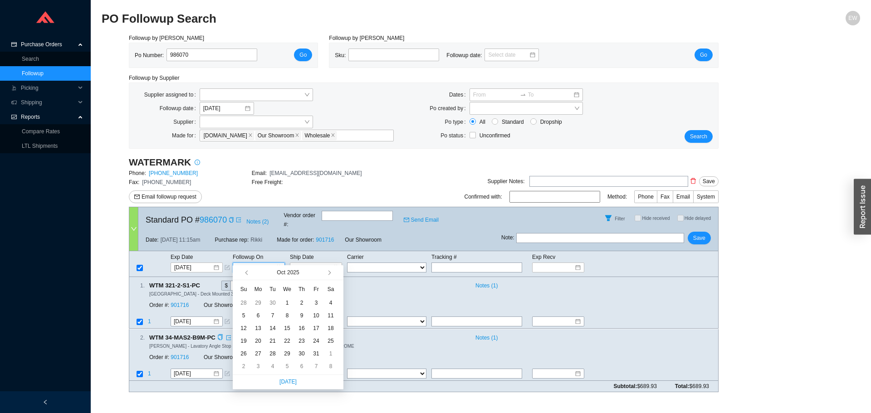
type input "[DATE]"
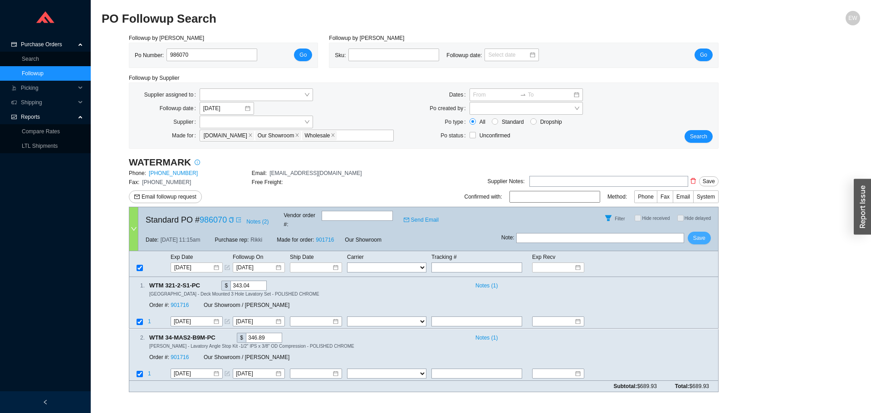
click at [692, 232] on button "Save" at bounding box center [698, 238] width 23 height 13
drag, startPoint x: 202, startPoint y: 54, endPoint x: 122, endPoint y: 49, distance: 80.5
click at [122, 49] on div "Followup by PO Po Number: 986070 Go Followup by Sku Sku: Followup date: Go Foll…" at bounding box center [481, 217] width 758 height 366
paste input "985876"
type input "985876"
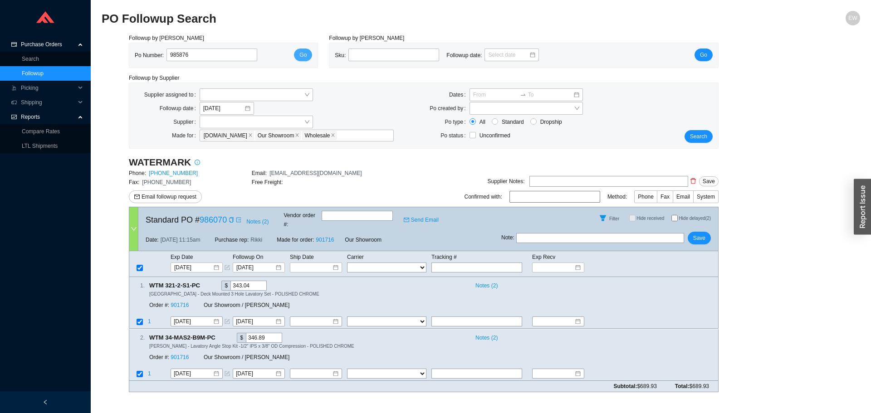
click at [303, 56] on span "Go" at bounding box center [302, 54] width 7 height 9
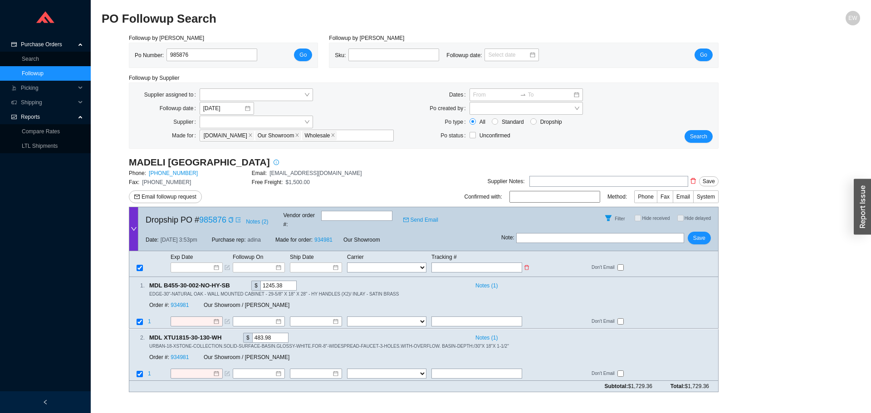
click at [358, 263] on select "FedEx UPS ---------------- 2 Day Transportation INC A&B Freight A. [PERSON_NAME…" at bounding box center [386, 268] width 79 height 10
select select "55"
click at [347, 263] on select "FedEx UPS ---------------- 2 Day Transportation INC A&B Freight A. [PERSON_NAME…" at bounding box center [386, 268] width 79 height 10
select select "55"
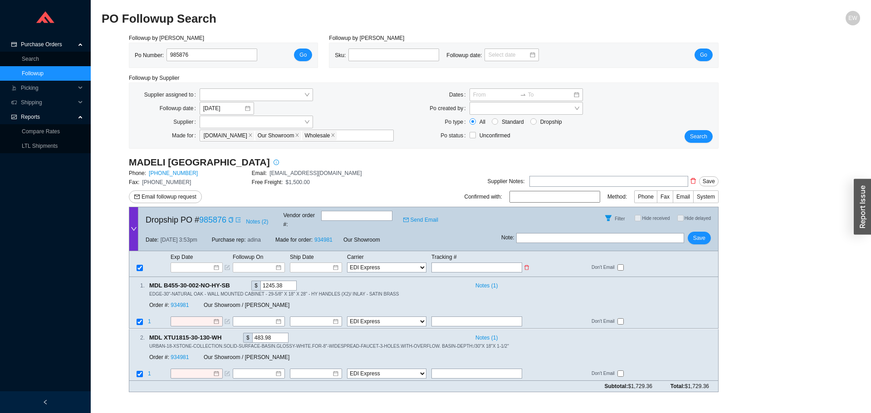
paste input "653511063"
type input "653511063"
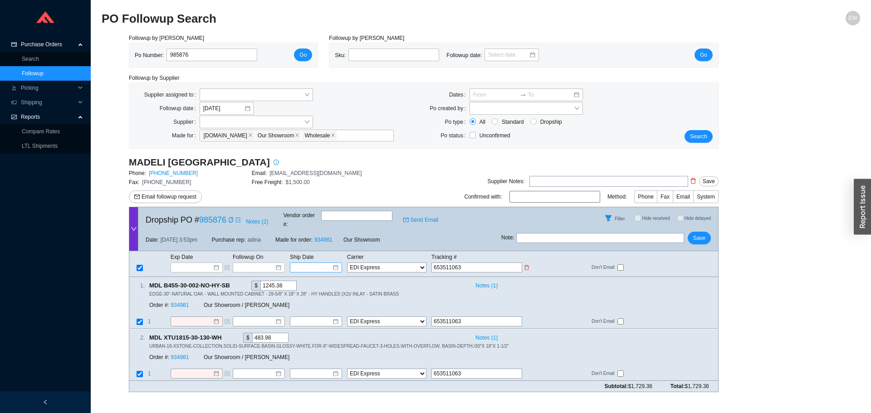
click at [333, 263] on div at bounding box center [315, 267] width 45 height 9
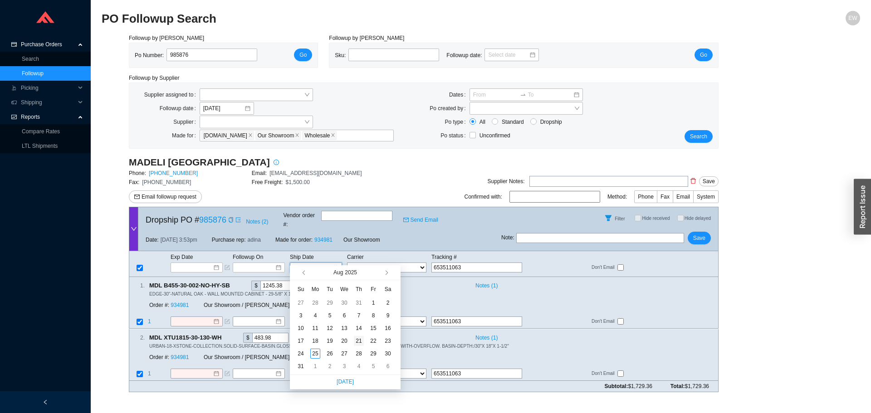
type input "[DATE]"
click at [356, 341] on div "21" at bounding box center [359, 341] width 10 height 10
type input "[DATE]"
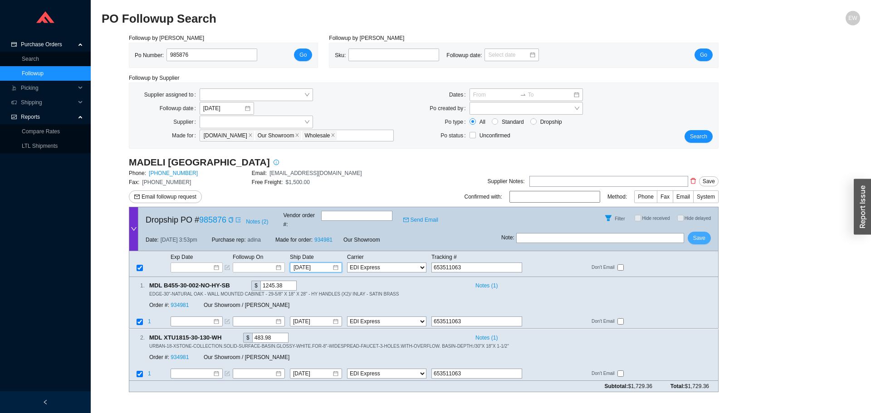
click at [701, 234] on span "Save" at bounding box center [699, 238] width 12 height 9
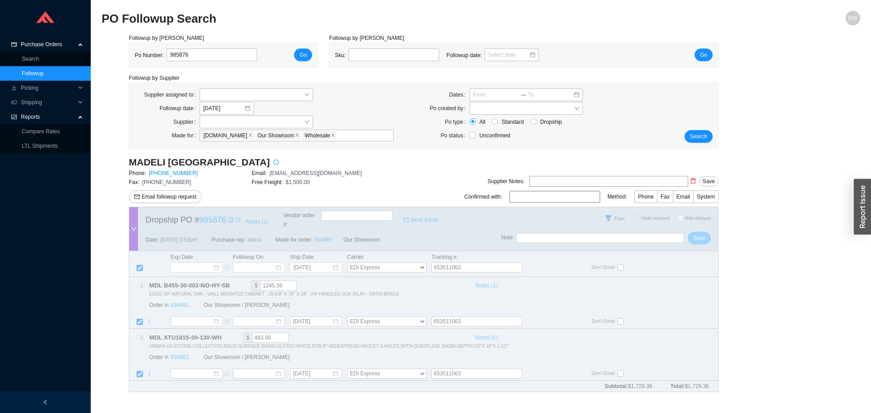
checkbox input "true"
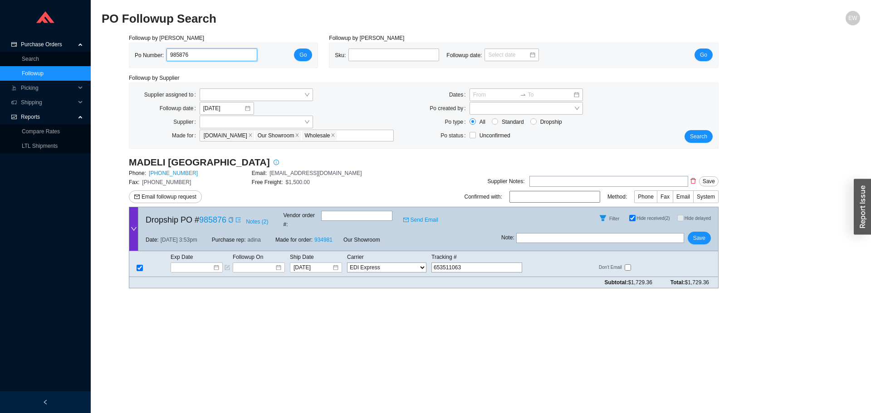
drag, startPoint x: 220, startPoint y: 58, endPoint x: 143, endPoint y: 58, distance: 77.1
click at [143, 58] on div "Po Number: 985876" at bounding box center [200, 56] width 130 height 14
paste input "986089"
type input "986089"
click at [294, 52] on button "Go" at bounding box center [303, 55] width 18 height 13
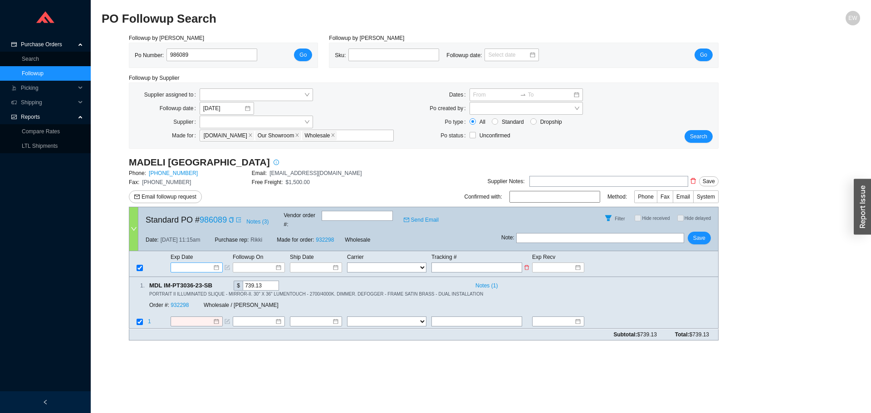
click at [214, 263] on div at bounding box center [196, 267] width 45 height 9
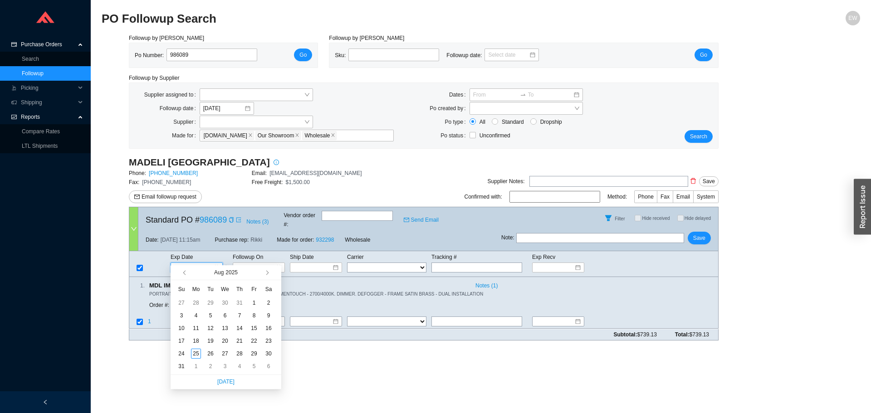
type input "[DATE]"
click at [194, 363] on div "1" at bounding box center [196, 366] width 10 height 10
type input "[DATE]"
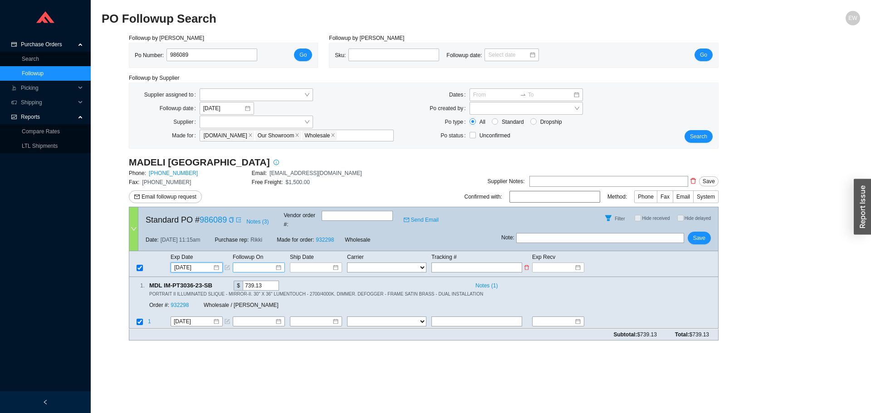
click at [264, 263] on input at bounding box center [255, 267] width 39 height 9
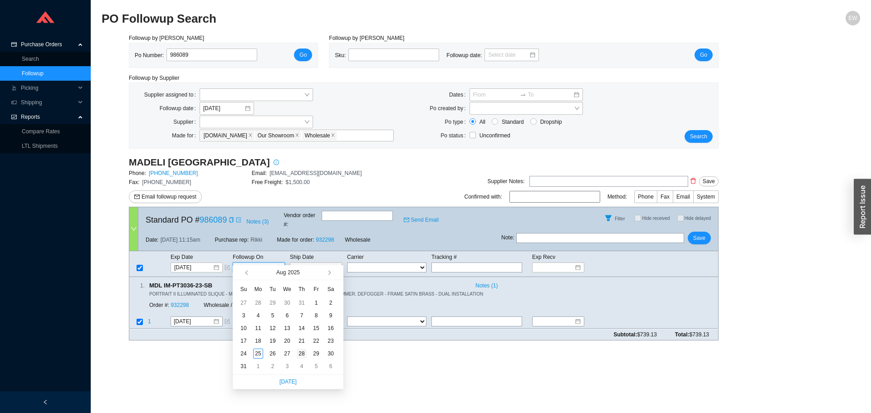
type input "[DATE]"
click at [299, 354] on div "28" at bounding box center [302, 354] width 10 height 10
type input "[DATE]"
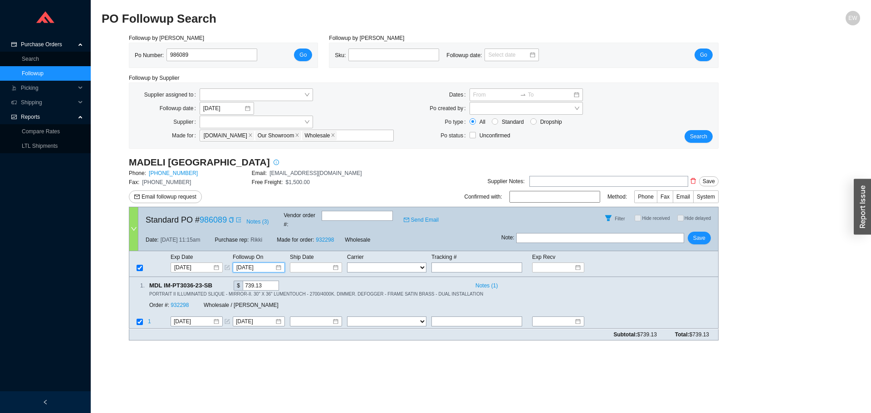
click at [698, 223] on div "Filter Hide received Hide delayed" at bounding box center [609, 218] width 217 height 22
click at [702, 234] on span "Save" at bounding box center [699, 238] width 12 height 9
drag, startPoint x: 220, startPoint y: 54, endPoint x: 131, endPoint y: 53, distance: 89.3
click at [131, 53] on div "Po Number: 986089 Go" at bounding box center [223, 55] width 188 height 24
paste input "984110"
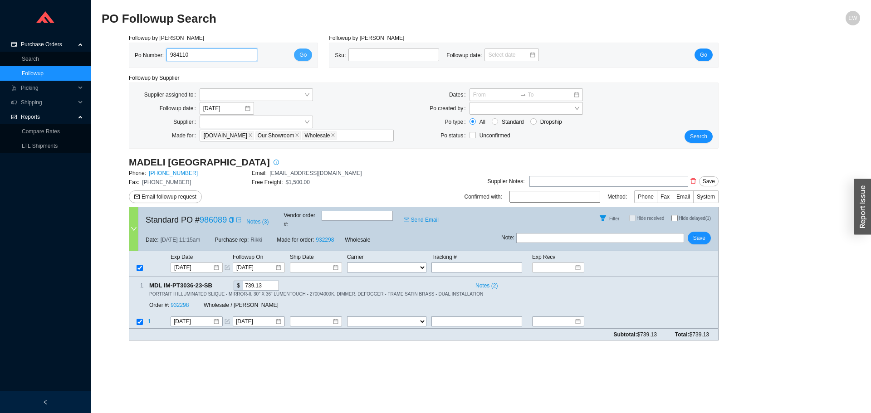
type input "984110"
click at [296, 59] on button "Go" at bounding box center [303, 55] width 18 height 13
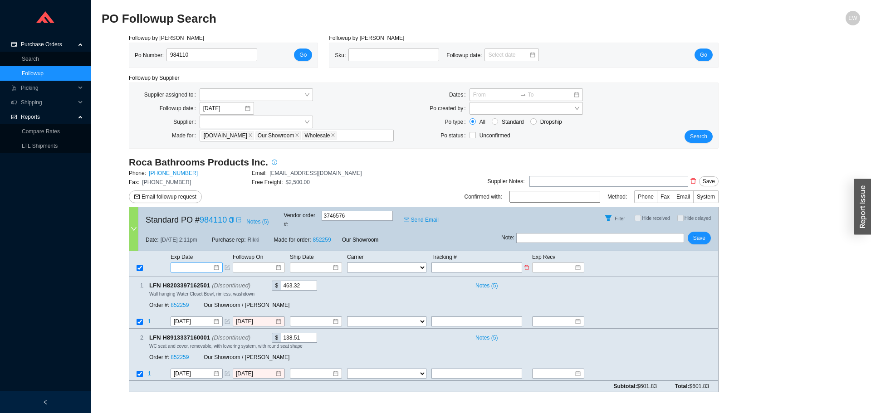
click at [213, 263] on div at bounding box center [196, 267] width 45 height 9
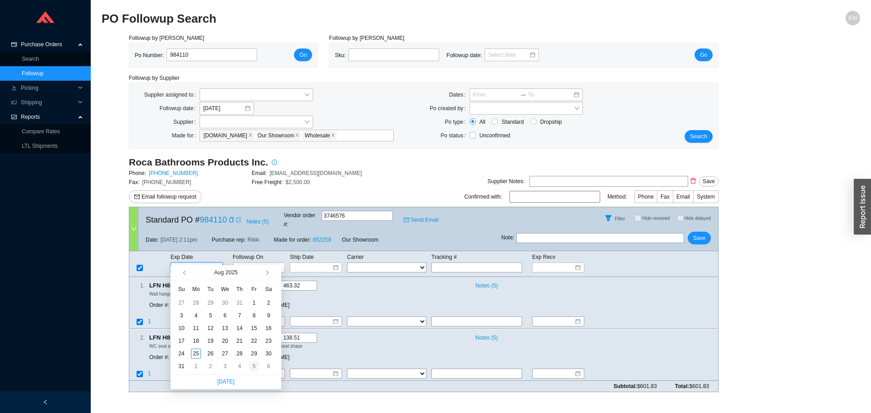
type input "[DATE]"
click at [255, 366] on div "5" at bounding box center [254, 366] width 10 height 10
type input "[DATE]"
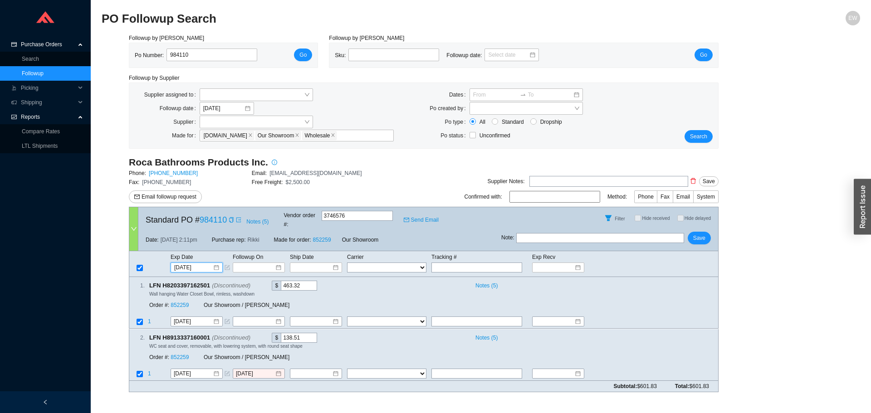
click at [277, 317] on div at bounding box center [258, 321] width 45 height 9
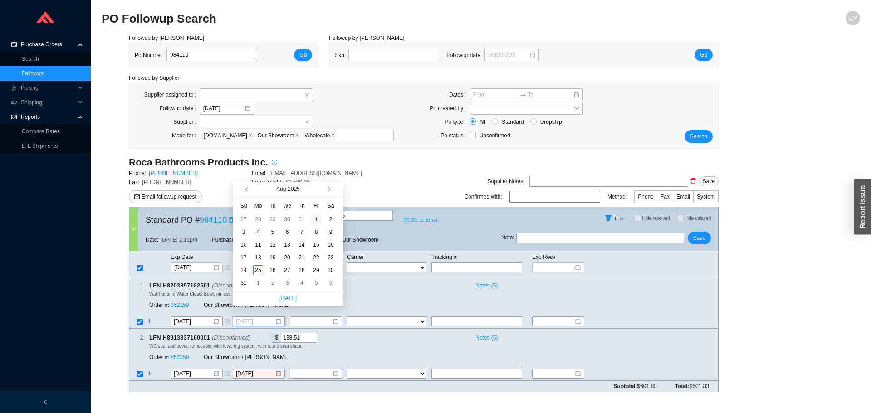
type input "[DATE]"
click at [350, 180] on div "Free Freight: $2,500.00" at bounding box center [313, 182] width 123 height 9
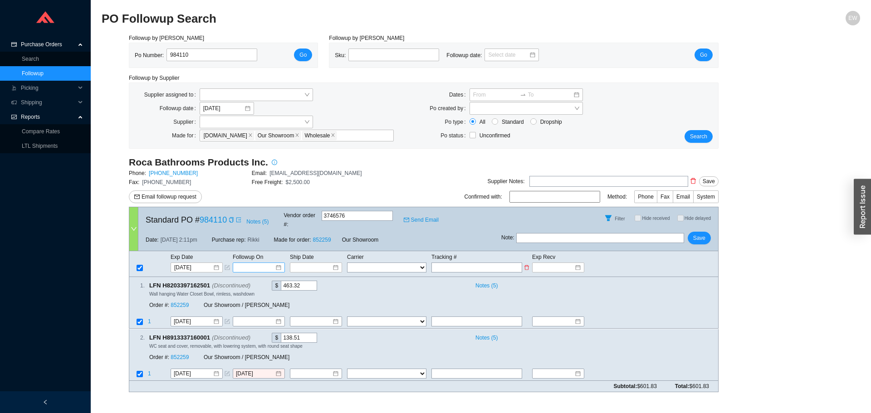
click at [277, 263] on div at bounding box center [258, 267] width 45 height 9
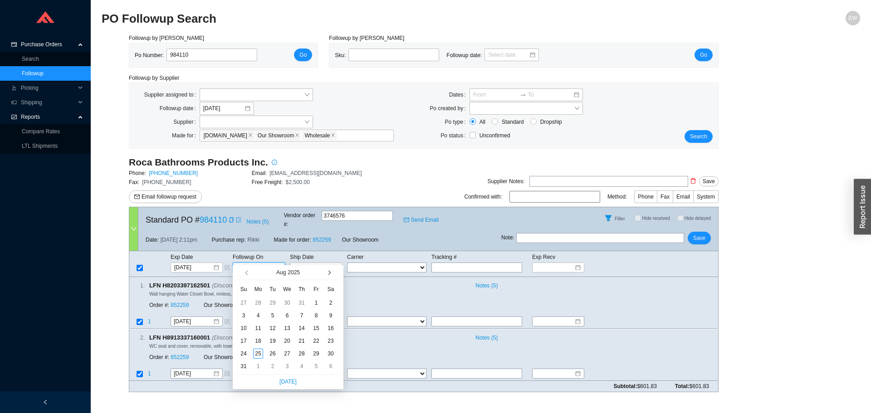
click at [330, 269] on button "button" at bounding box center [328, 272] width 9 height 15
click at [245, 271] on button "button" at bounding box center [247, 272] width 9 height 15
type input "[DATE]"
click at [261, 368] on div "1" at bounding box center [258, 366] width 10 height 10
type input "[DATE]"
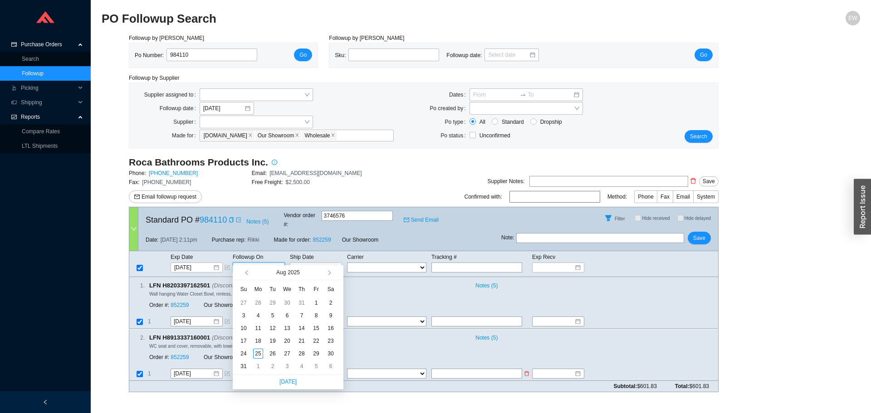
type input "[DATE]"
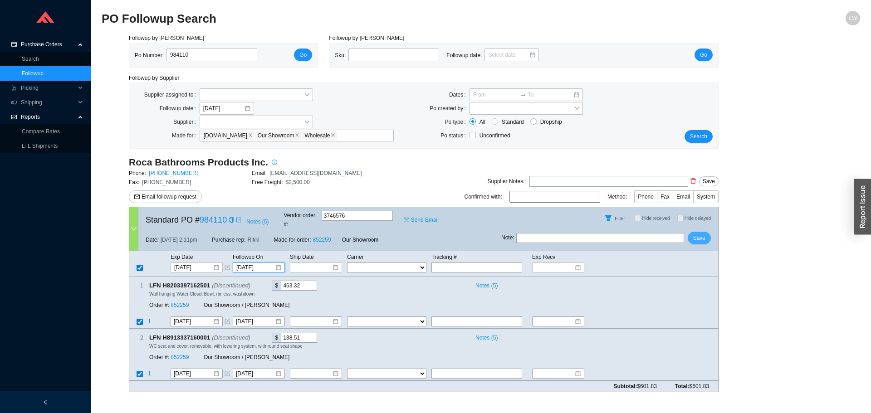
click at [705, 232] on button "Save" at bounding box center [698, 238] width 23 height 13
drag, startPoint x: 205, startPoint y: 52, endPoint x: 171, endPoint y: 54, distance: 34.5
click at [171, 54] on input "984110" at bounding box center [211, 55] width 91 height 13
paste input "985858"
type input "985858"
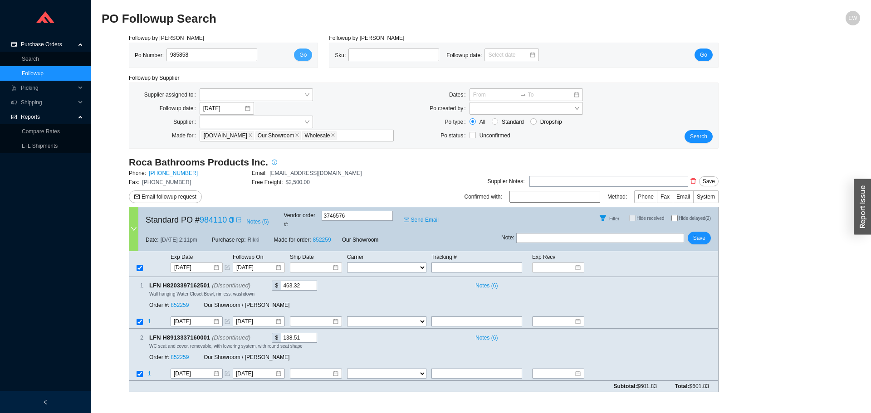
click at [305, 50] on button "Go" at bounding box center [303, 55] width 18 height 13
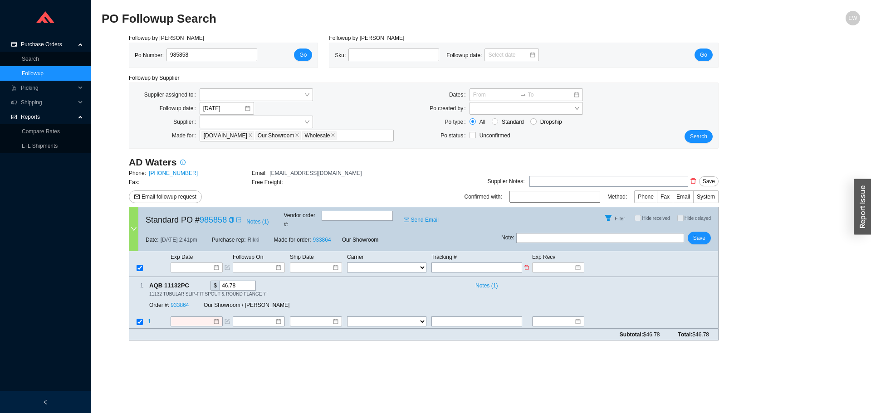
paste input "1Z1427X56884267127"
type input "1Z1427X56884267127"
click at [395, 263] on select "FedEx UPS ---------------- 2 Day Transportation INC A&B Freight A. [PERSON_NAME…" at bounding box center [386, 268] width 79 height 10
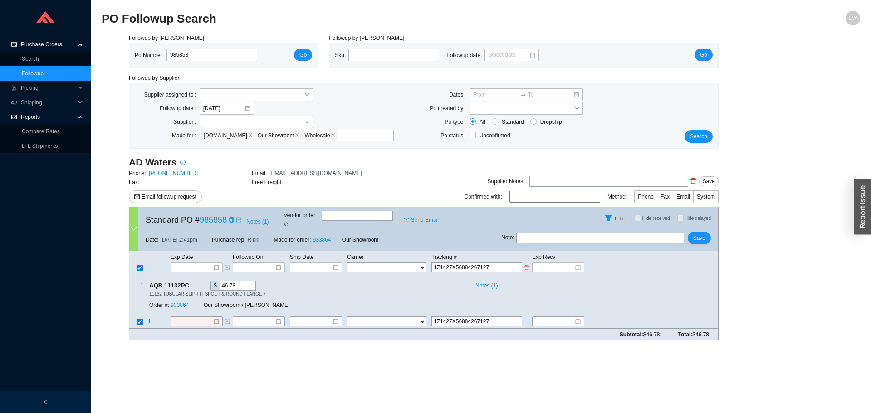
select select "2"
click at [347, 263] on select "FedEx UPS ---------------- 2 Day Transportation INC A&B Freight A. [PERSON_NAME…" at bounding box center [386, 268] width 79 height 10
select select "2"
click at [328, 263] on input at bounding box center [312, 267] width 39 height 9
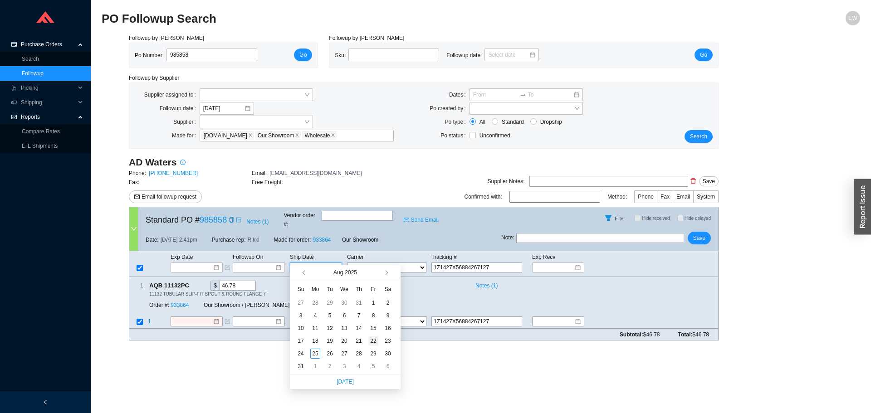
type input "[DATE]"
click at [370, 341] on div "22" at bounding box center [373, 341] width 10 height 10
type input "[DATE]"
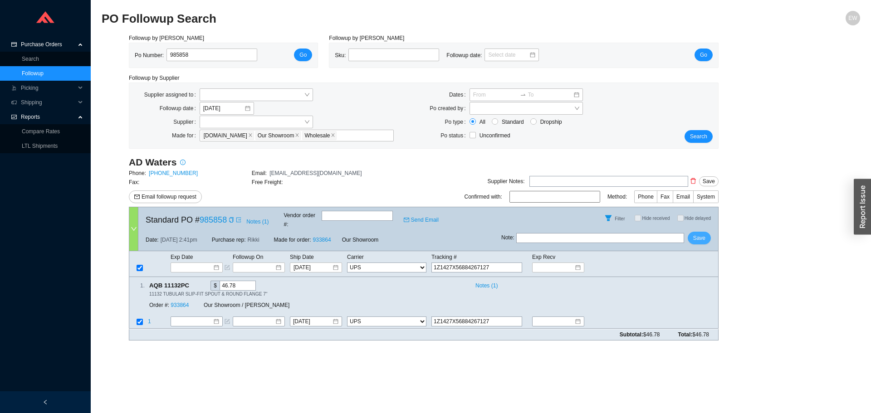
click at [692, 232] on button "Save" at bounding box center [698, 238] width 23 height 13
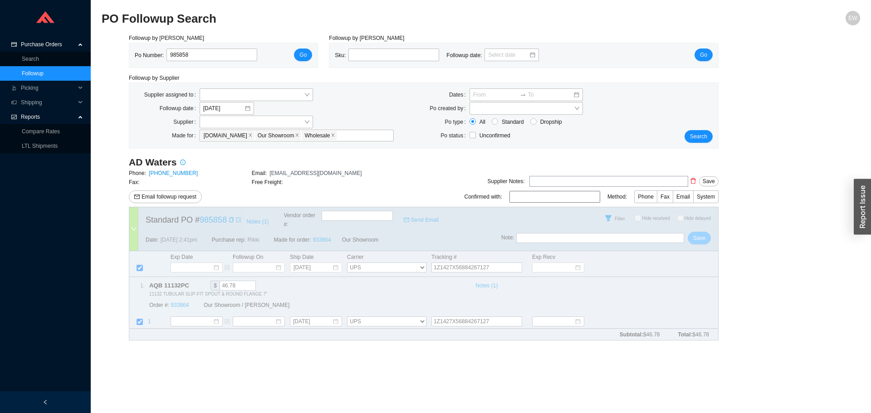
select select "2"
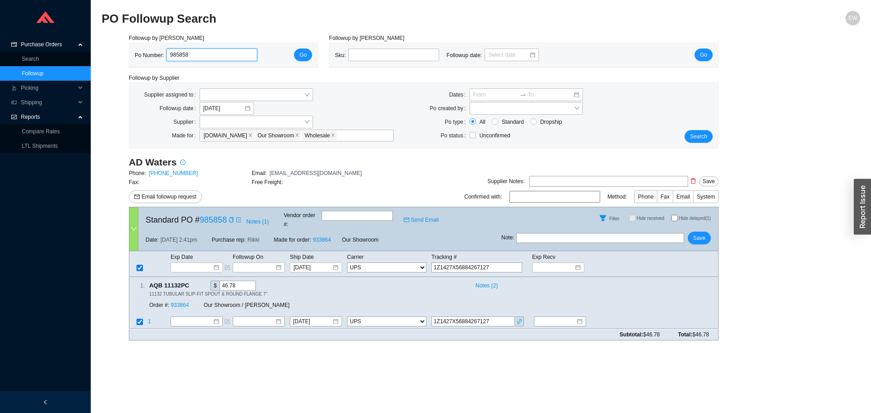
drag, startPoint x: 195, startPoint y: 55, endPoint x: 151, endPoint y: 58, distance: 44.0
click at [151, 58] on div "Po Number: 985858" at bounding box center [200, 56] width 130 height 14
paste input "985840"
type input "985840"
click at [306, 59] on span "Go" at bounding box center [302, 54] width 7 height 9
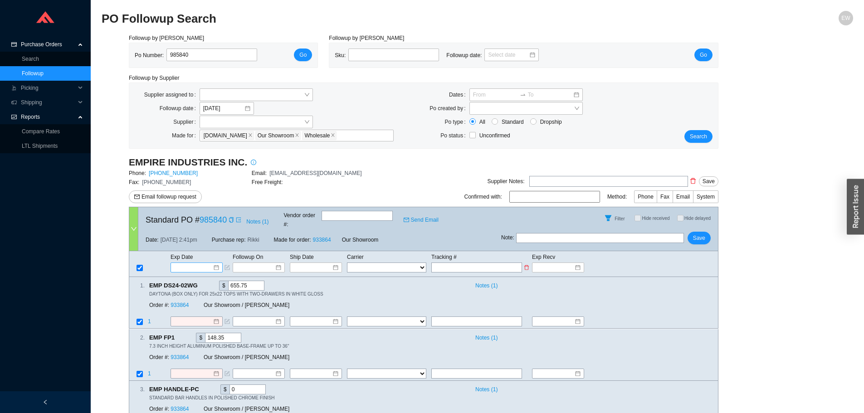
click at [209, 263] on input at bounding box center [193, 267] width 39 height 9
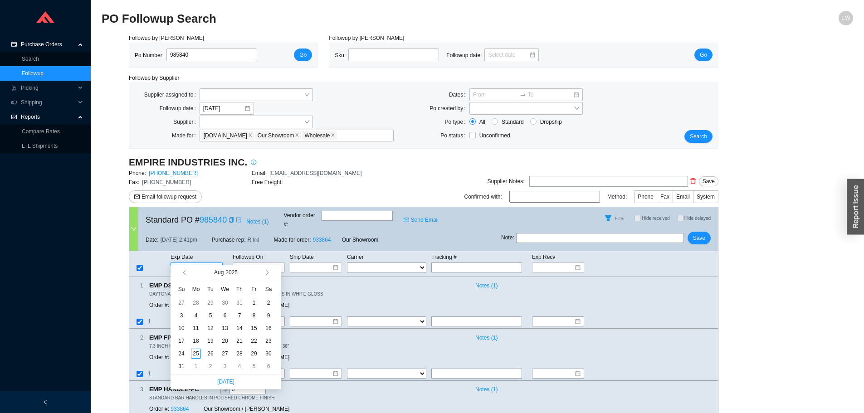
type input "[DATE]"
click at [270, 273] on button "button" at bounding box center [266, 272] width 9 height 15
type input "[DATE]"
click at [192, 316] on div "8" at bounding box center [196, 316] width 10 height 10
type input "[DATE]"
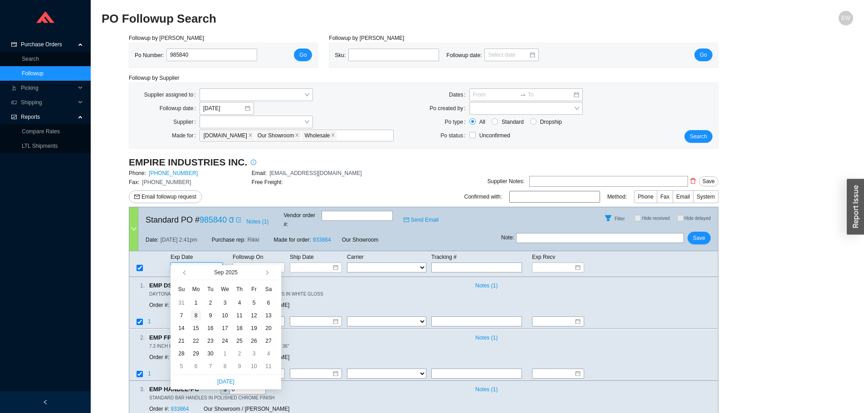
type input "[DATE]"
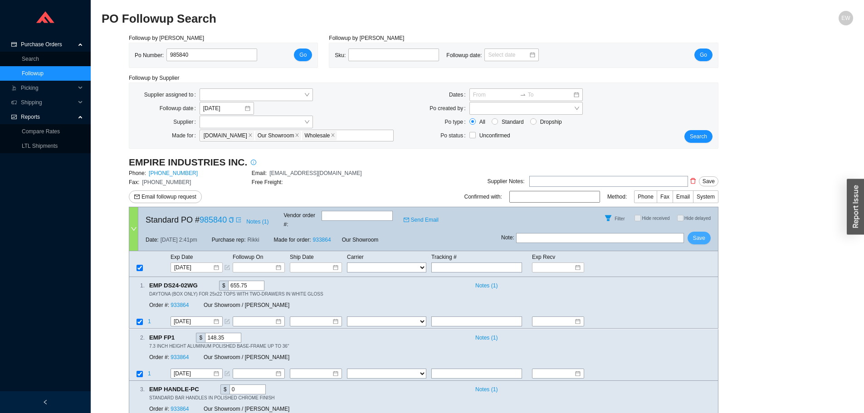
click at [692, 235] on button "Save" at bounding box center [698, 238] width 23 height 13
drag, startPoint x: 211, startPoint y: 50, endPoint x: 127, endPoint y: 58, distance: 85.2
click at [127, 58] on div "Followup by PO Po Number: 985840 Go" at bounding box center [223, 51] width 200 height 34
paste input "985833"
type input "985833"
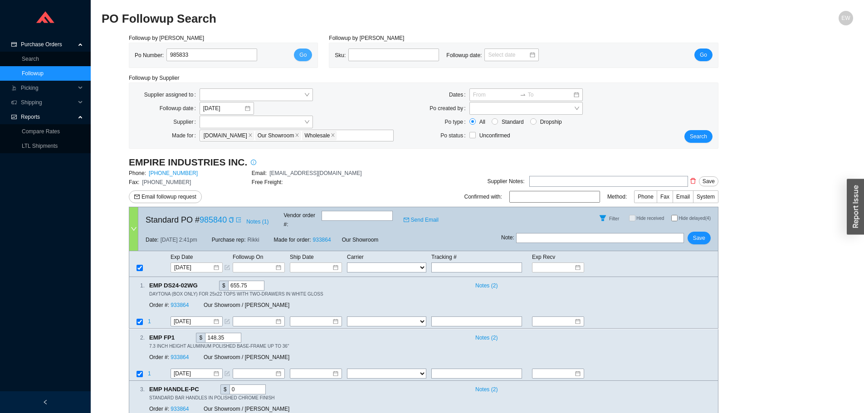
click at [301, 52] on span "Go" at bounding box center [302, 54] width 7 height 9
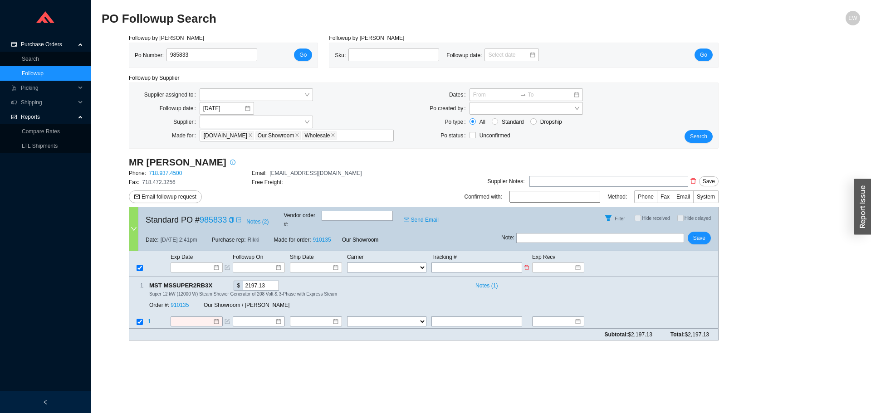
click at [384, 263] on select "FedEx UPS ---------------- 2 Day Transportation INC A&B Freight A. [PERSON_NAME…" at bounding box center [386, 268] width 79 height 10
select select "1"
click at [347, 263] on select "FedEx UPS ---------------- 2 Day Transportation INC A&B Freight A. [PERSON_NAME…" at bounding box center [386, 268] width 79 height 10
select select "1"
paste input "446656217860"
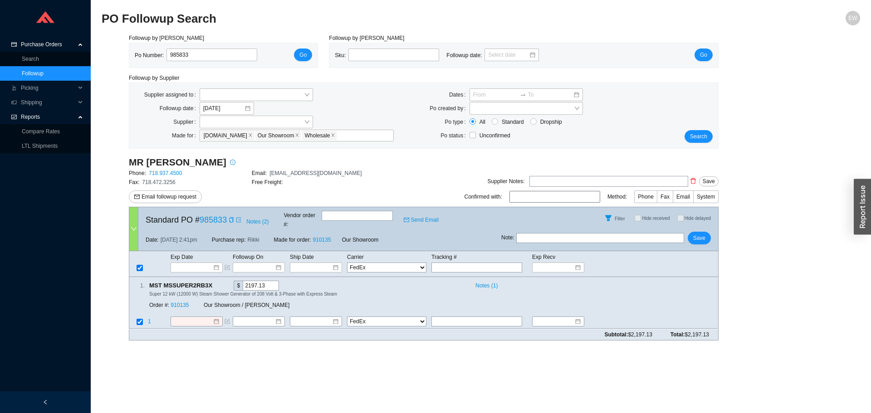
type input "446656217860"
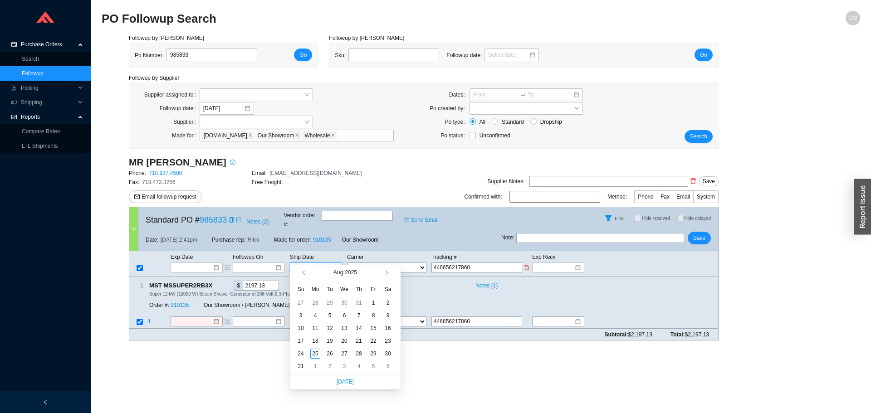
click at [323, 263] on input at bounding box center [312, 267] width 39 height 9
type input "[DATE]"
click at [370, 342] on div "22" at bounding box center [373, 341] width 10 height 10
type input "[DATE]"
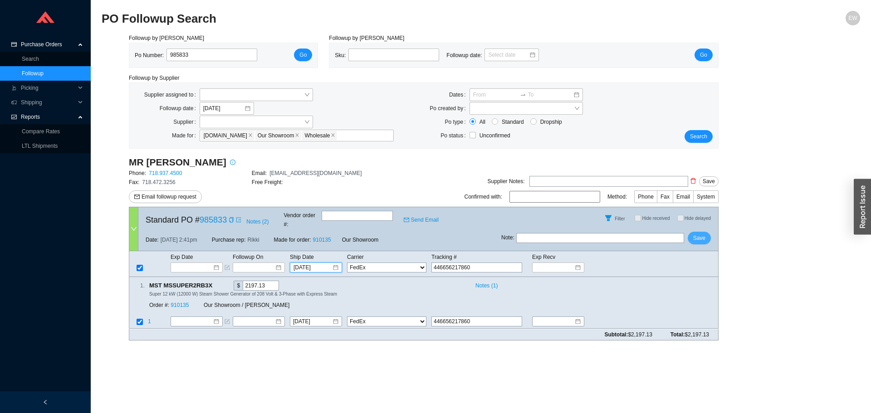
click at [702, 234] on span "Save" at bounding box center [699, 238] width 12 height 9
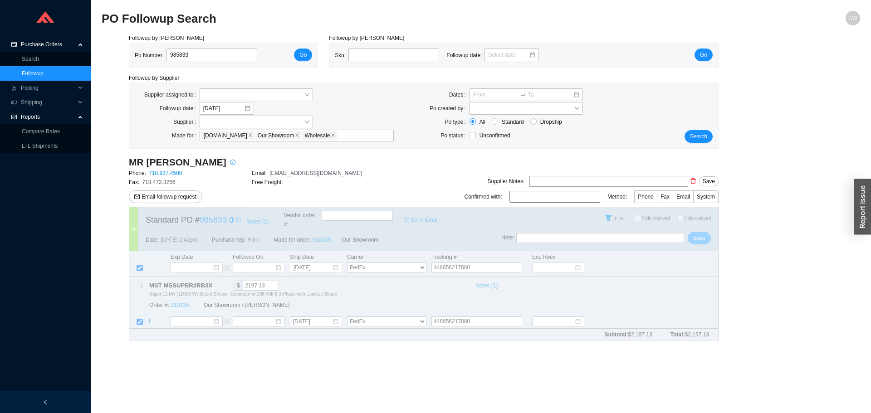
select select "1"
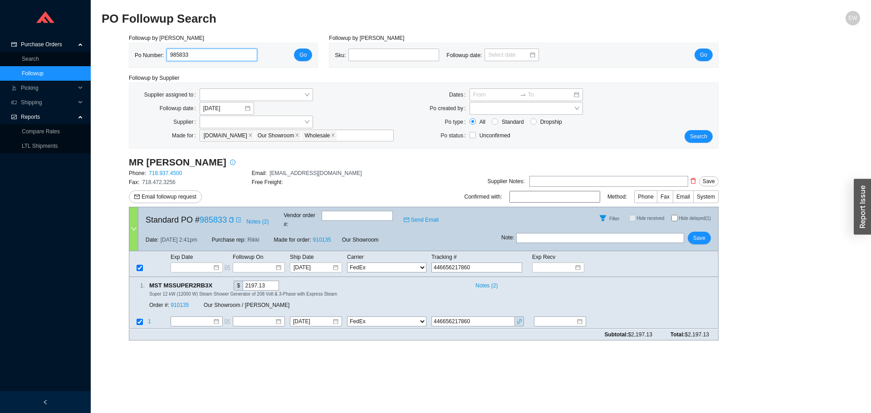
drag, startPoint x: 200, startPoint y: 54, endPoint x: 144, endPoint y: 43, distance: 57.3
click at [144, 43] on div "Po Number: 985833 Go" at bounding box center [223, 55] width 189 height 25
paste input "984456"
type input "984456"
click at [304, 54] on span "Go" at bounding box center [302, 54] width 7 height 9
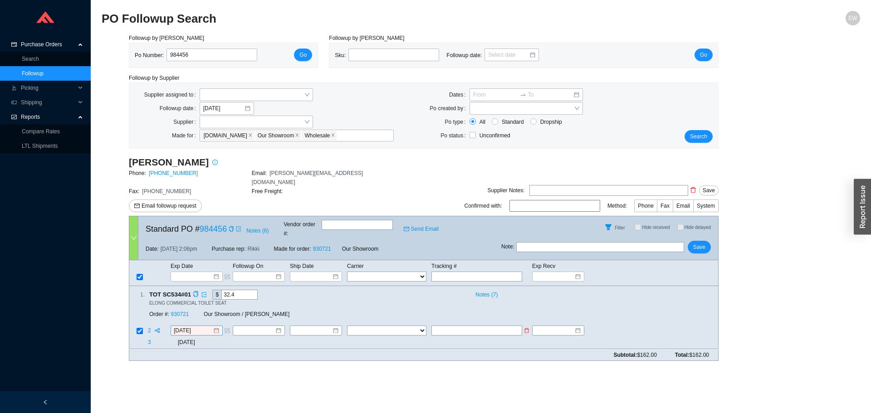
click at [221, 326] on div "[DATE]" at bounding box center [197, 331] width 52 height 10
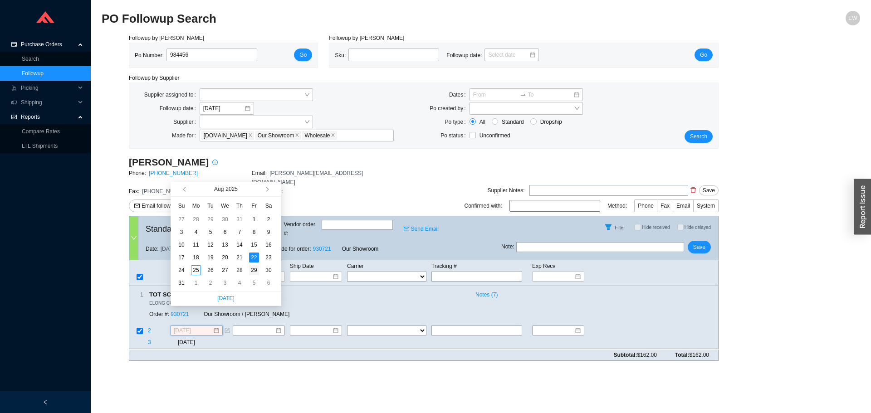
type input "[DATE]"
click at [254, 273] on div "29" at bounding box center [254, 270] width 10 height 10
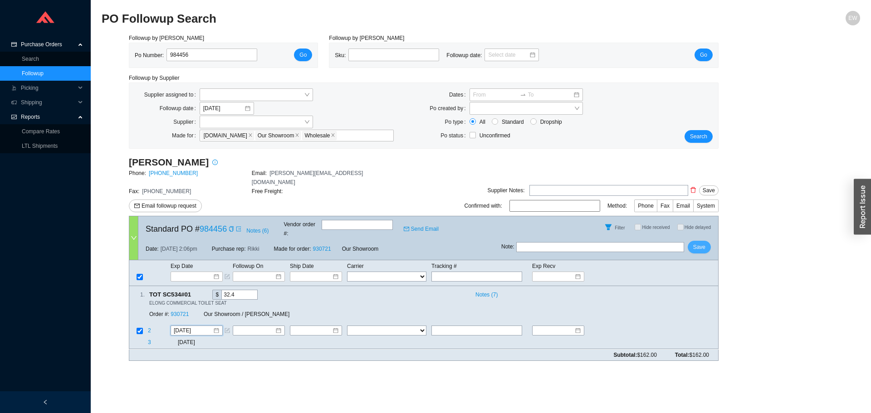
click at [707, 241] on button "Save" at bounding box center [698, 247] width 23 height 13
drag, startPoint x: 208, startPoint y: 53, endPoint x: 176, endPoint y: 47, distance: 32.2
click at [137, 38] on div "Followup by PO Po Number: 984456 Go" at bounding box center [223, 51] width 200 height 34
paste input "985848"
type input "985848"
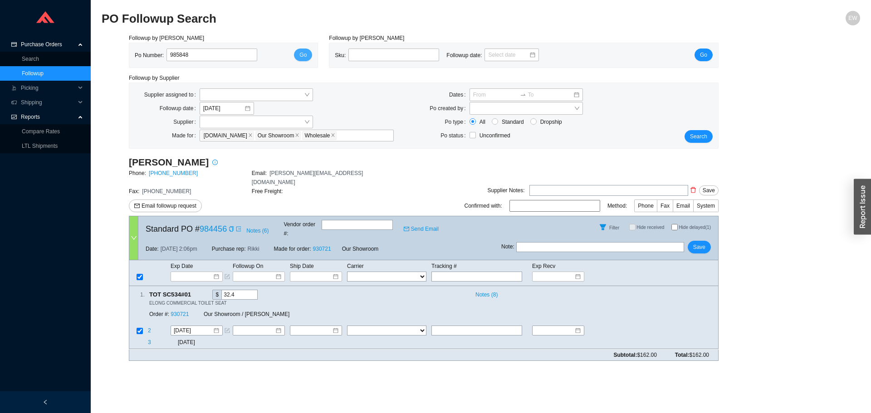
click at [293, 58] on div "Po Number: 985848 Go" at bounding box center [223, 56] width 177 height 14
click at [298, 57] on button "Go" at bounding box center [303, 55] width 18 height 13
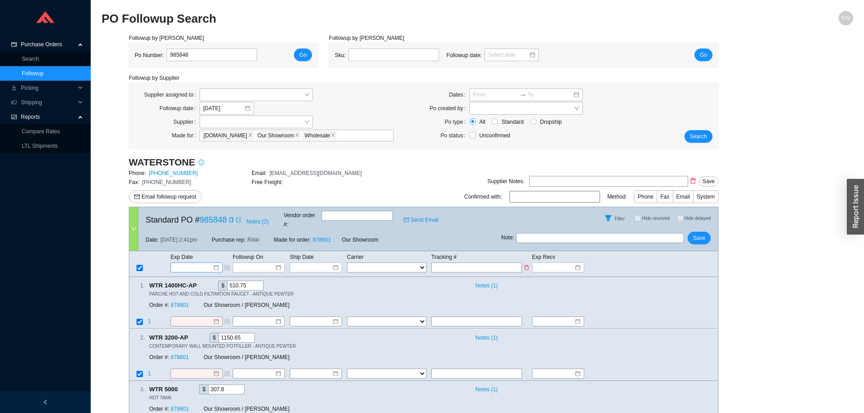
click at [210, 263] on input at bounding box center [193, 267] width 39 height 9
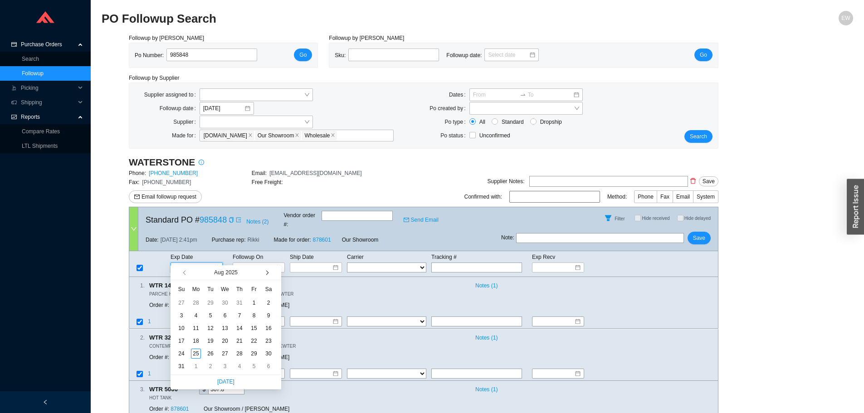
click at [265, 272] on span "button" at bounding box center [266, 273] width 5 height 5
type input "[DATE]"
click at [239, 342] on div "23" at bounding box center [239, 341] width 10 height 10
type input "[DATE]"
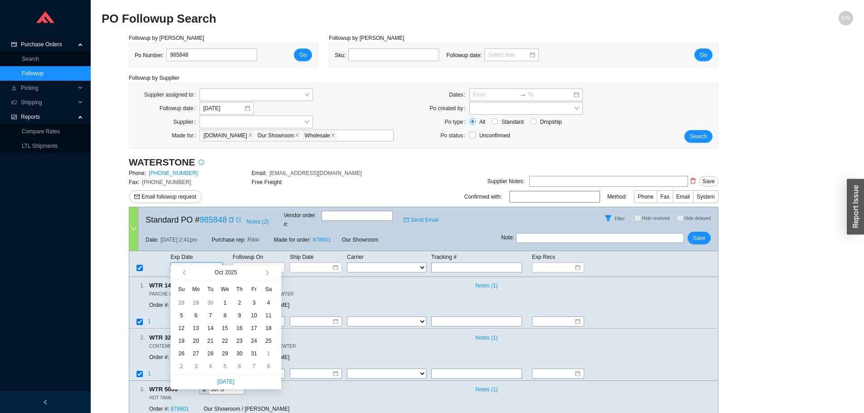
type input "[DATE]"
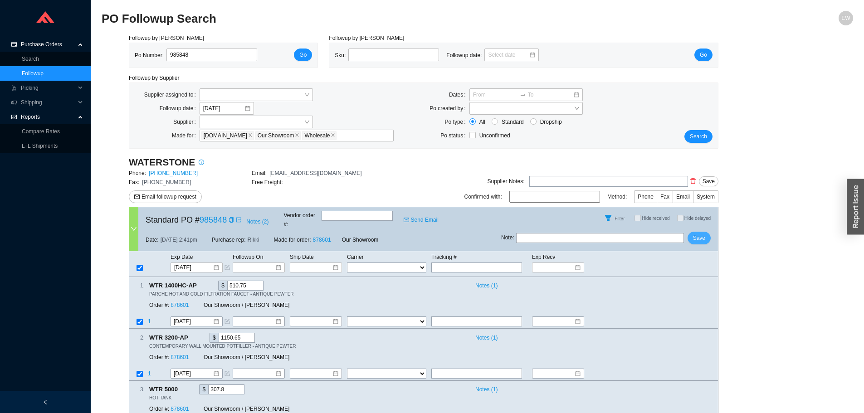
click at [699, 234] on span "Save" at bounding box center [699, 238] width 12 height 9
drag, startPoint x: 212, startPoint y: 59, endPoint x: 159, endPoint y: 50, distance: 54.3
click at [157, 51] on div "Po Number: 985848" at bounding box center [200, 56] width 130 height 14
paste input "985849"
type input "985849"
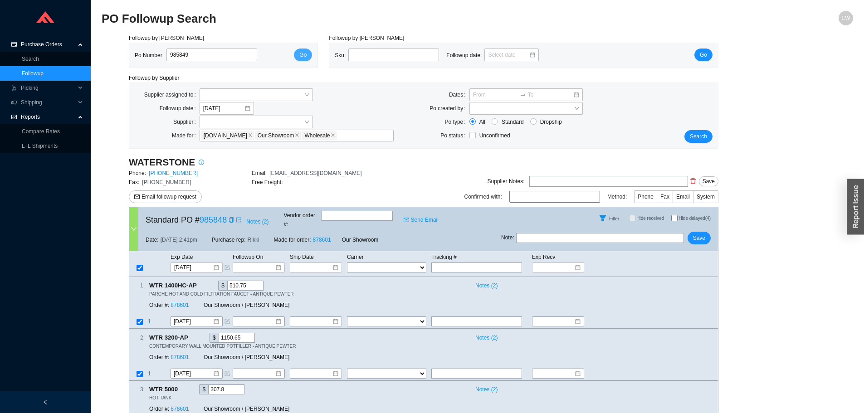
click at [300, 52] on button "Go" at bounding box center [303, 55] width 18 height 13
click at [214, 252] on td "Exp Date" at bounding box center [201, 257] width 62 height 10
drag, startPoint x: 214, startPoint y: 254, endPoint x: 217, endPoint y: 258, distance: 5.2
click at [214, 263] on div at bounding box center [196, 267] width 45 height 9
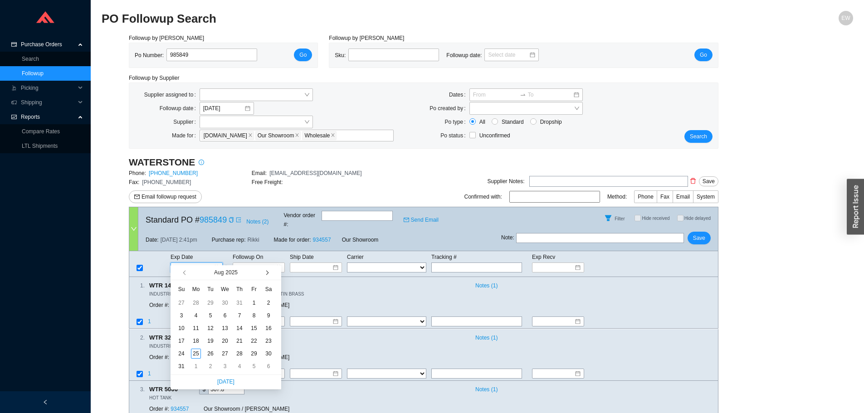
click at [265, 272] on span "button" at bounding box center [266, 273] width 5 height 5
click at [266, 273] on span "button" at bounding box center [266, 273] width 5 height 5
type input "[DATE]"
click at [239, 338] on div "23" at bounding box center [239, 341] width 10 height 10
type input "[DATE]"
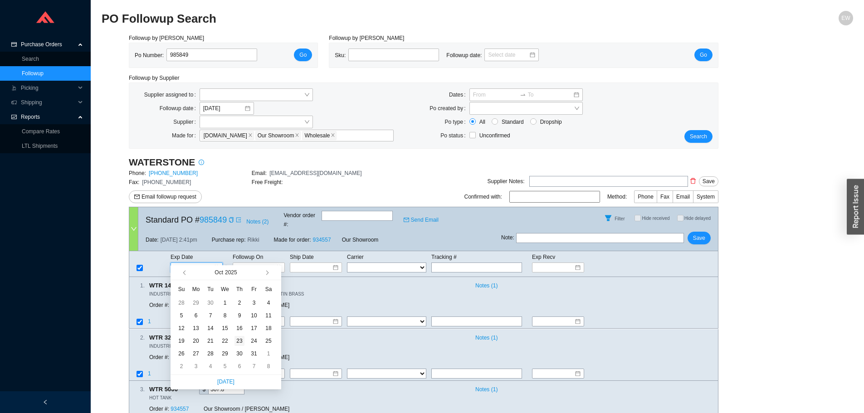
type input "[DATE]"
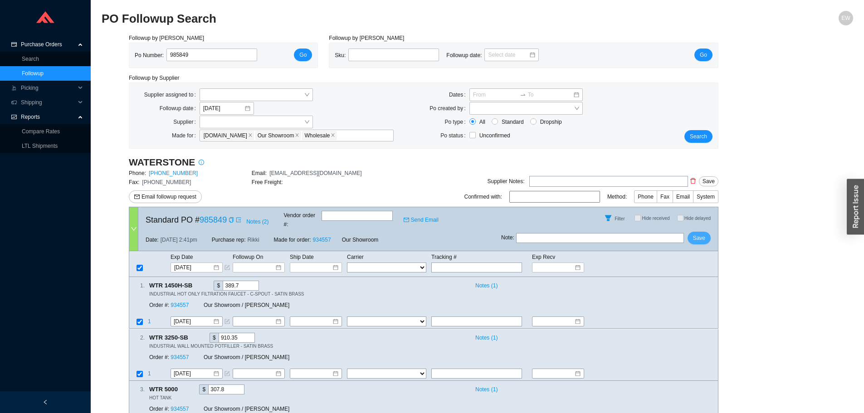
drag, startPoint x: 695, startPoint y: 229, endPoint x: 600, endPoint y: 276, distance: 106.5
click at [695, 234] on span "Save" at bounding box center [699, 238] width 12 height 9
click at [263, 263] on input at bounding box center [255, 267] width 39 height 9
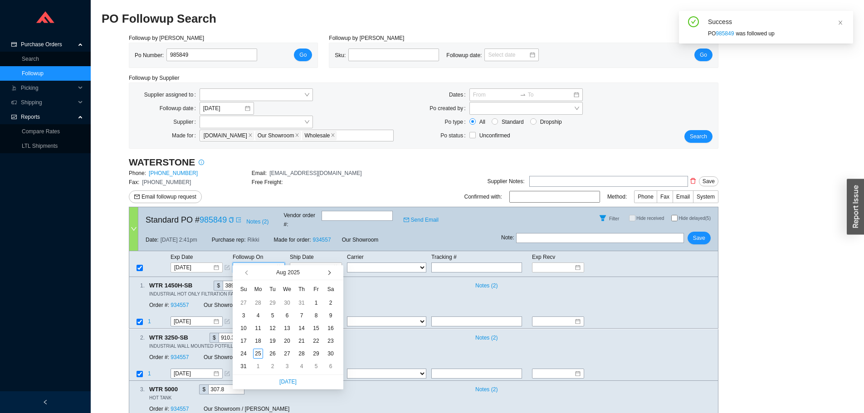
click at [327, 271] on button "button" at bounding box center [328, 272] width 9 height 15
click at [328, 271] on button "button" at bounding box center [328, 272] width 9 height 15
type input "[DATE]"
click at [303, 330] on div "16" at bounding box center [302, 328] width 10 height 10
type input "[DATE]"
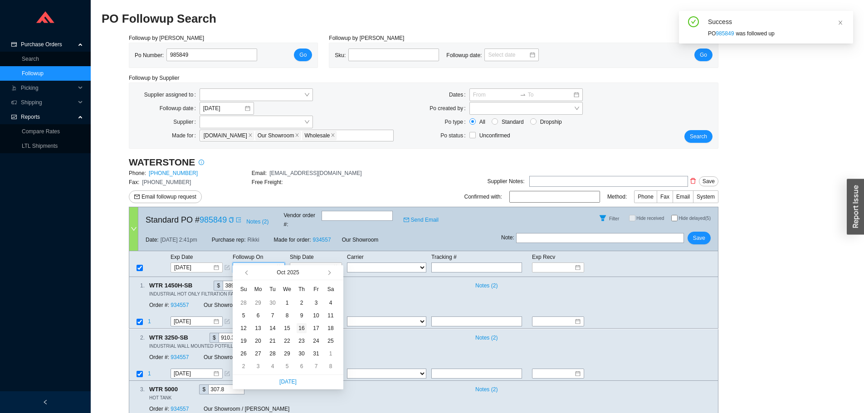
type input "[DATE]"
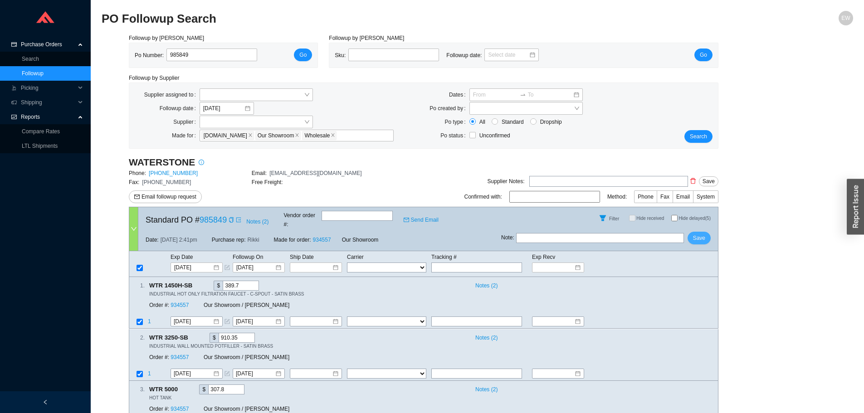
click at [697, 234] on span "Save" at bounding box center [699, 238] width 12 height 9
drag, startPoint x: 189, startPoint y: 50, endPoint x: 172, endPoint y: 55, distance: 17.4
click at [172, 55] on div "Po Number: 985849 Go" at bounding box center [223, 55] width 188 height 24
drag, startPoint x: 198, startPoint y: 54, endPoint x: 165, endPoint y: 54, distance: 33.6
click at [165, 54] on div "985849" at bounding box center [214, 55] width 101 height 13
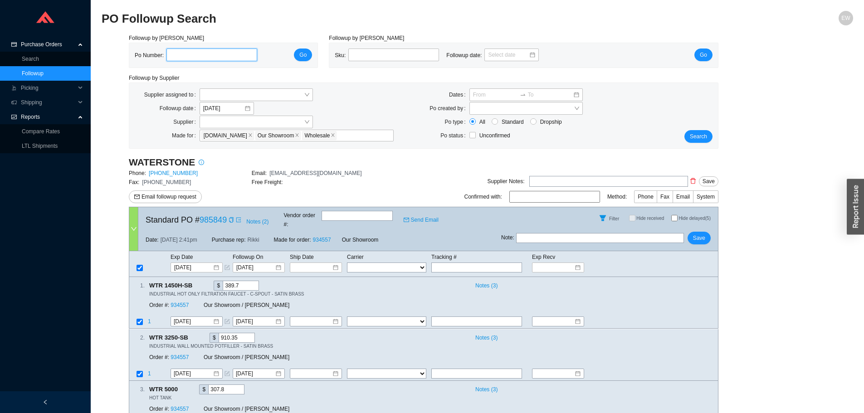
paste input "985959"
type input "985959"
click at [300, 50] on button "Go" at bounding box center [303, 55] width 18 height 13
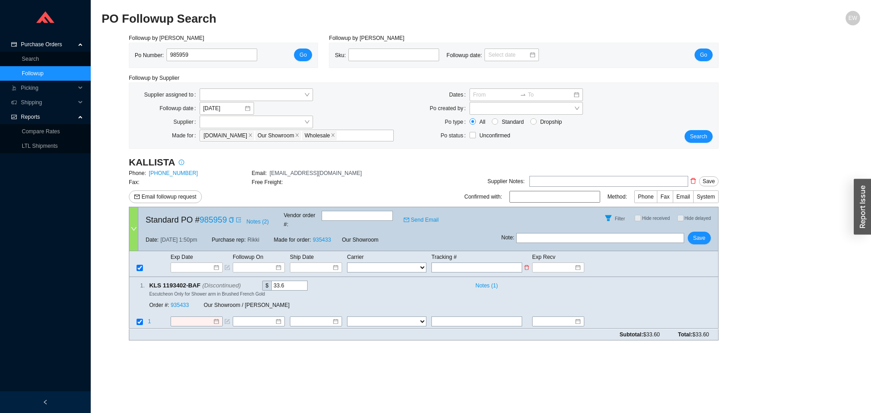
paste input "727436076790"
type input "727436076790"
click at [414, 263] on select "FedEx UPS ---------------- 2 Day Transportation INC A&B Freight A. [PERSON_NAME…" at bounding box center [386, 268] width 79 height 10
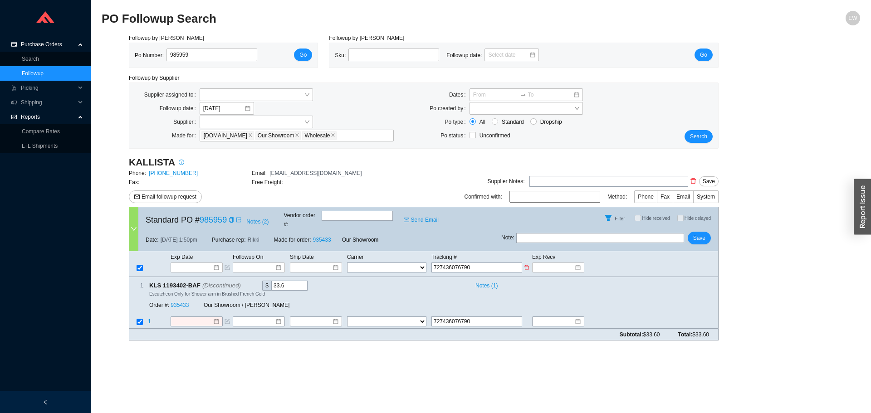
select select "1"
click at [347, 263] on select "FedEx UPS ---------------- 2 Day Transportation INC A&B Freight A. [PERSON_NAME…" at bounding box center [386, 268] width 79 height 10
select select "1"
click at [318, 263] on input at bounding box center [312, 267] width 39 height 9
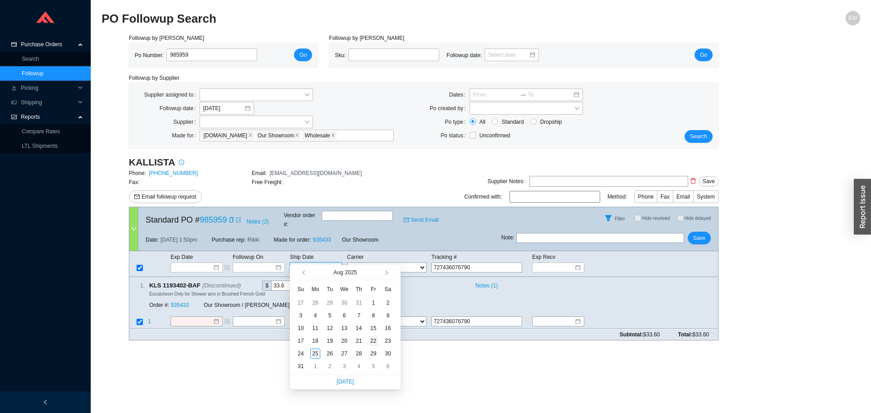
type input "[DATE]"
click at [375, 340] on div "22" at bounding box center [373, 341] width 10 height 10
type input "[DATE]"
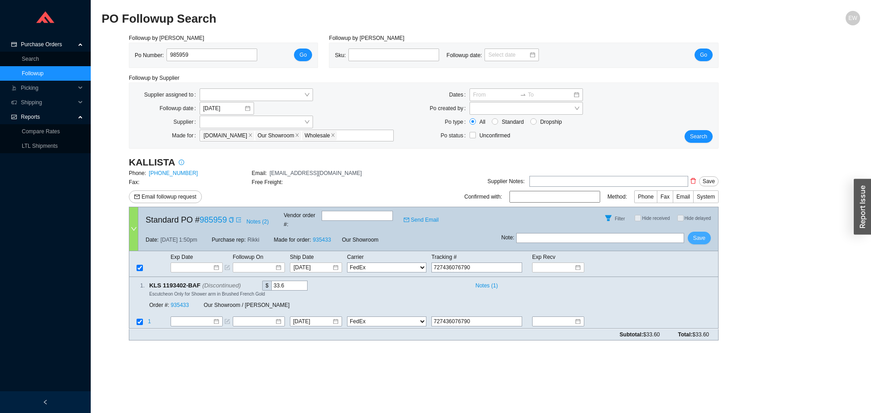
click at [702, 234] on span "Save" at bounding box center [699, 238] width 12 height 9
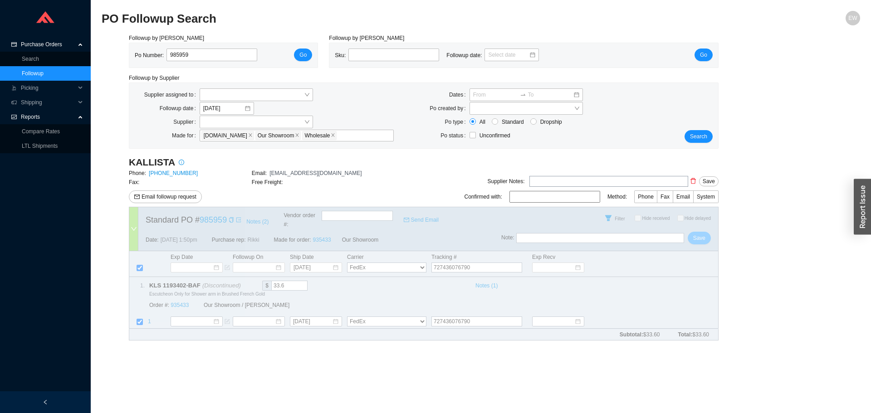
select select "1"
